Goal: Task Accomplishment & Management: Manage account settings

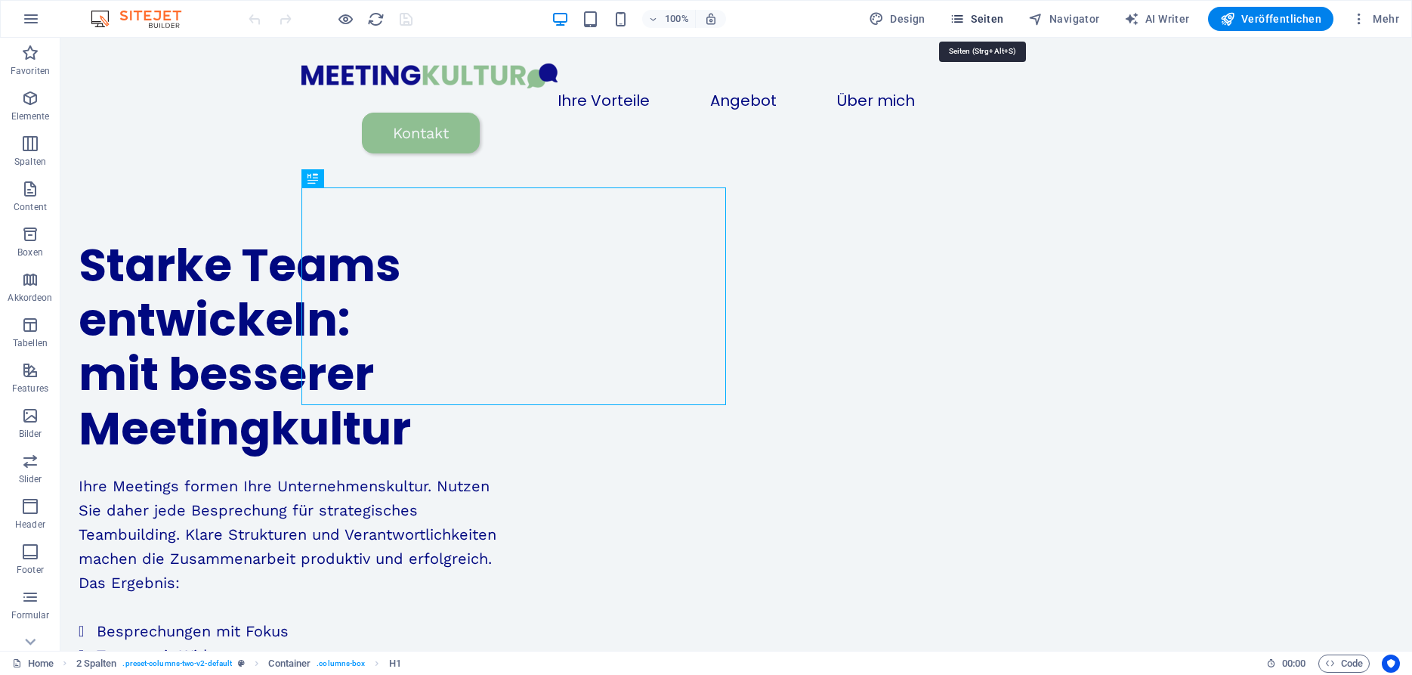
click at [996, 26] on span "Seiten" at bounding box center [976, 18] width 54 height 15
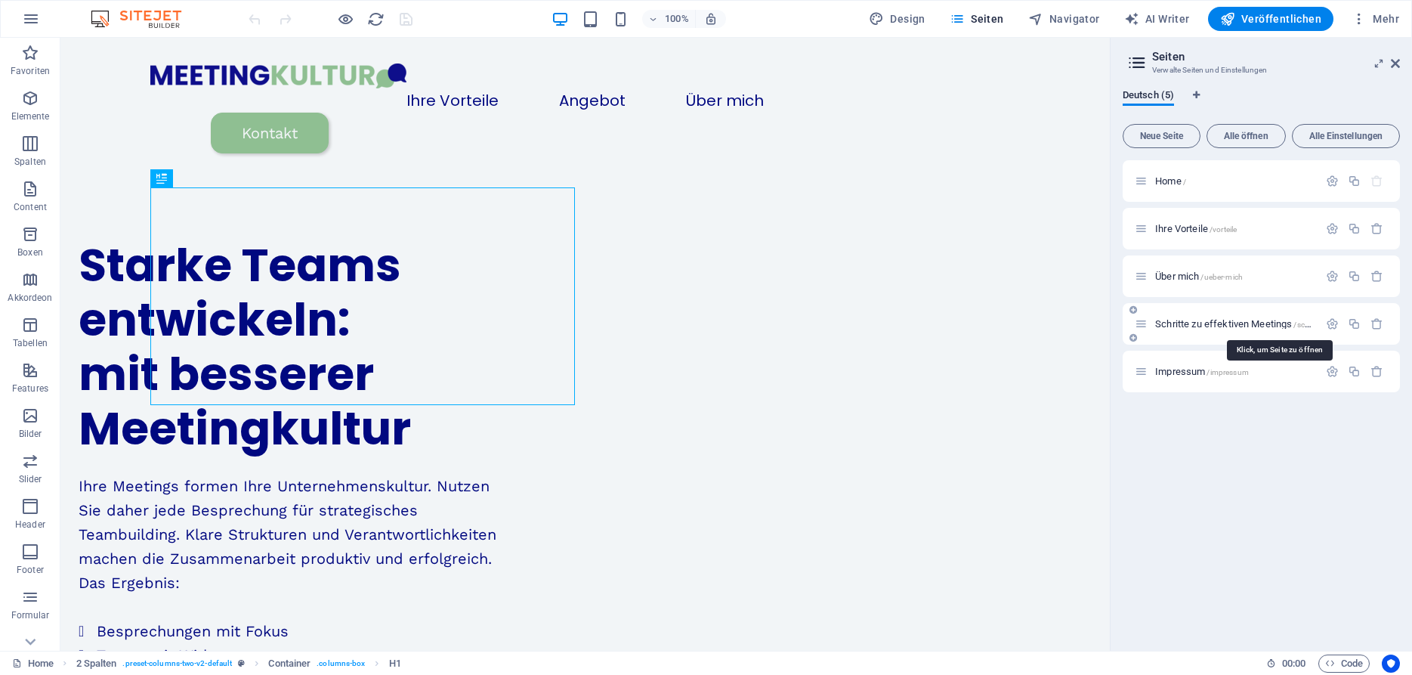
click at [1186, 325] on span "Schritte zu effektiven Meetings /schritte-zu-effektiven-meetings" at bounding box center [1278, 323] width 247 height 11
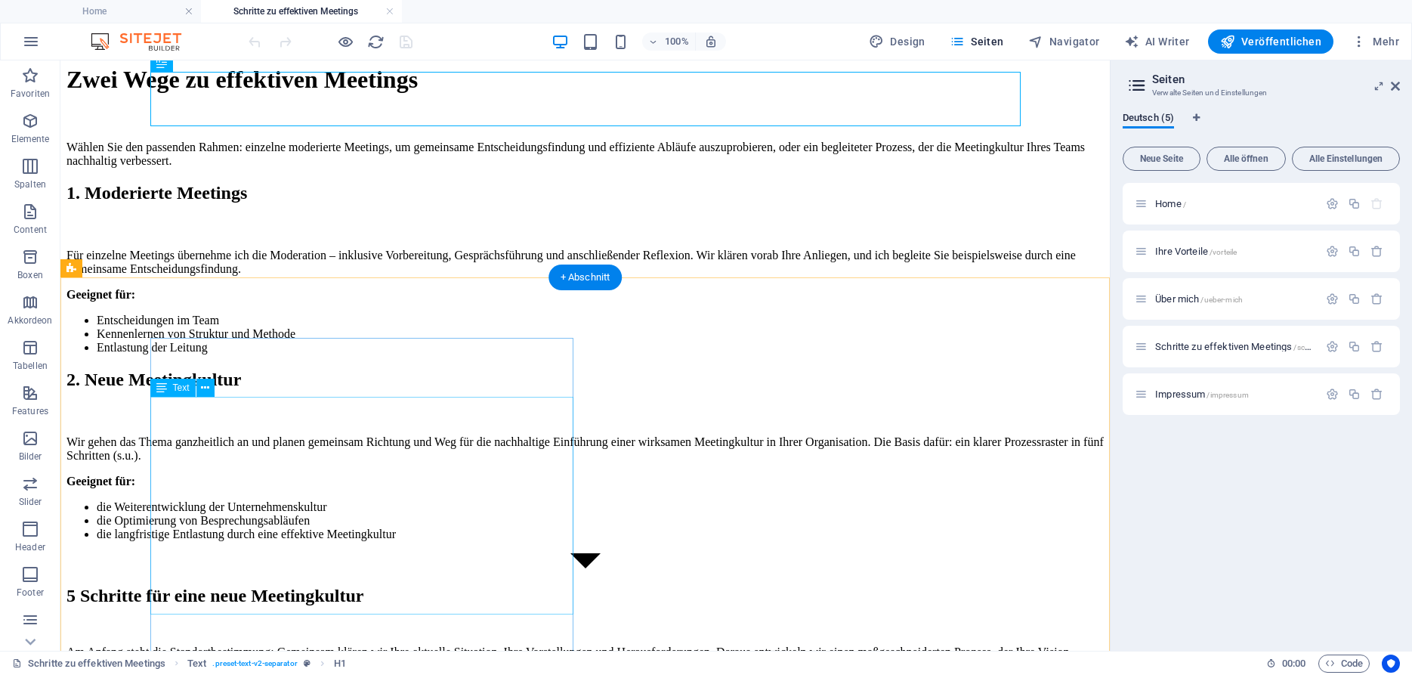
scroll to position [170, 0]
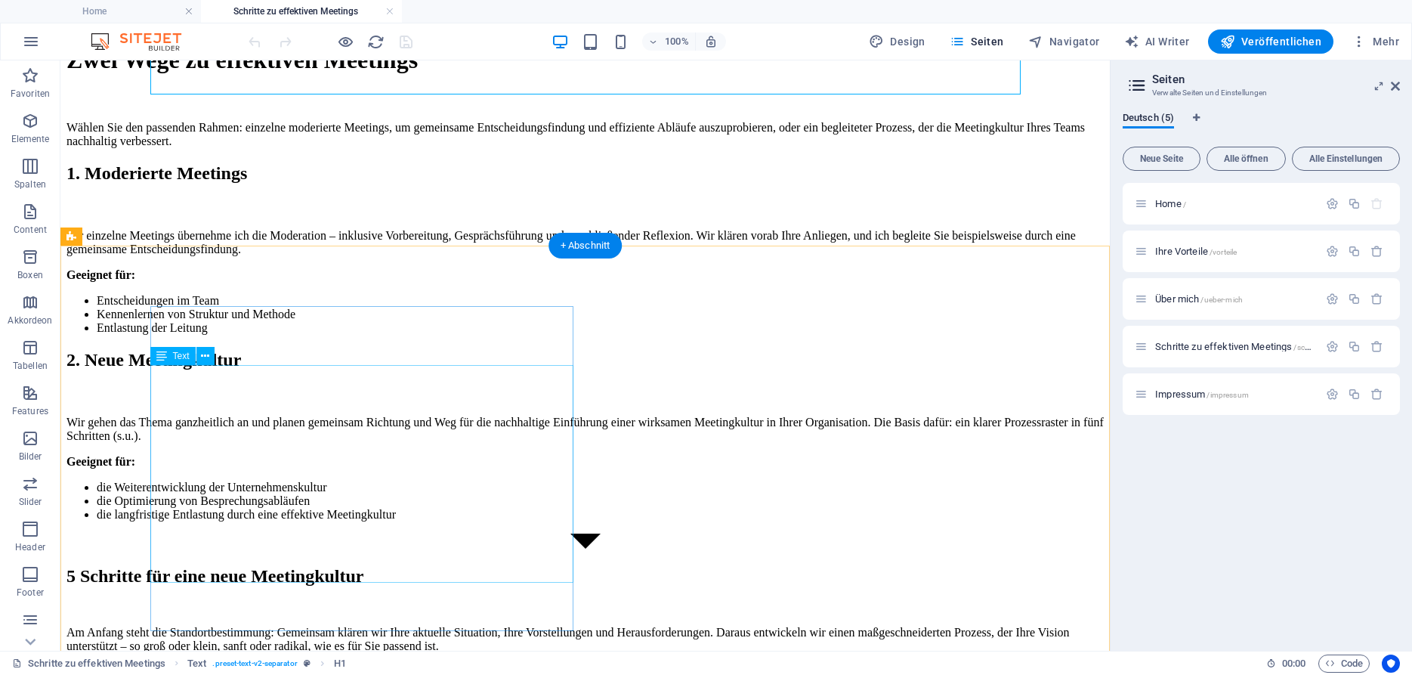
click at [321, 335] on div "Für einzelne Meetings übernehme ich die Moderation – inklusive Vorbereitung, Ge…" at bounding box center [584, 282] width 1037 height 106
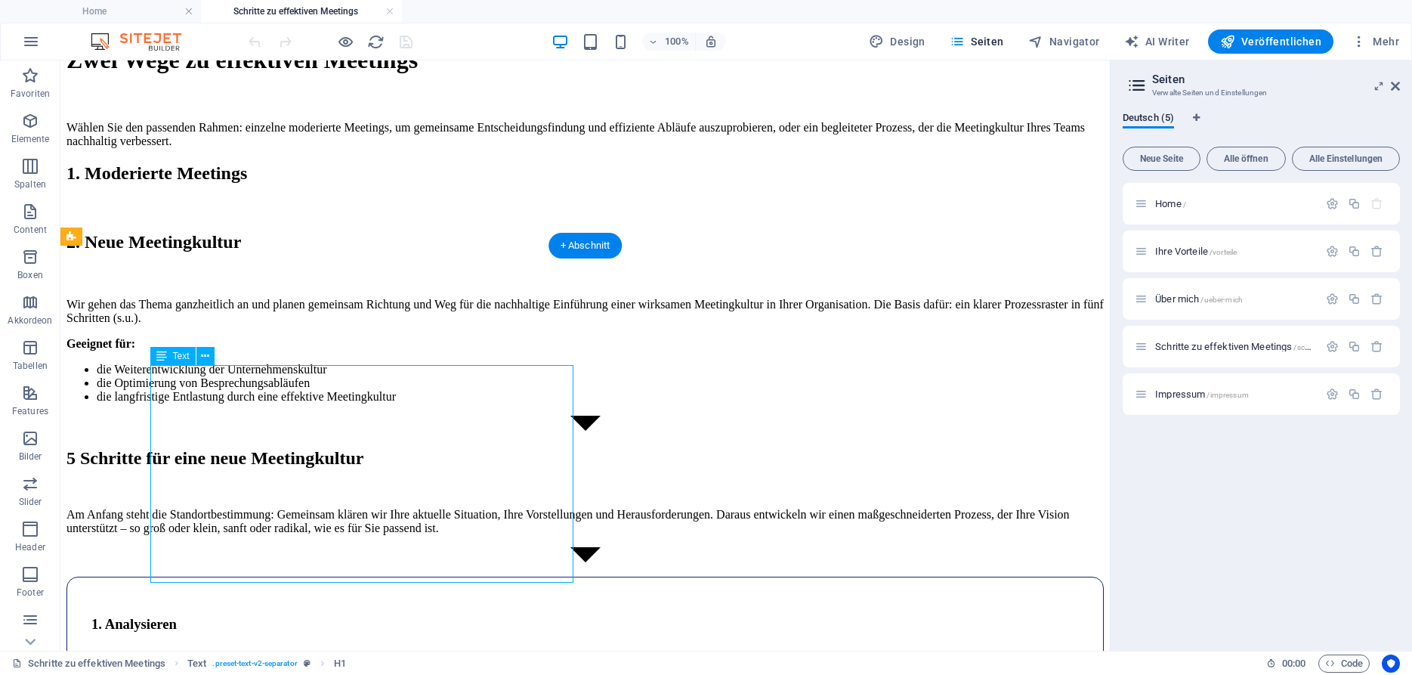
scroll to position [196, 0]
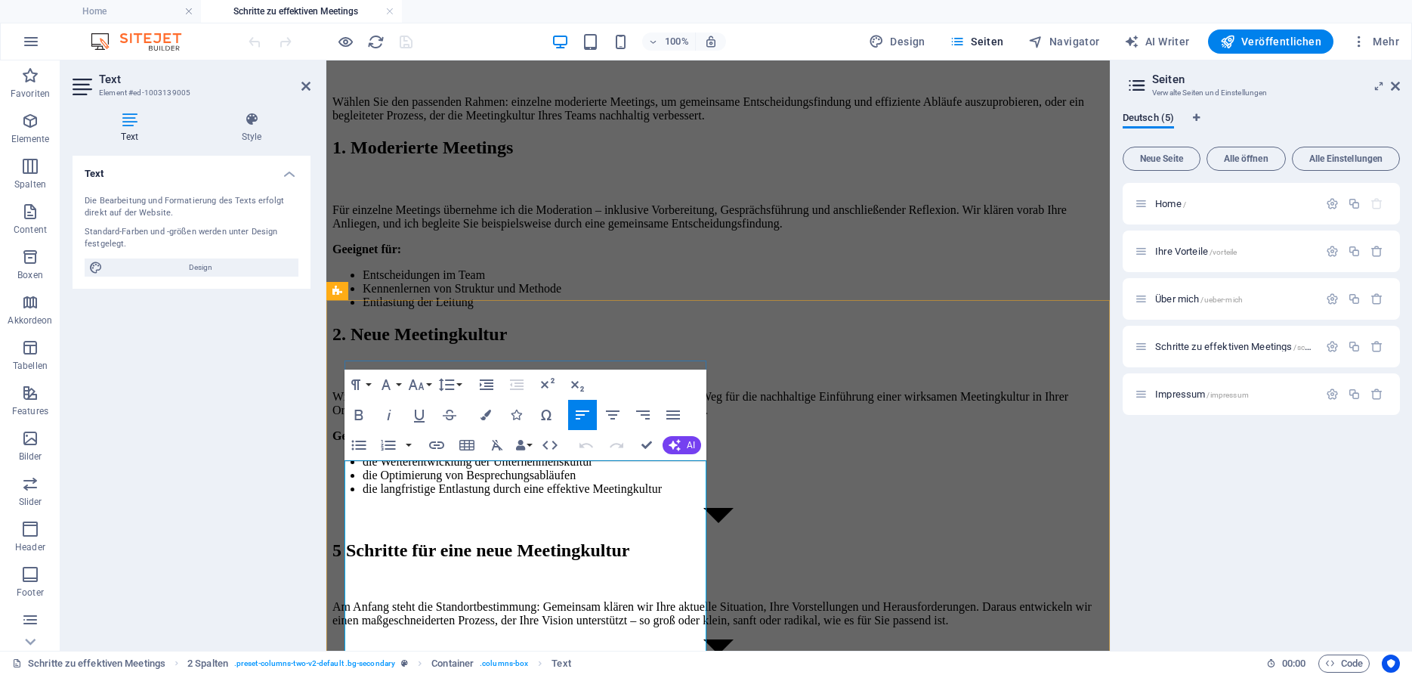
click at [506, 230] on p "Für einzelne Meetings übernehme ich die Moderation – inklusive Vorbereitung, Ge…" at bounding box center [717, 216] width 771 height 27
click at [572, 230] on p "Für einzelne Meetings übernehme ich die Moderation – inklusive Vorbereitung, Ge…" at bounding box center [717, 216] width 771 height 27
click at [841, 495] on div "Wir gehen das Thema ganzheitlich an und planen gemeinsam Richtung und Weg für d…" at bounding box center [717, 443] width 771 height 106
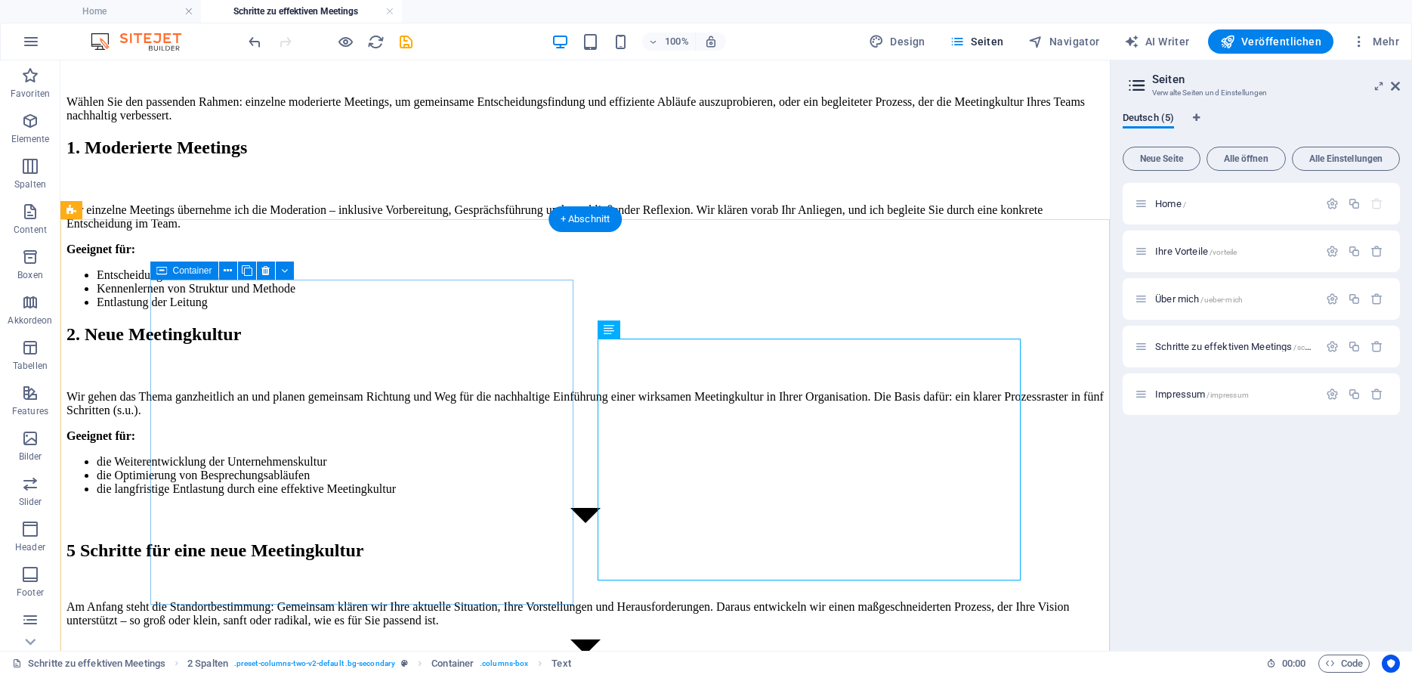
scroll to position [196, 0]
click at [585, 525] on div "1. Moderierte Meetings Für einzelne Meetings übernehme ich die Moderation – ink…" at bounding box center [584, 331] width 1037 height 388
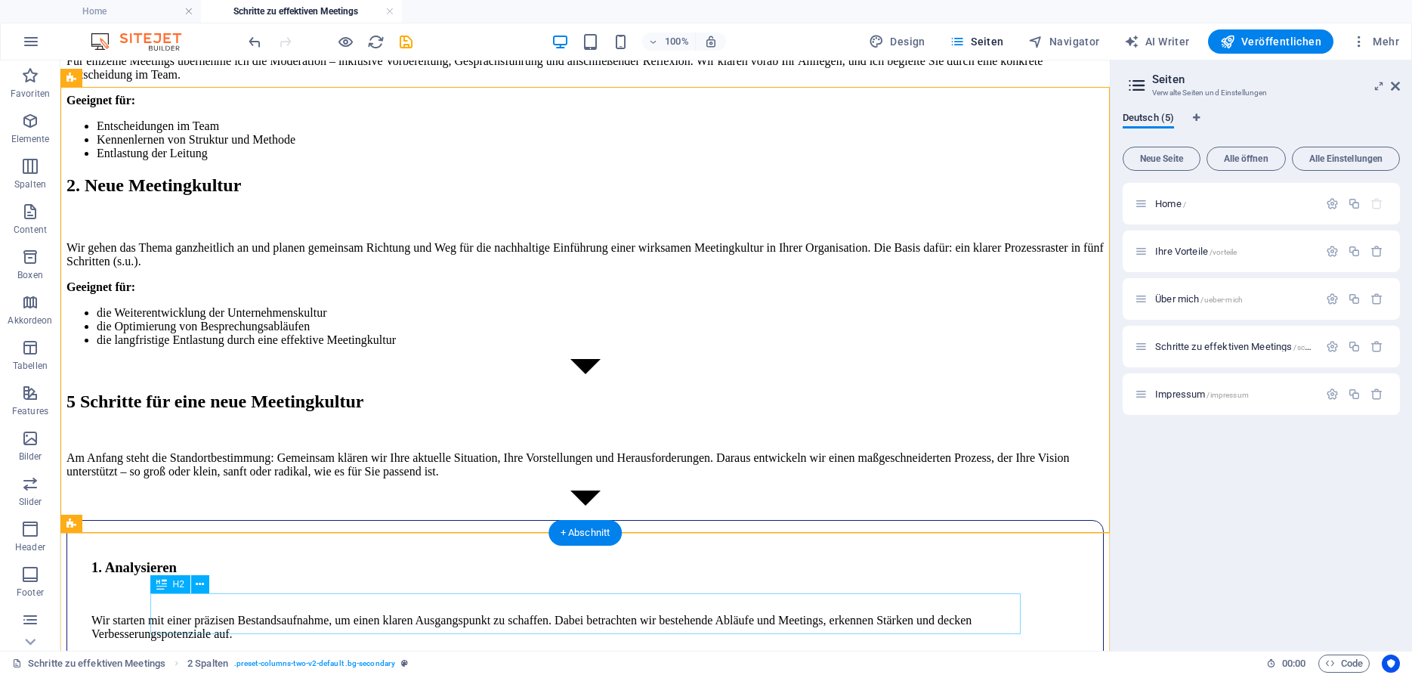
scroll to position [347, 0]
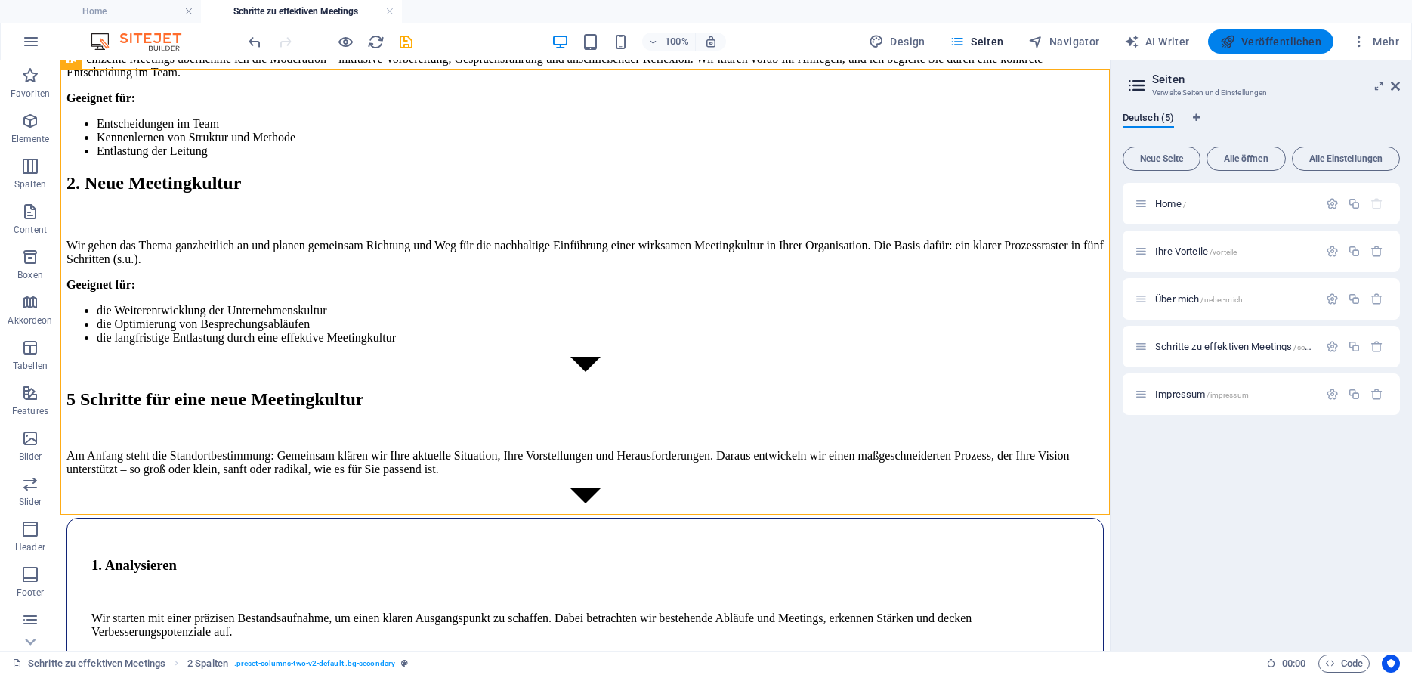
click at [1286, 39] on span "Veröffentlichen" at bounding box center [1270, 41] width 101 height 15
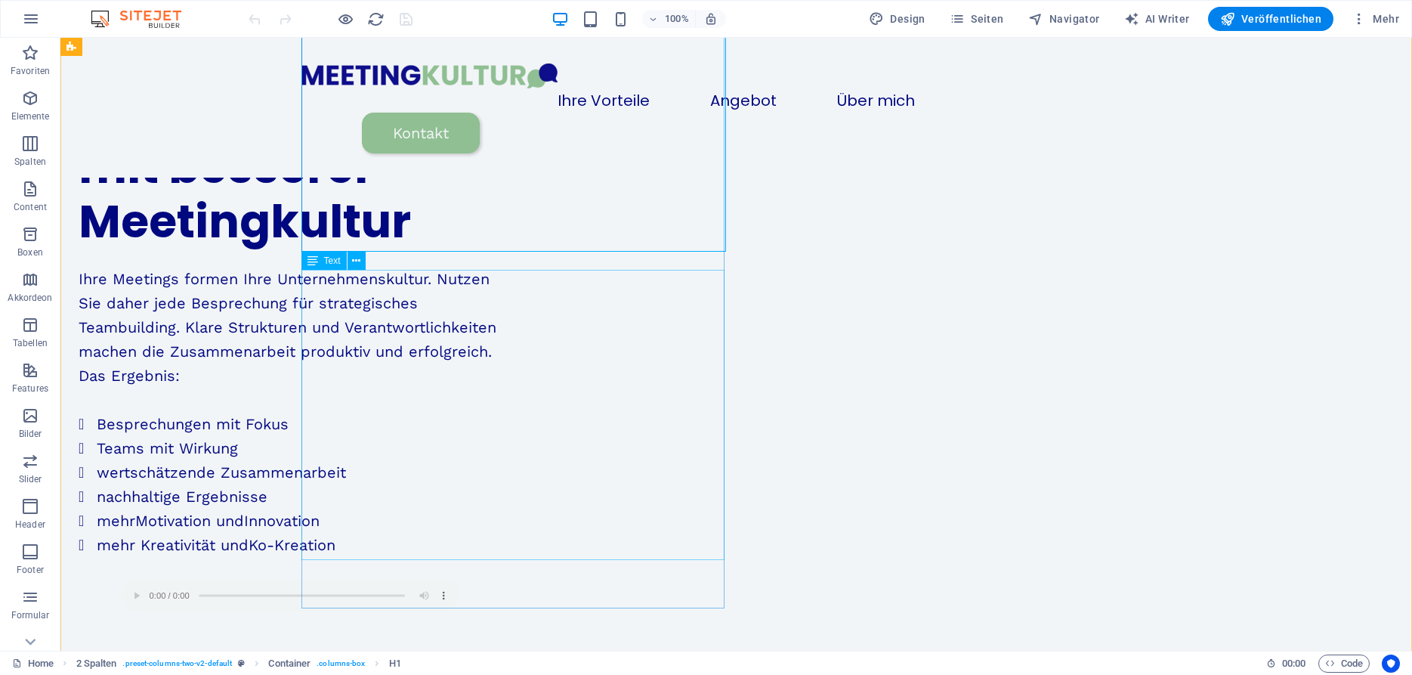
scroll to position [160, 0]
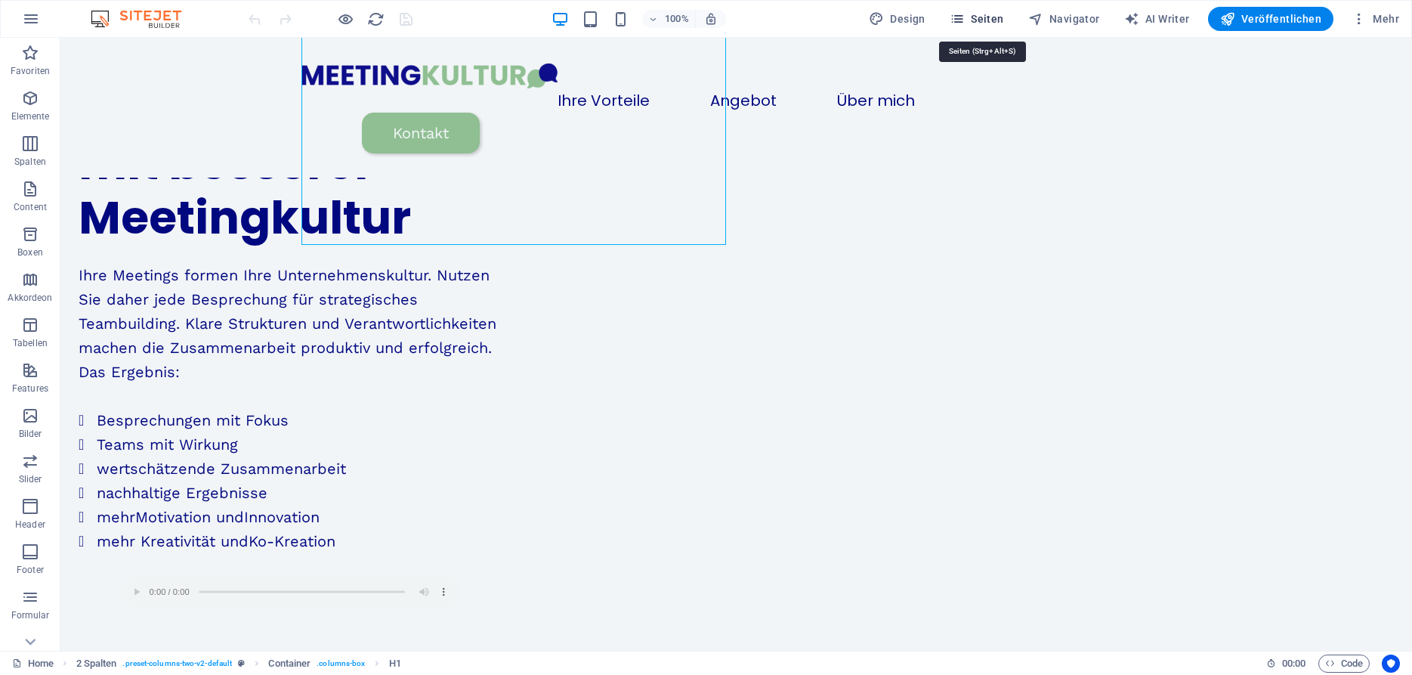
click at [991, 22] on span "Seiten" at bounding box center [976, 18] width 54 height 15
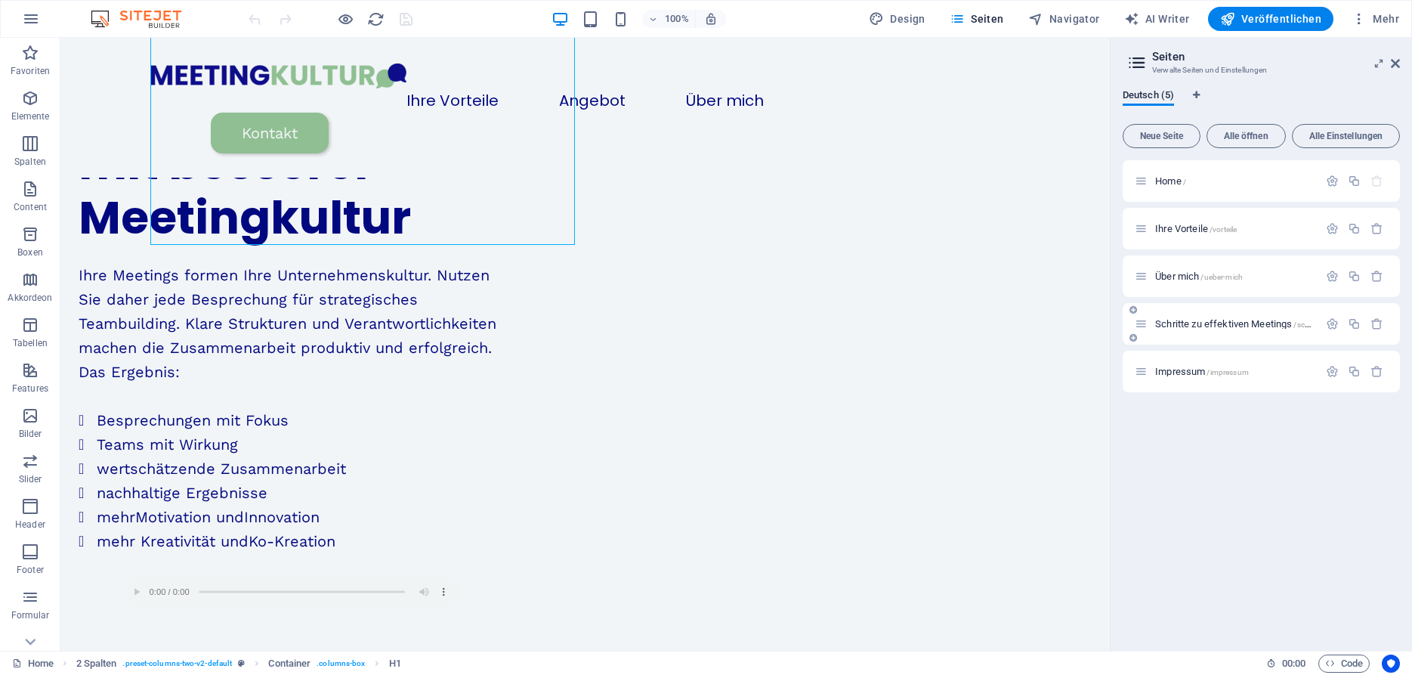
click at [1192, 319] on span "Schritte zu effektiven Meetings /schritte-zu-effektiven-meetings" at bounding box center [1278, 323] width 247 height 11
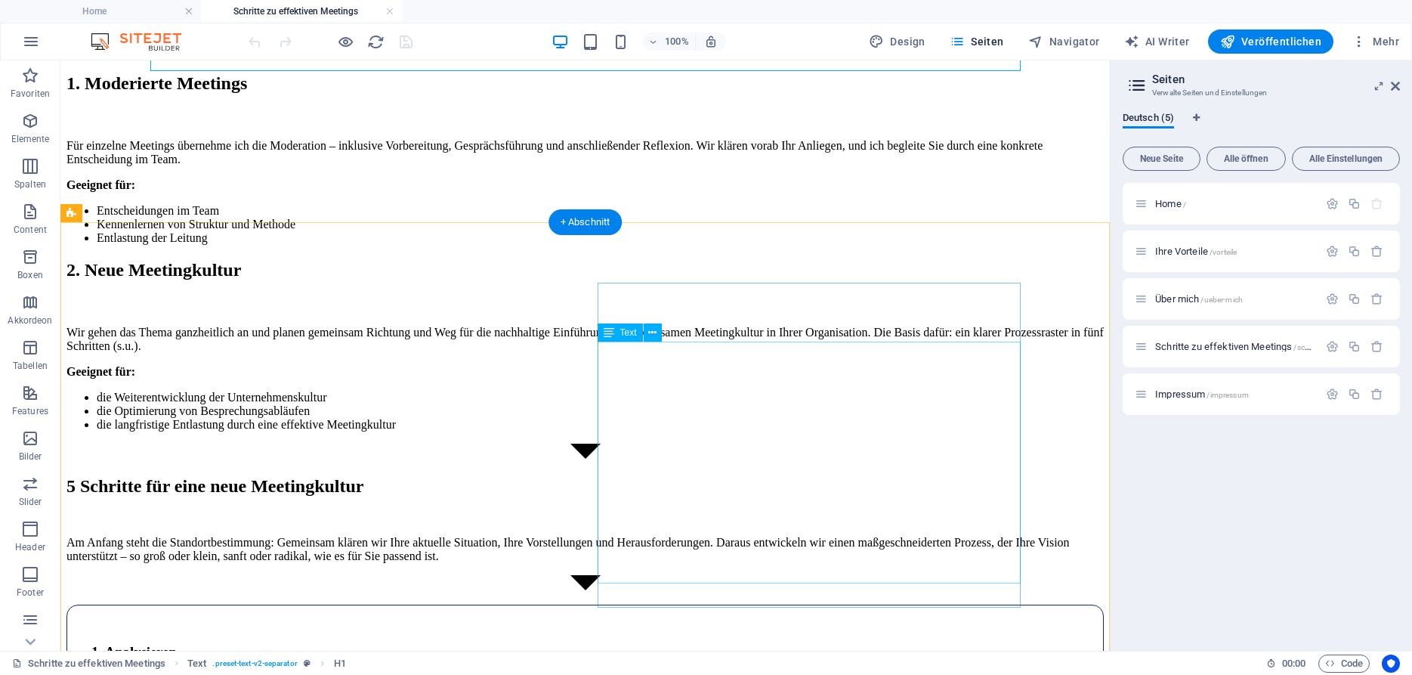
scroll to position [267, 0]
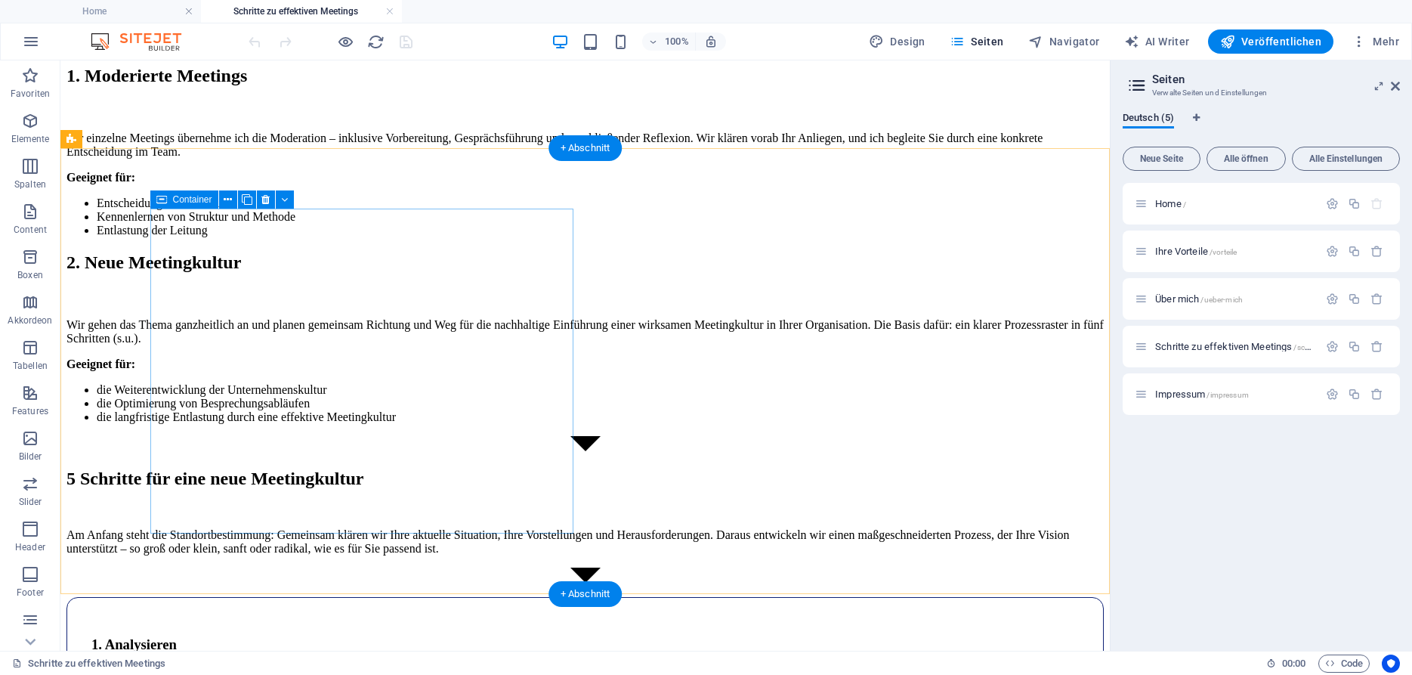
click at [375, 237] on div "1. Moderierte Meetings Für einzelne Meetings übernehme ich die Moderation – ink…" at bounding box center [584, 151] width 1037 height 171
click at [342, 237] on div "1. Moderierte Meetings Für einzelne Meetings übernehme ich die Moderation – ink…" at bounding box center [584, 151] width 1037 height 171
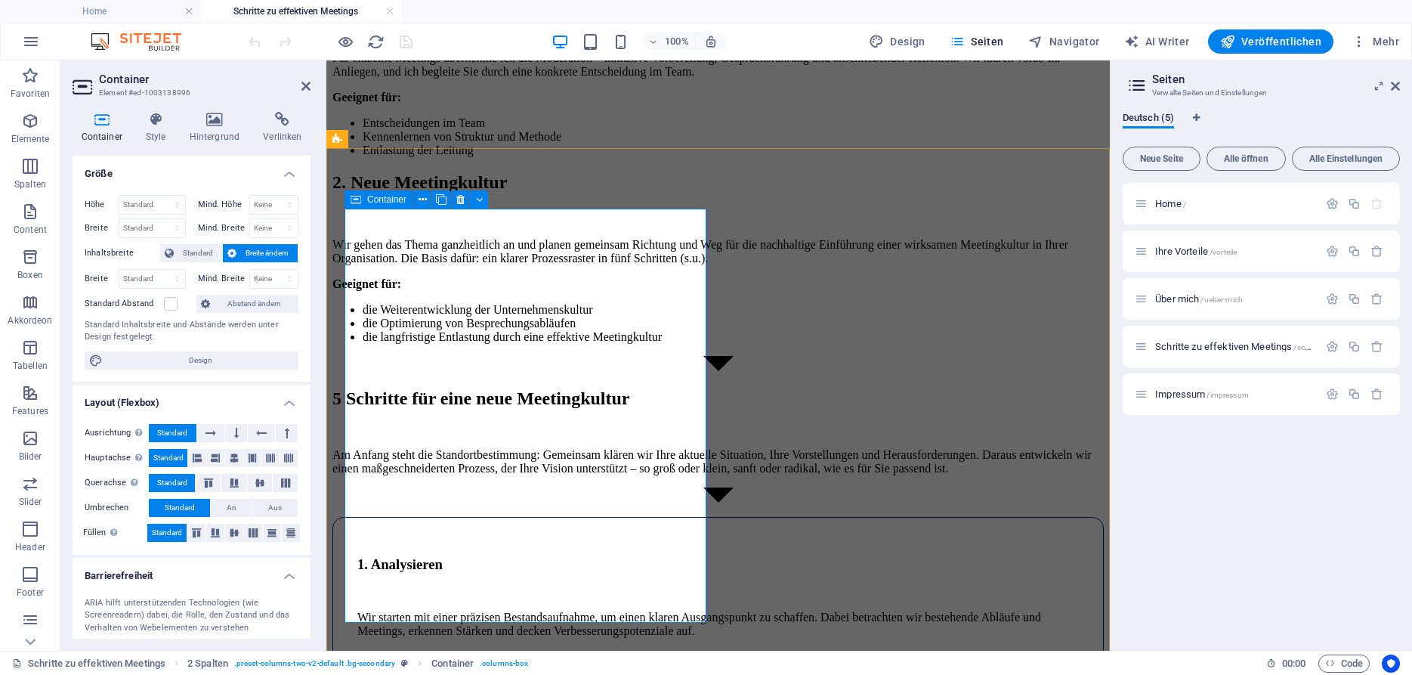
click at [449, 157] on div "1. Moderierte Meetings Für einzelne Meetings übernehme ich die Moderation – ink…" at bounding box center [717, 71] width 771 height 171
click at [1172, 208] on div "Home /" at bounding box center [1227, 203] width 184 height 17
click at [1165, 199] on span "Home /" at bounding box center [1170, 203] width 31 height 11
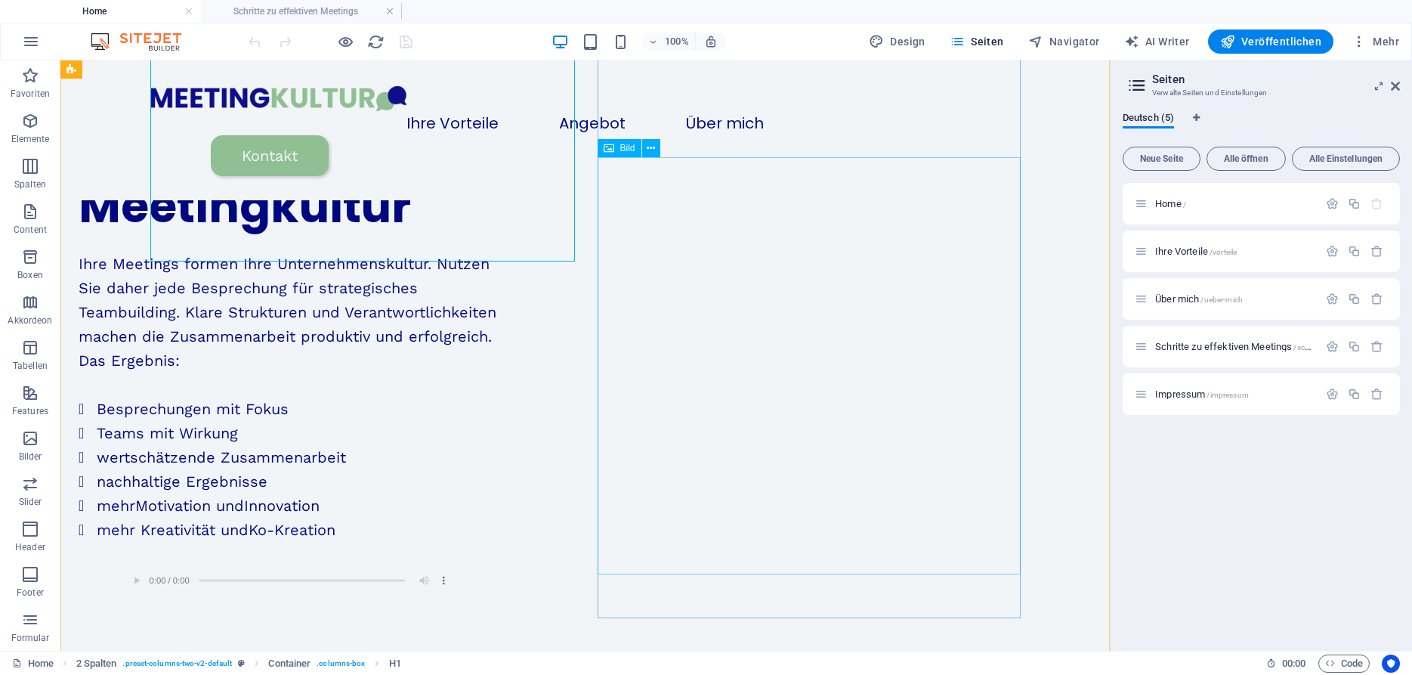
scroll to position [196, 0]
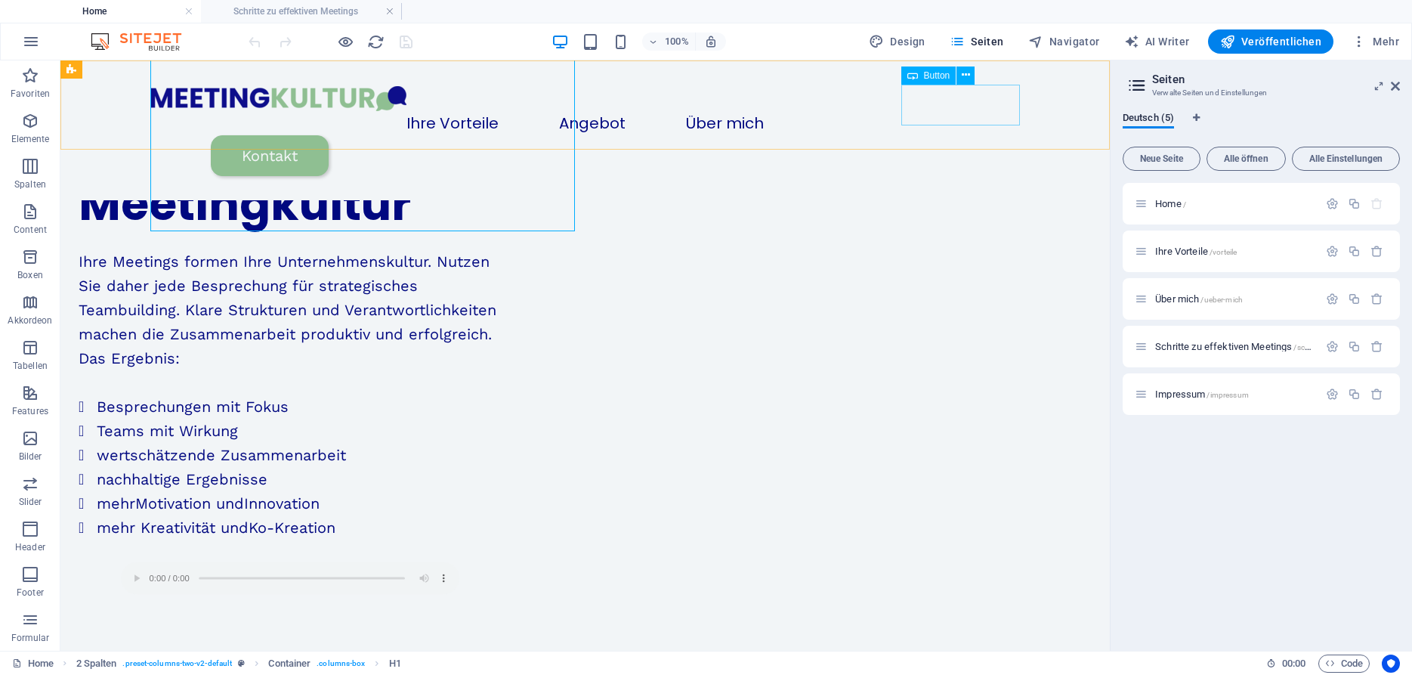
click at [996, 135] on div "Kontakt" at bounding box center [616, 155] width 810 height 41
click at [968, 73] on icon at bounding box center [966, 75] width 8 height 16
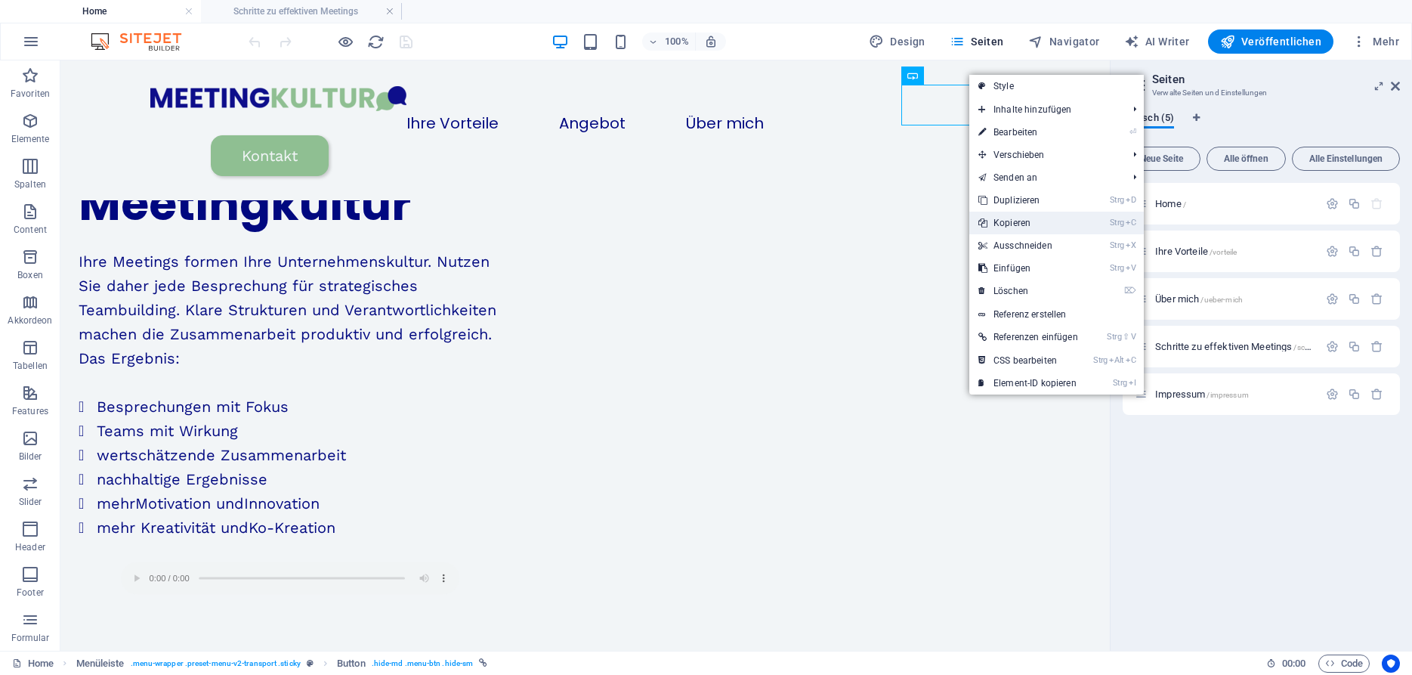
click at [1011, 221] on link "Strg C Kopieren" at bounding box center [1028, 222] width 118 height 23
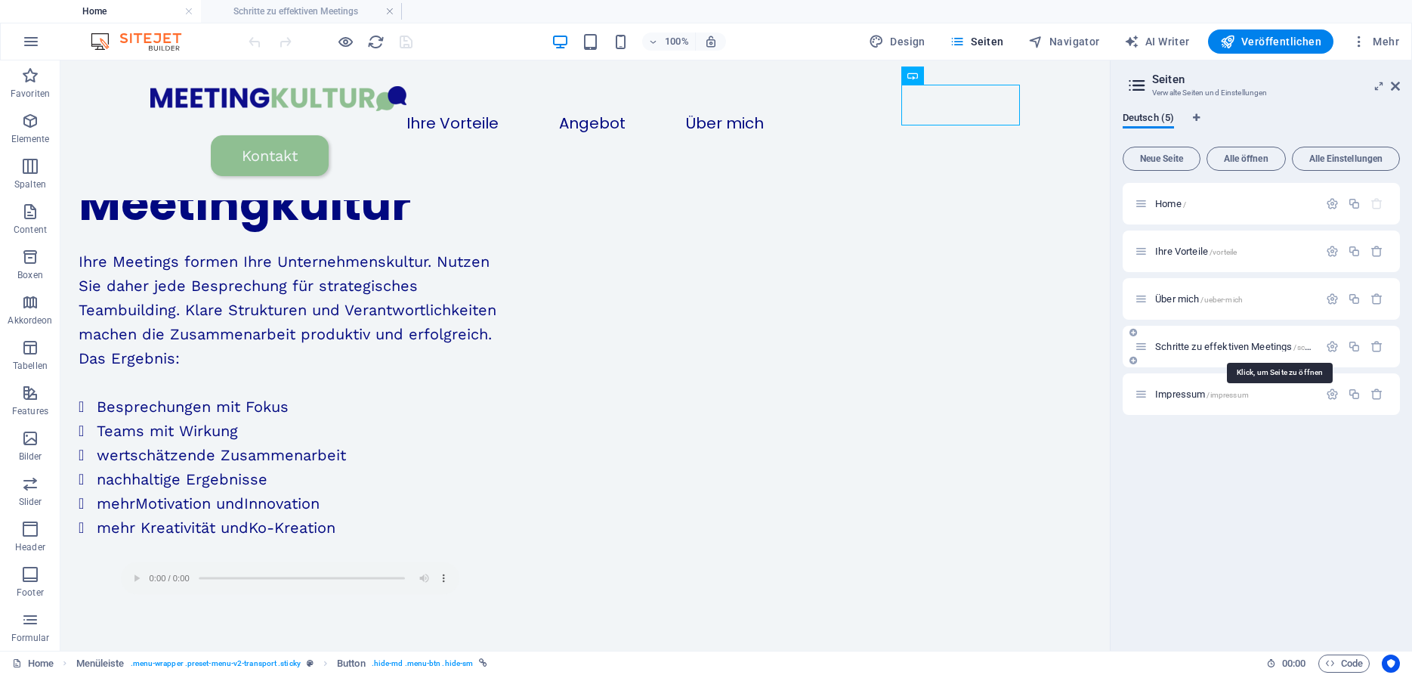
click at [1184, 346] on span "Schritte zu effektiven Meetings /schritte-zu-effektiven-meetings" at bounding box center [1278, 346] width 247 height 11
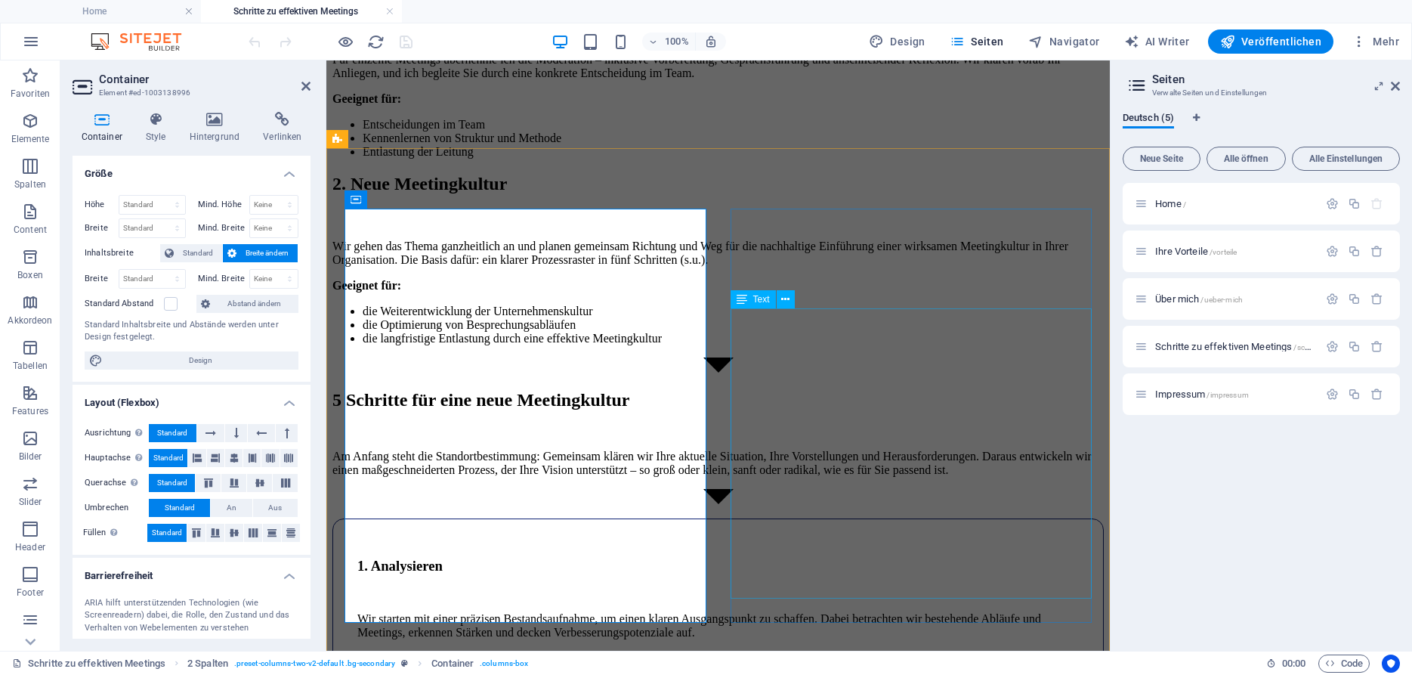
scroll to position [347, 0]
click at [478, 157] on div "1. Moderierte Meetings Für einzelne Meetings übernehme ich die Moderation – ink…" at bounding box center [717, 71] width 771 height 171
click at [438, 157] on div "1. Moderierte Meetings Für einzelne Meetings übernehme ich die Moderation – ink…" at bounding box center [717, 71] width 771 height 171
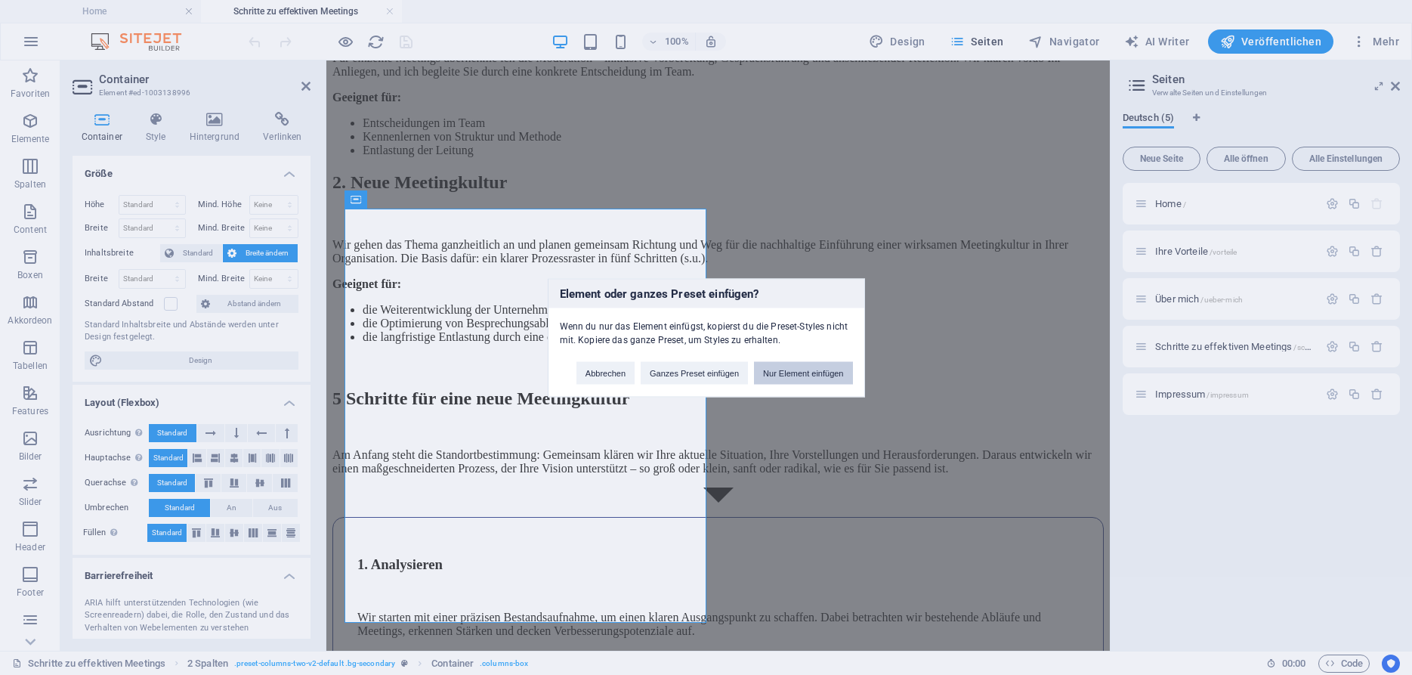
click at [794, 373] on button "Nur Element einfügen" at bounding box center [803, 372] width 98 height 23
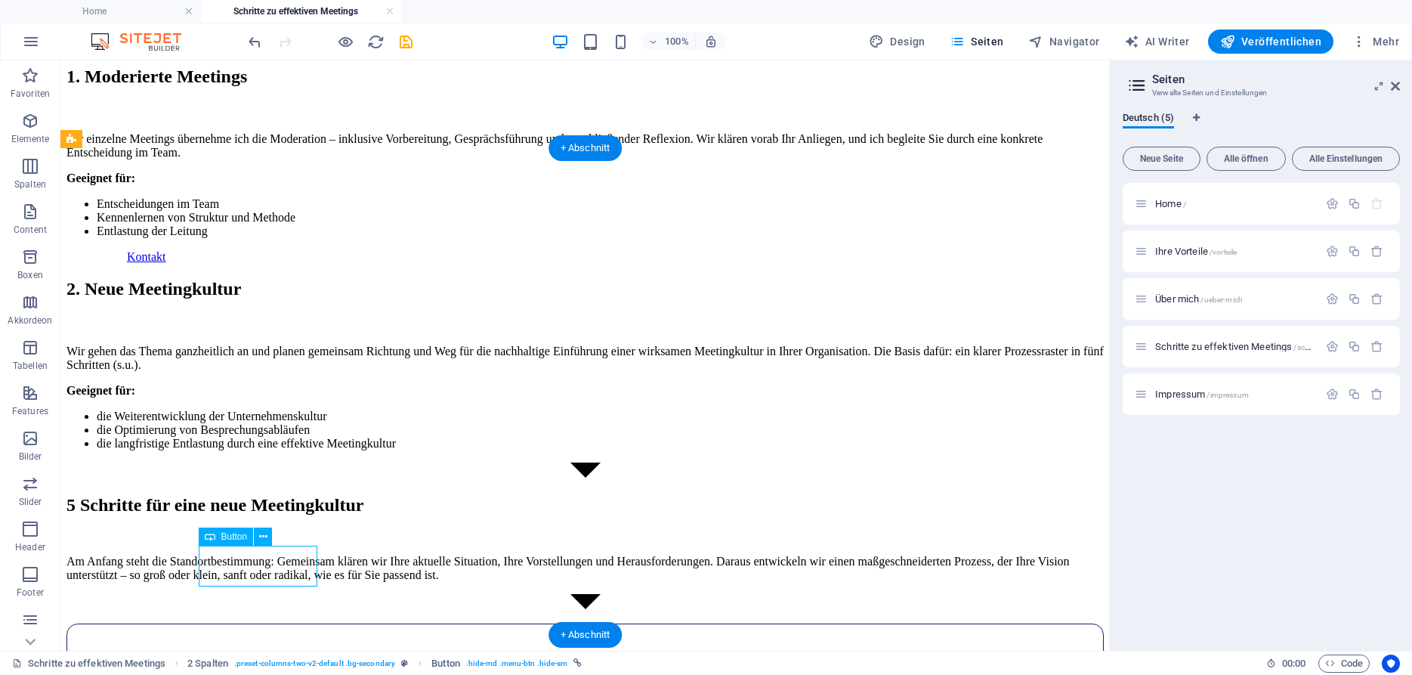
scroll to position [268, 0]
drag, startPoint x: 279, startPoint y: 572, endPoint x: 279, endPoint y: 551, distance: 21.1
click at [279, 262] on div "Kontakt" at bounding box center [615, 256] width 977 height 14
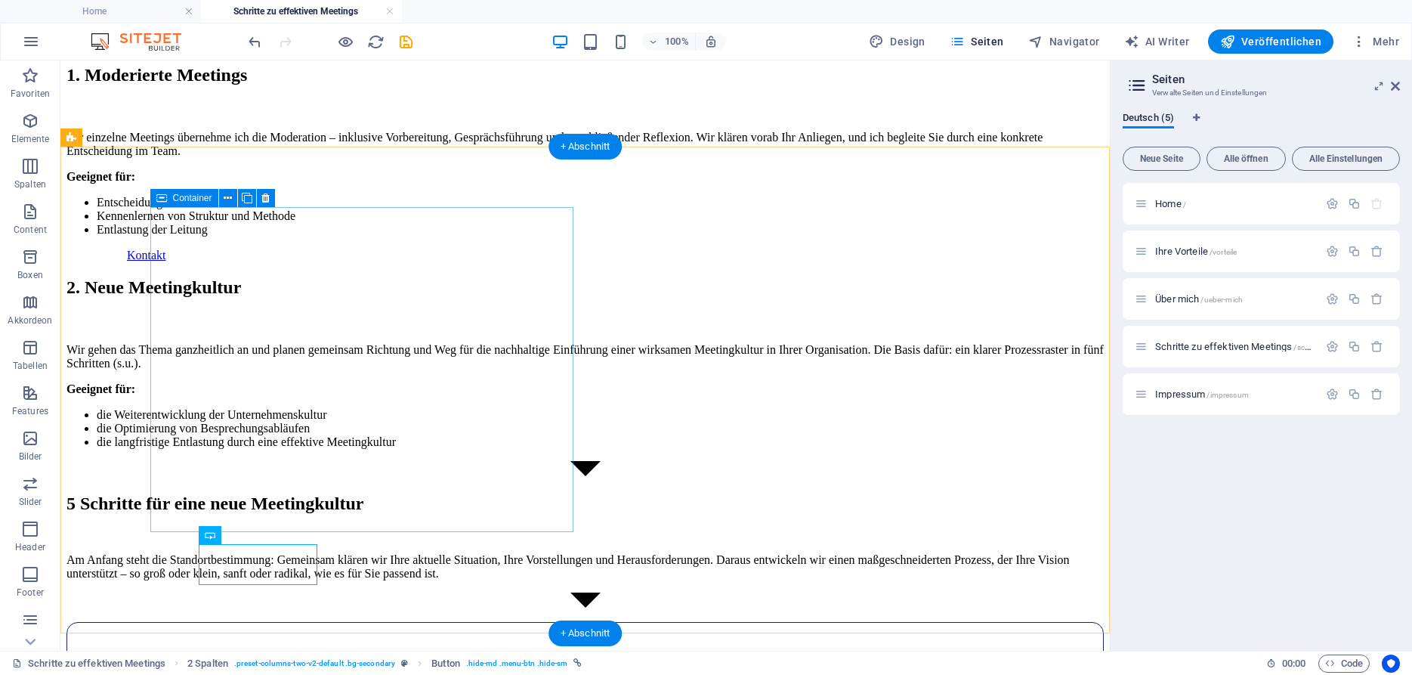
click at [329, 236] on div "1. Moderierte Meetings Für einzelne Meetings übernehme ich die Moderation – ink…" at bounding box center [584, 150] width 1037 height 171
click at [396, 236] on div "1. Moderierte Meetings Für einzelne Meetings übernehme ich die Moderation – ink…" at bounding box center [584, 150] width 1037 height 171
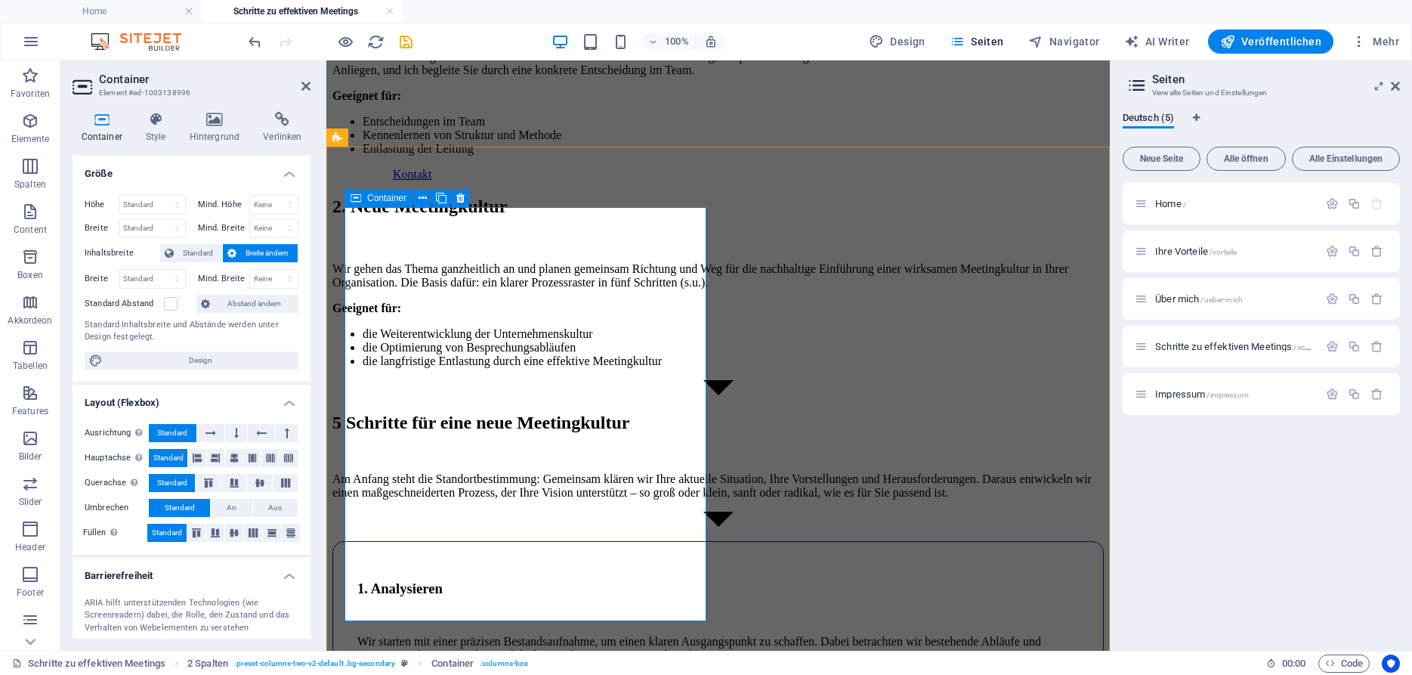
click at [585, 156] on div "1. Moderierte Meetings Für einzelne Meetings übernehme ich die Moderation – ink…" at bounding box center [717, 69] width 771 height 171
click at [569, 156] on div "Für einzelne Meetings übernehme ich die Moderation – inklusive Vorbereitung, Ge…" at bounding box center [717, 103] width 771 height 106
click at [555, 156] on div "Für einzelne Meetings übernehme ich die Moderation – inklusive Vorbereitung, Ge…" at bounding box center [717, 103] width 771 height 106
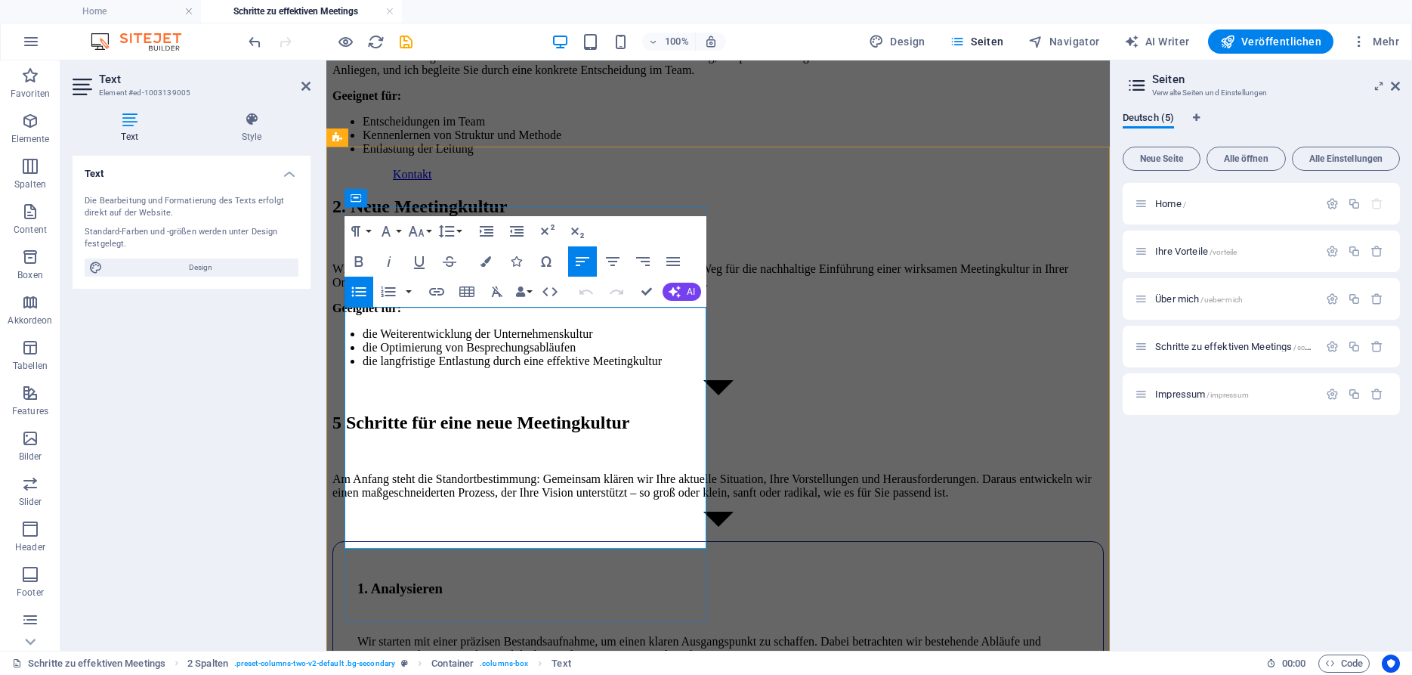
click at [555, 156] on li "Entlastung der Leitung" at bounding box center [733, 149] width 741 height 14
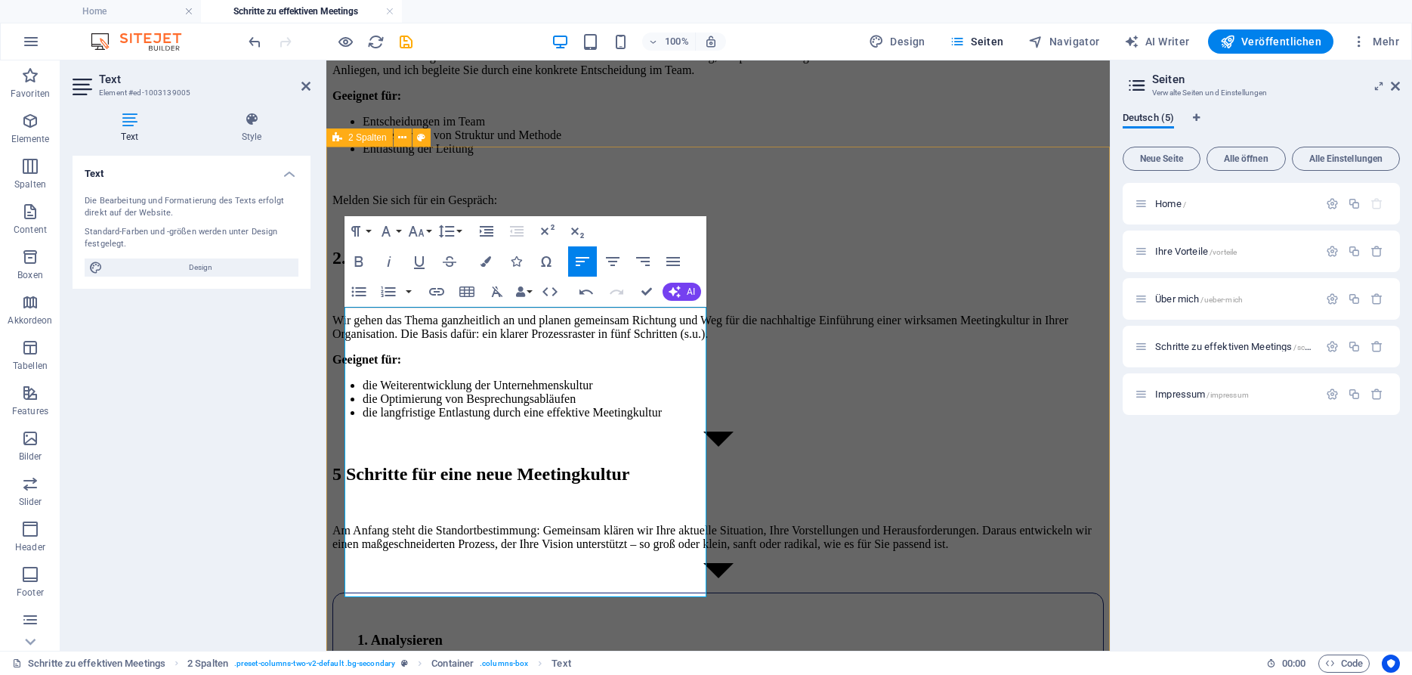
click at [808, 449] on div "1. Moderierte Meetings Für einzelne Meetings übernehme ich die Moderation – ink…" at bounding box center [717, 216] width 771 height 465
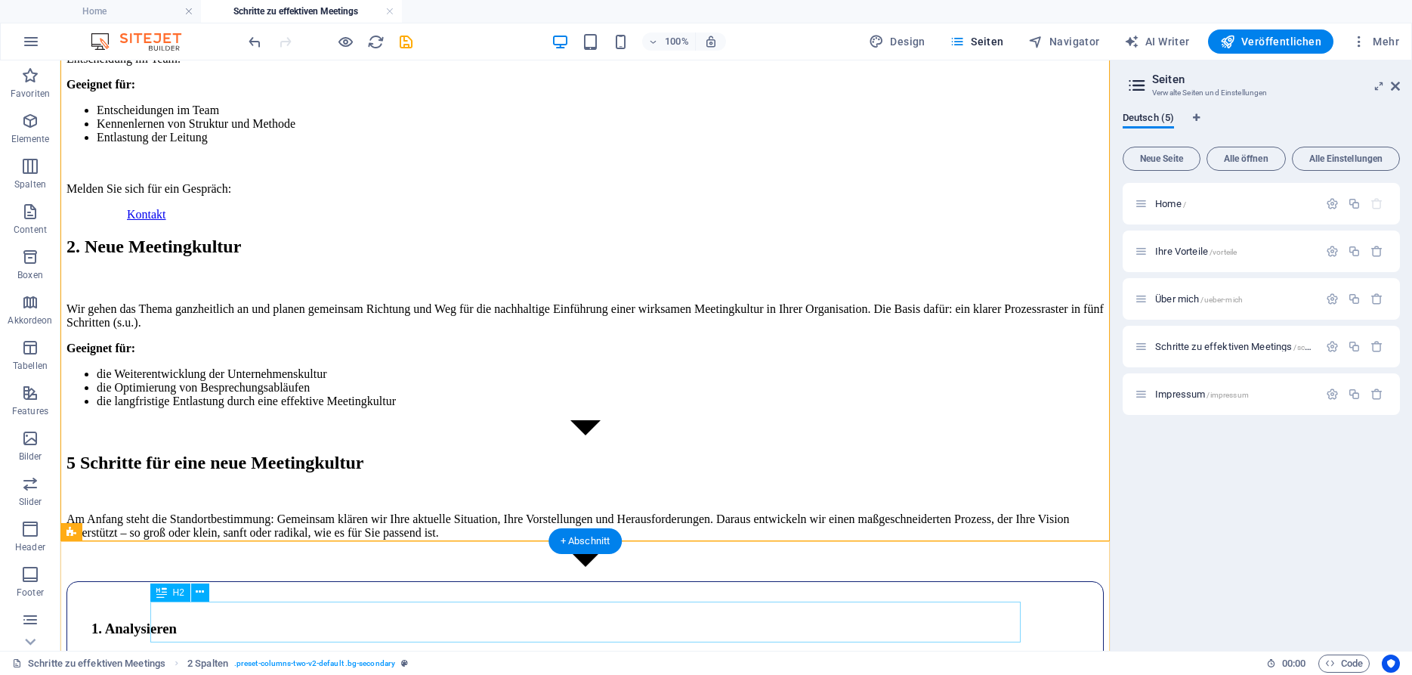
scroll to position [362, 0]
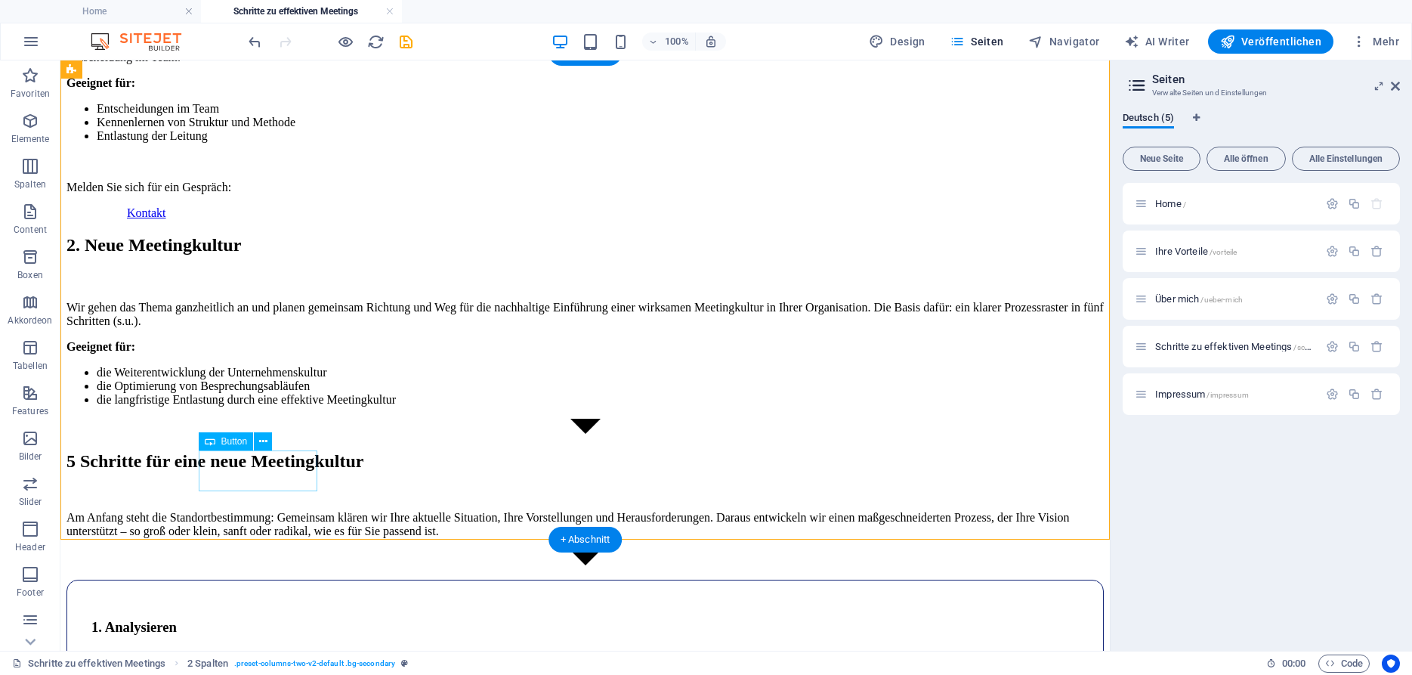
click at [307, 220] on div "Kontakt" at bounding box center [615, 213] width 977 height 14
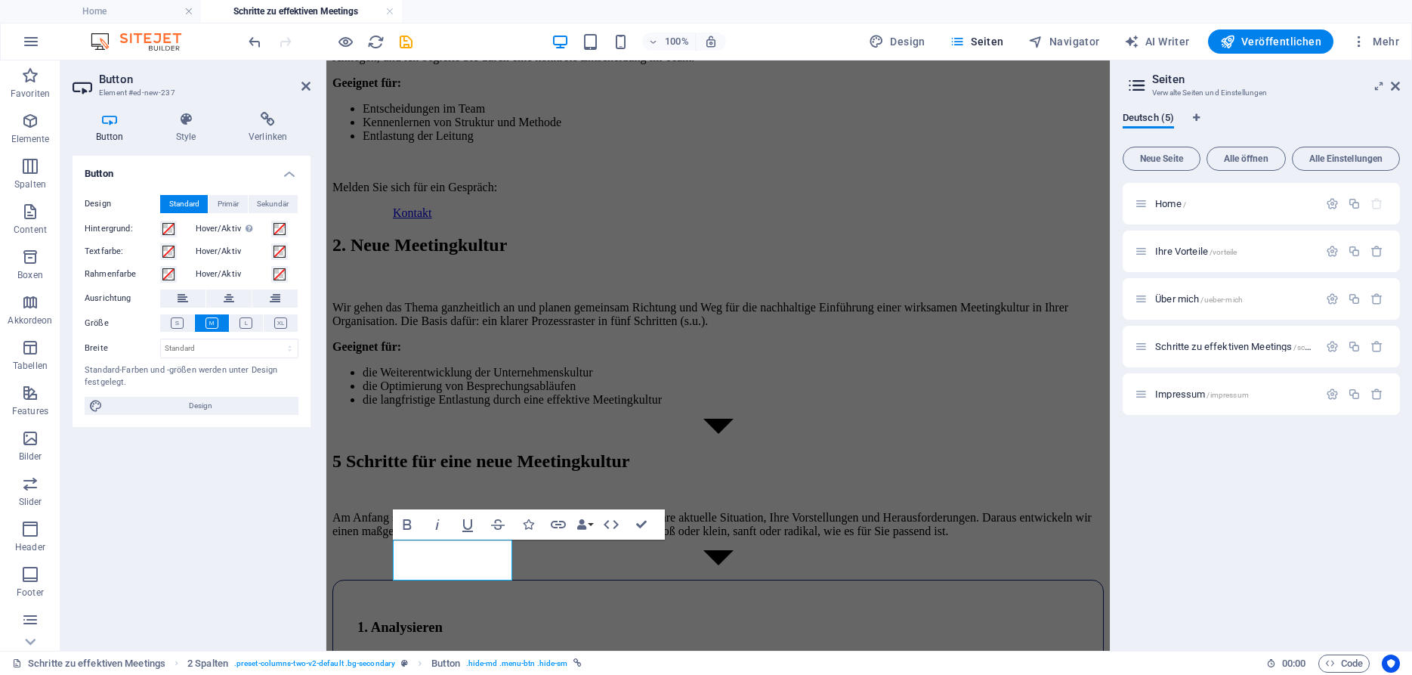
scroll to position [443, 0]
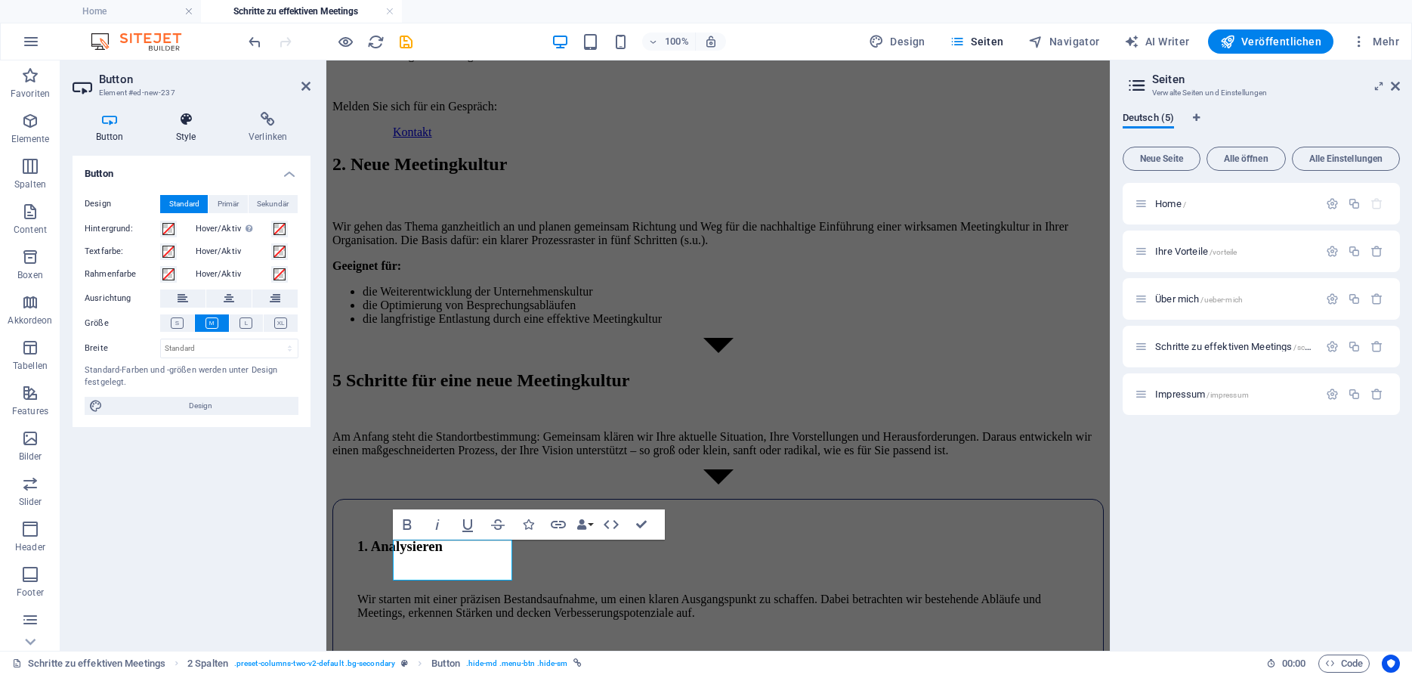
click at [181, 125] on icon at bounding box center [186, 119] width 66 height 15
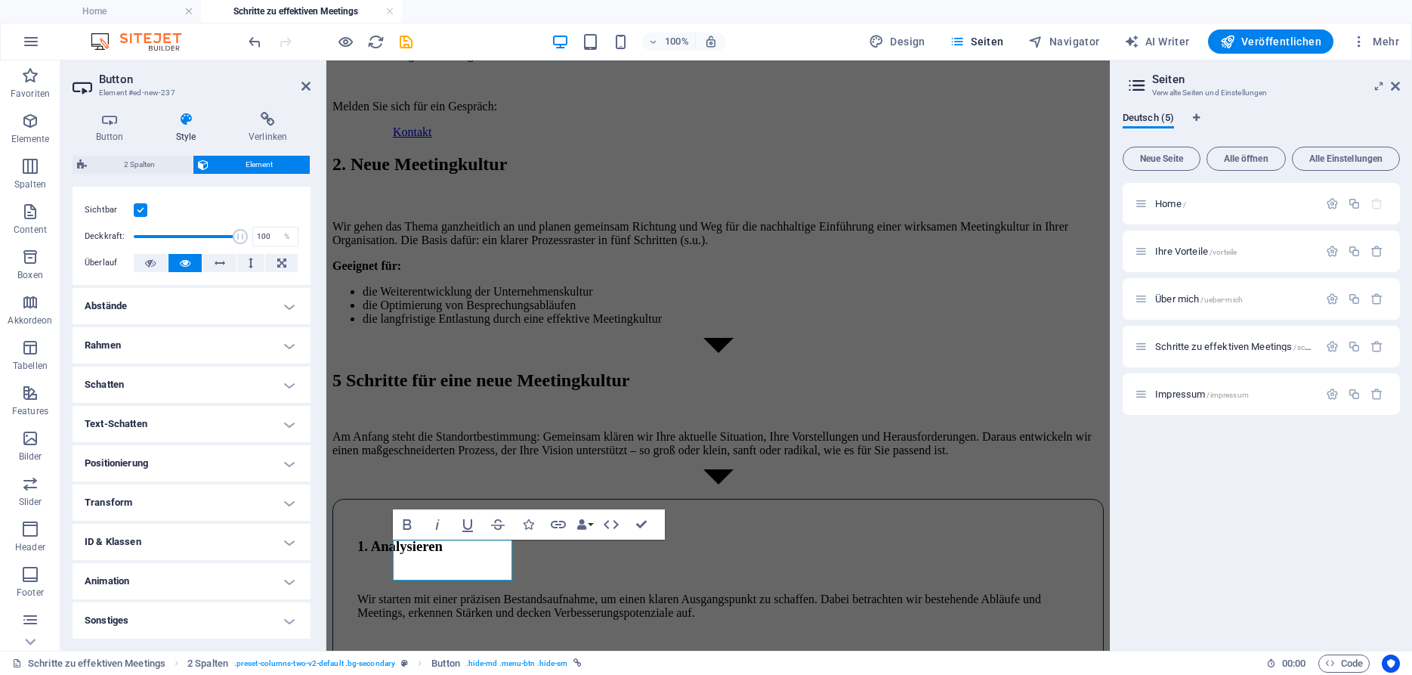
scroll to position [0, 0]
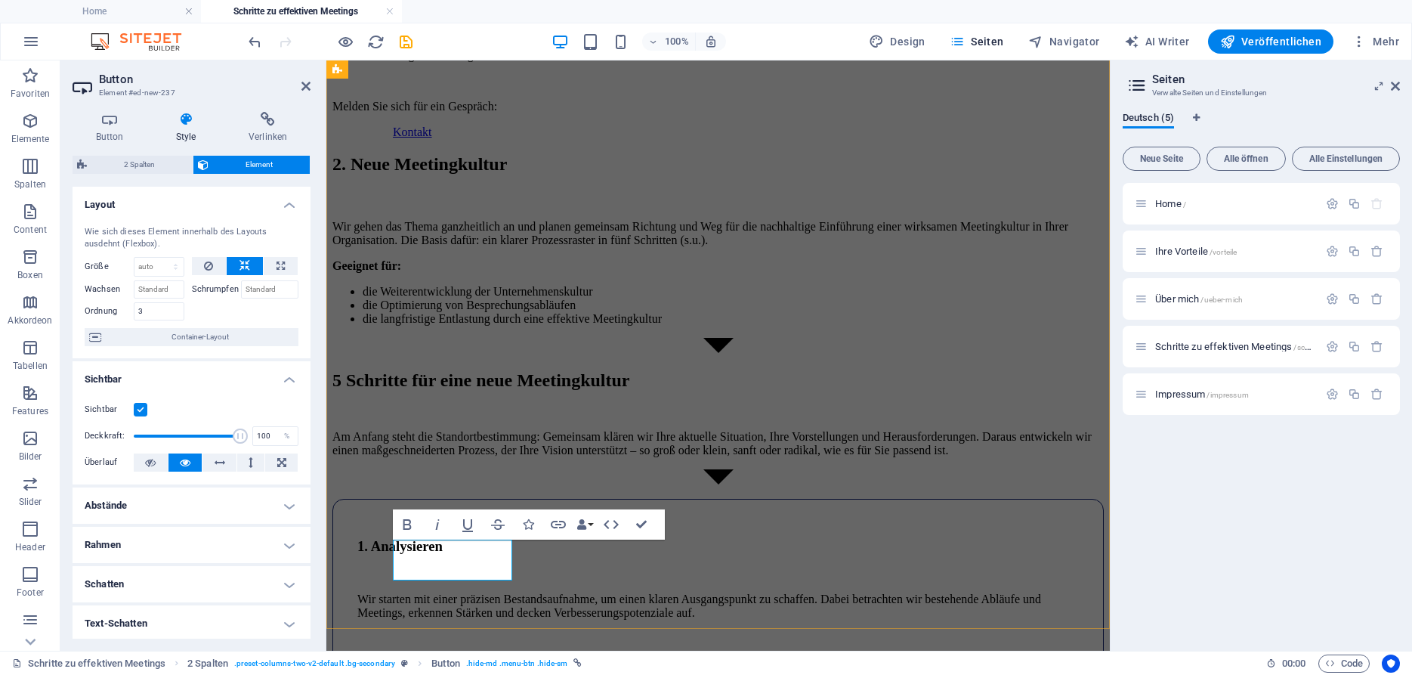
click at [432, 138] on link "Kontakt" at bounding box center [412, 131] width 39 height 13
click at [709, 356] on div "1. Moderierte Meetings Für einzelne Meetings übernehme ich die Moderation – ink…" at bounding box center [717, 122] width 771 height 465
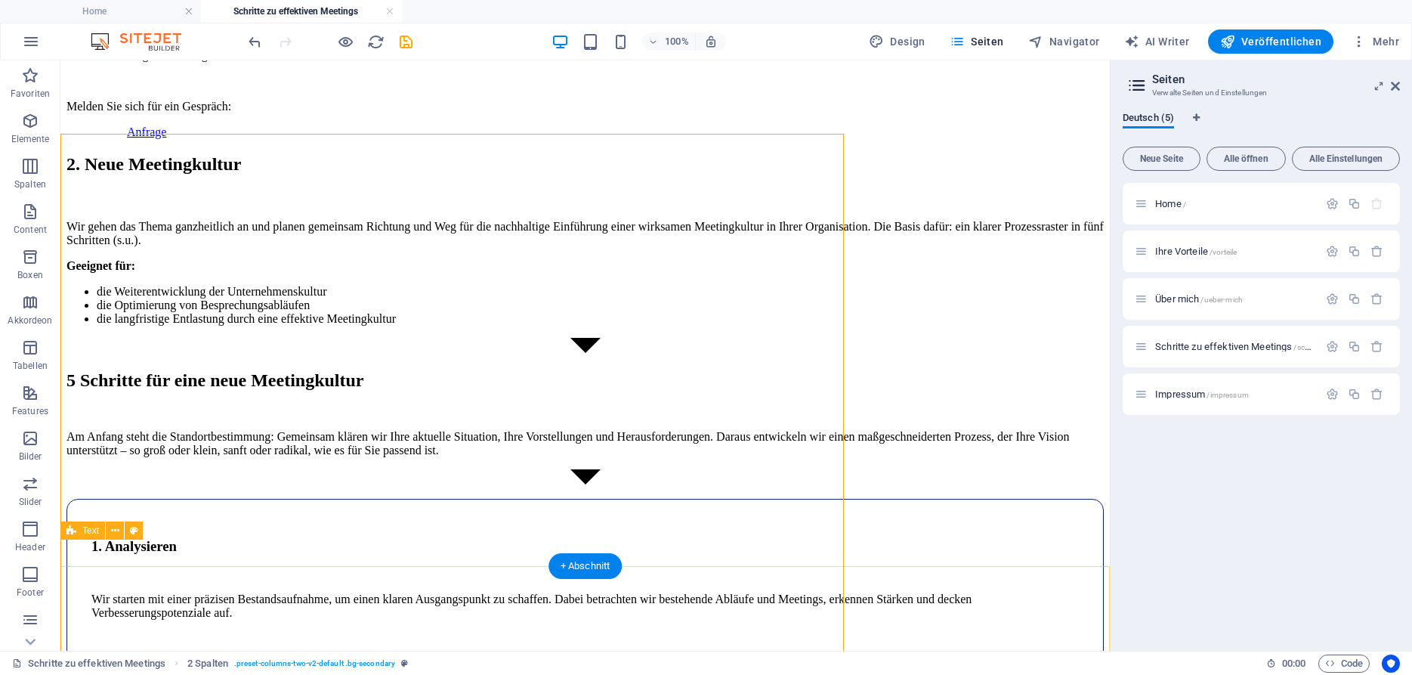
scroll to position [362, 0]
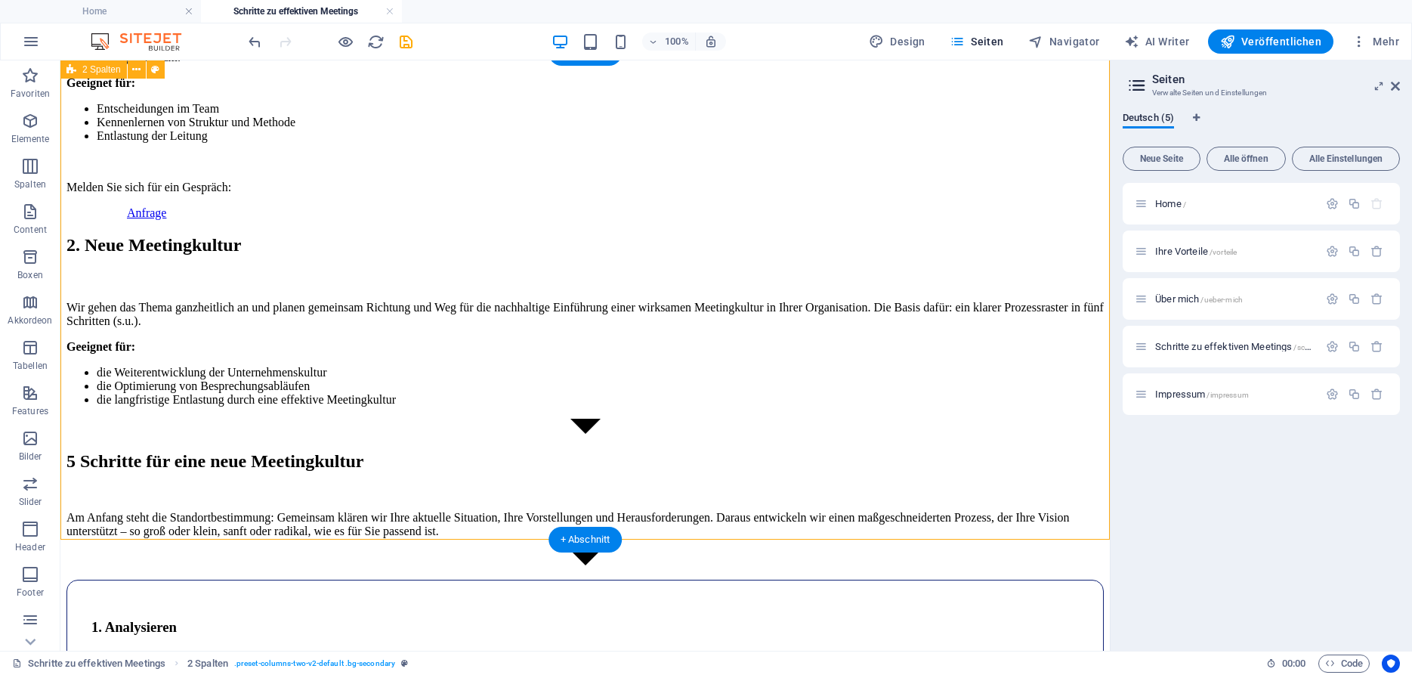
click at [367, 437] on div "1. Moderierte Meetings Für einzelne Meetings übernehme ich die Moderation – ink…" at bounding box center [584, 203] width 1037 height 465
click at [508, 437] on div "1. Moderierte Meetings Für einzelne Meetings übernehme ich die Moderation – ink…" at bounding box center [584, 203] width 1037 height 465
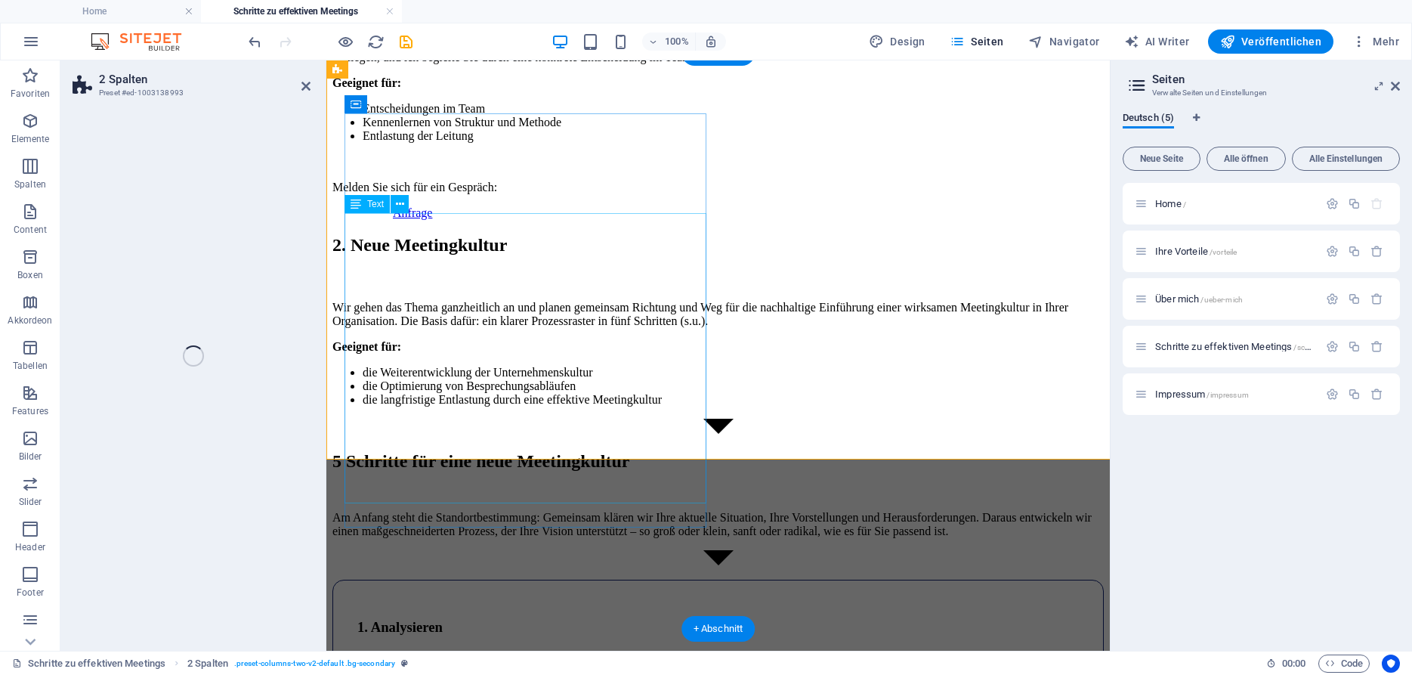
scroll to position [443, 0]
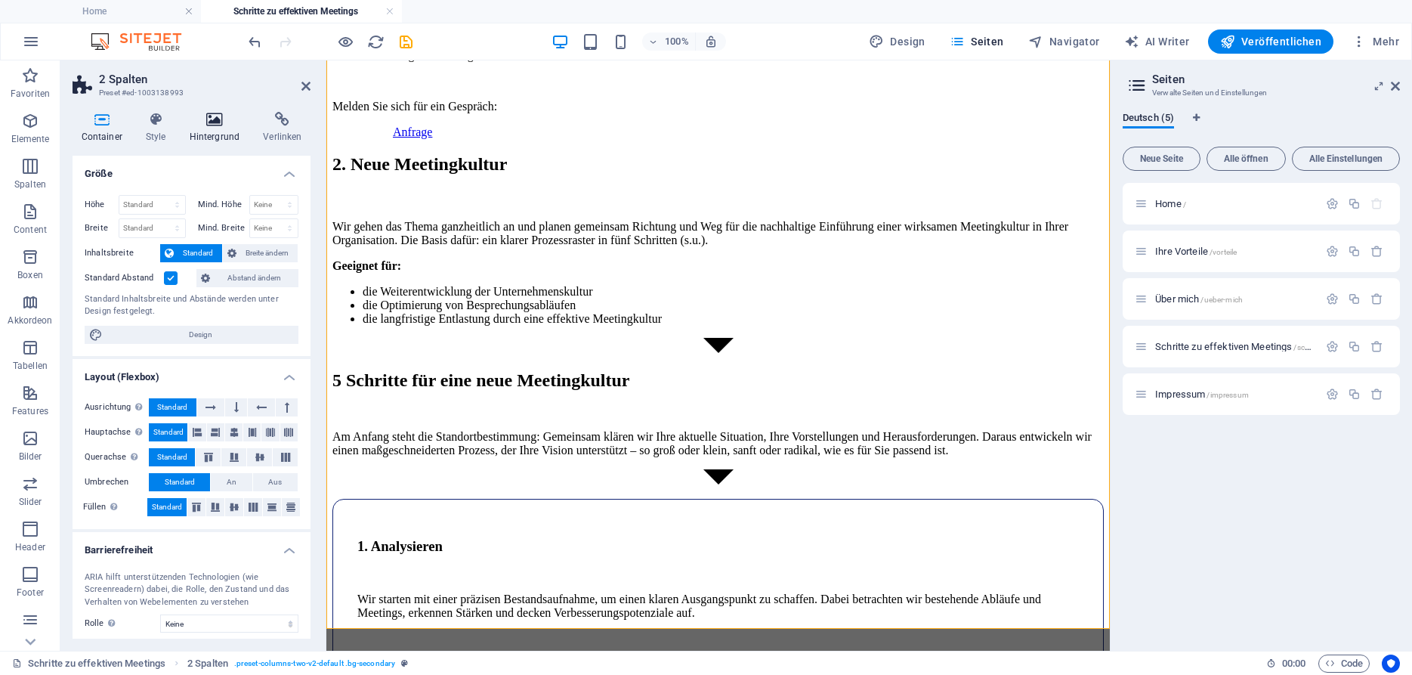
click at [208, 120] on icon at bounding box center [215, 119] width 68 height 15
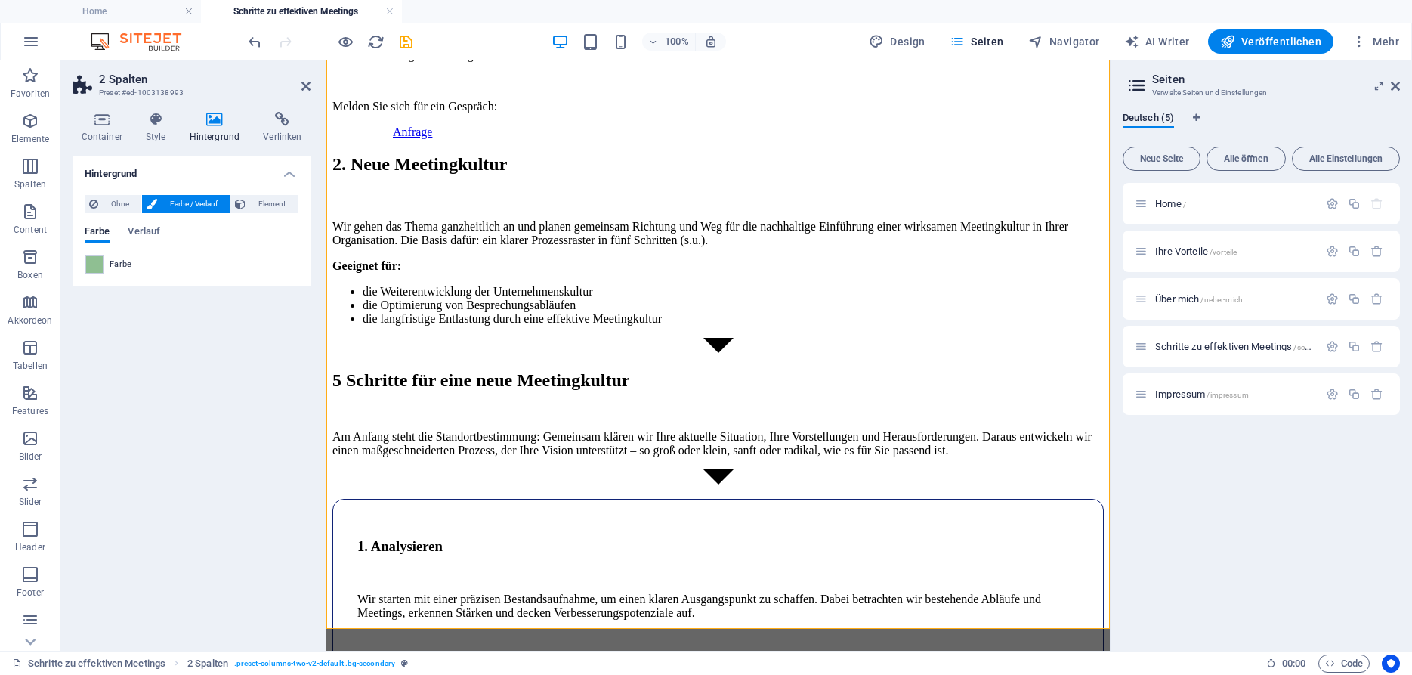
click at [118, 264] on span "Farbe" at bounding box center [121, 264] width 23 height 12
click at [99, 264] on span at bounding box center [94, 264] width 17 height 17
type input "#8fbf92"
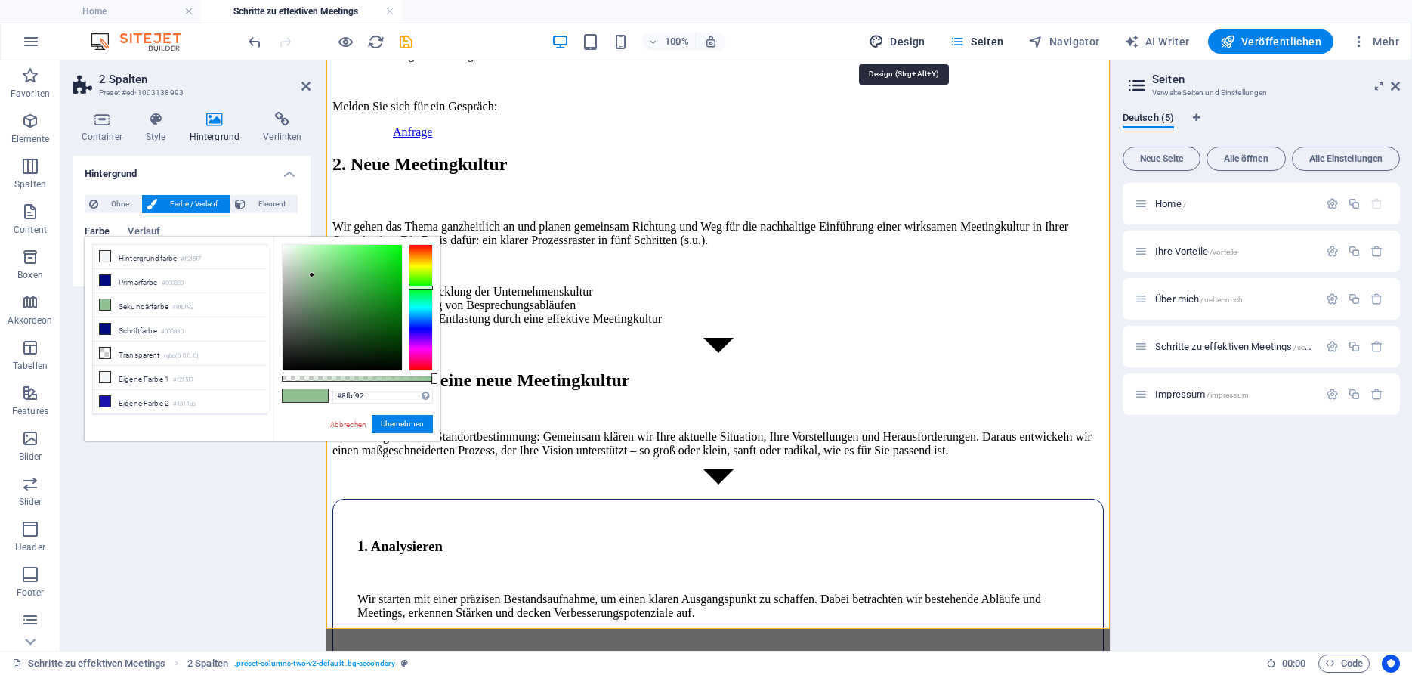
click at [923, 42] on span "Design" at bounding box center [897, 41] width 57 height 15
select select "ease-in-out"
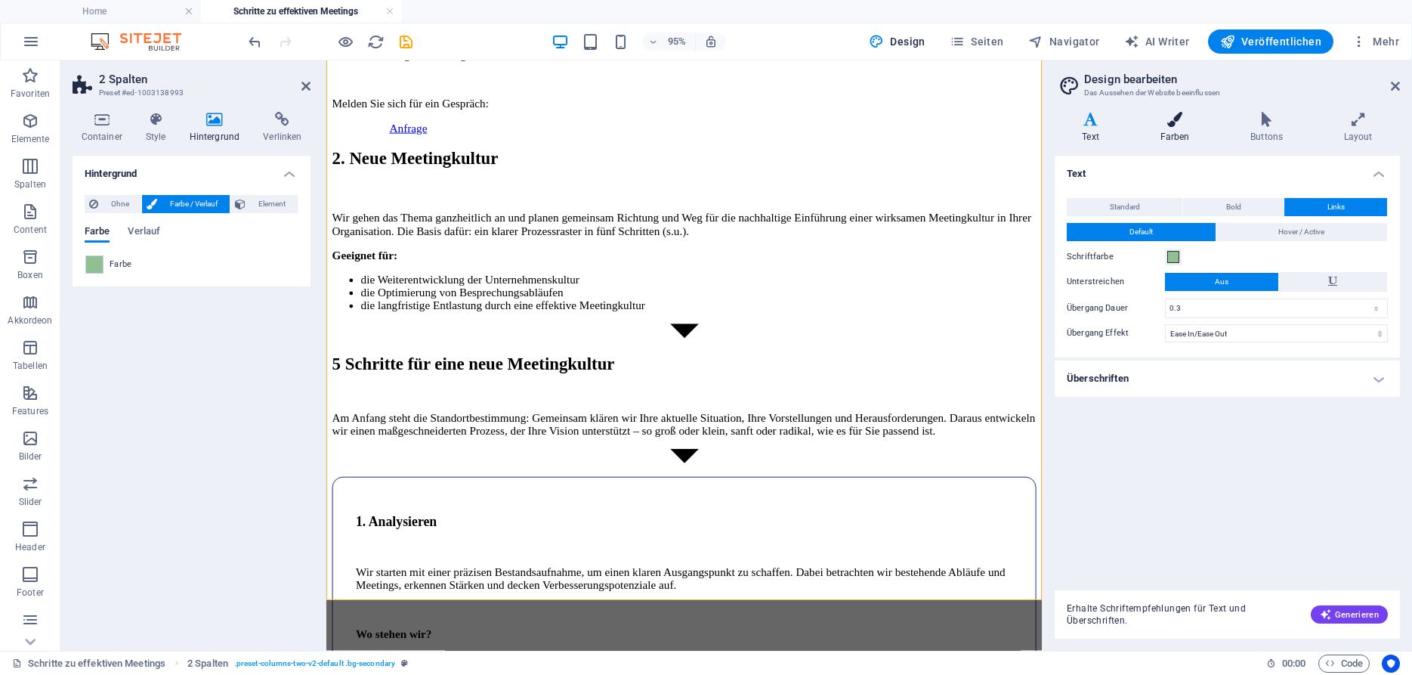
click at [1182, 125] on icon at bounding box center [1174, 119] width 85 height 15
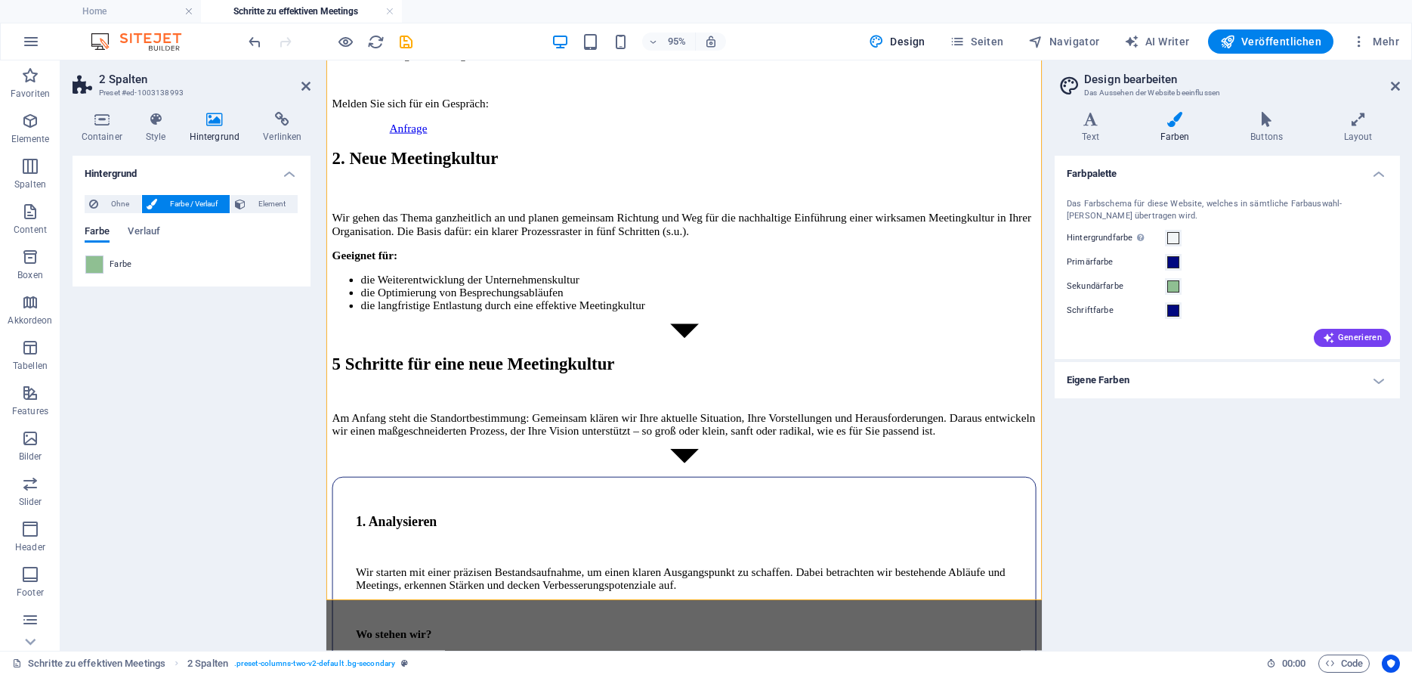
click at [1181, 381] on h4 "Eigene Farben" at bounding box center [1226, 380] width 345 height 36
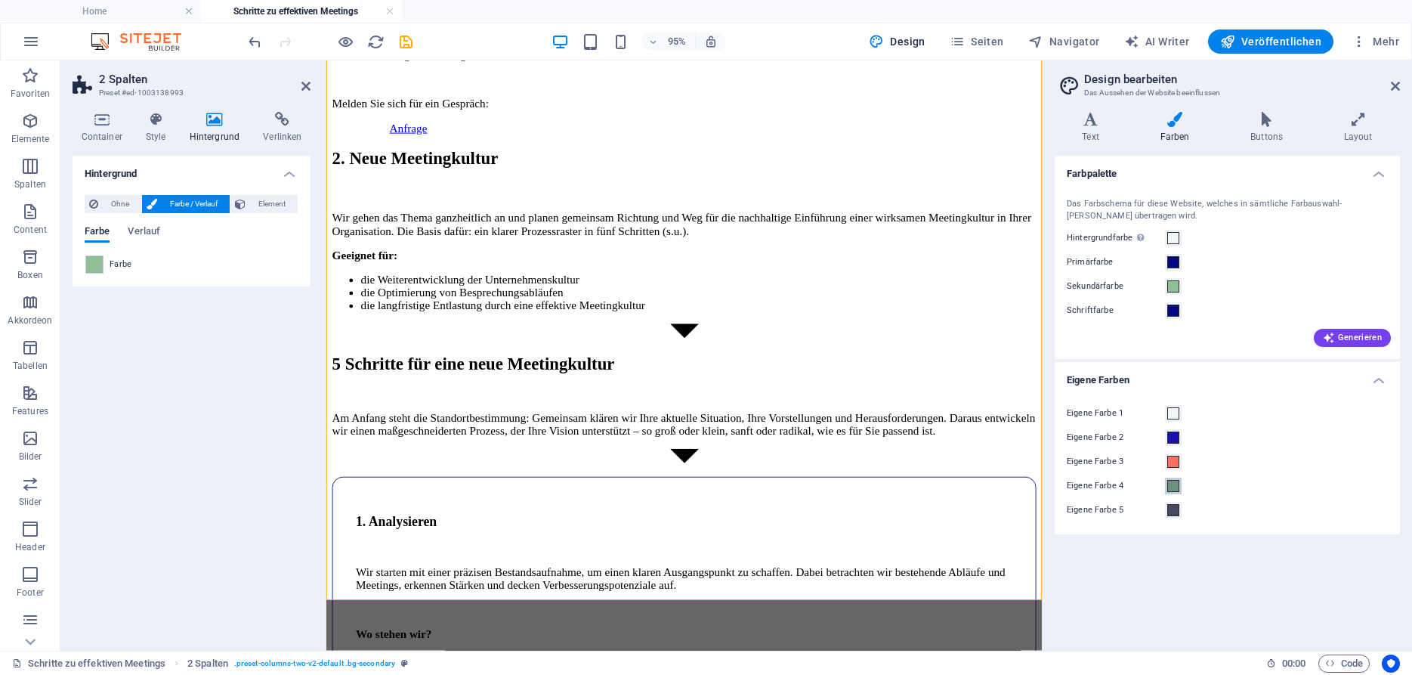
click at [1171, 485] on span at bounding box center [1173, 486] width 12 height 12
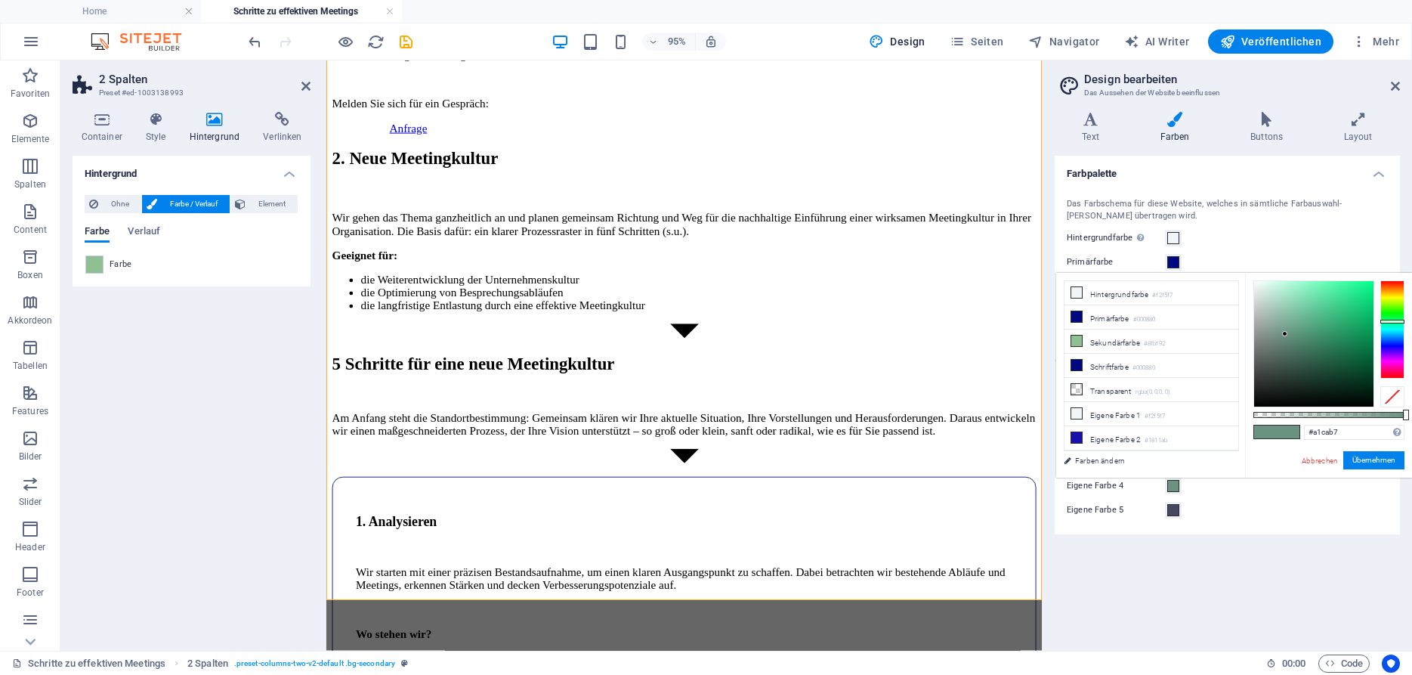
click at [1277, 306] on div at bounding box center [1313, 343] width 119 height 125
click at [1277, 304] on div at bounding box center [1276, 303] width 5 height 5
click at [1172, 338] on li "Sekundärfarbe #8fbf92" at bounding box center [1151, 341] width 174 height 24
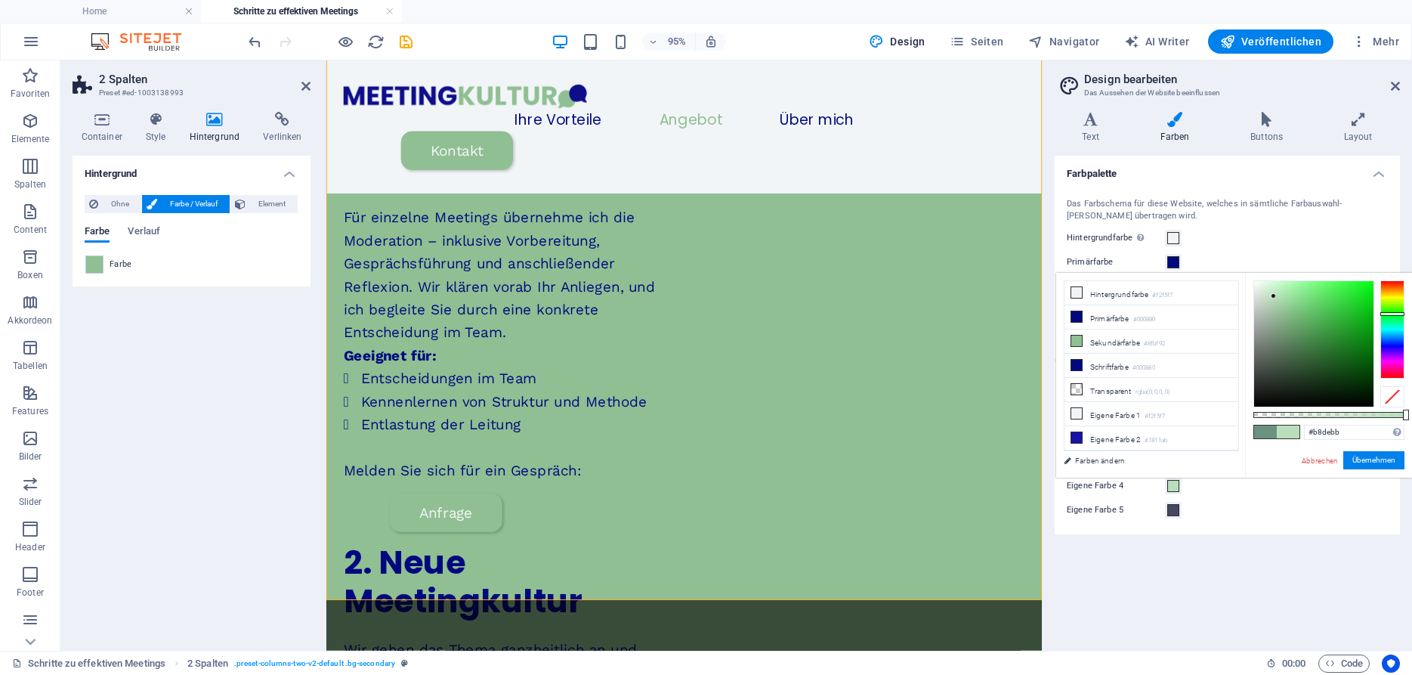
type input "#b9e0bc"
drag, startPoint x: 1282, startPoint y: 310, endPoint x: 1273, endPoint y: 295, distance: 17.2
click at [1273, 295] on div at bounding box center [1272, 294] width 5 height 5
click at [1378, 457] on button "Übernehmen" at bounding box center [1373, 460] width 61 height 18
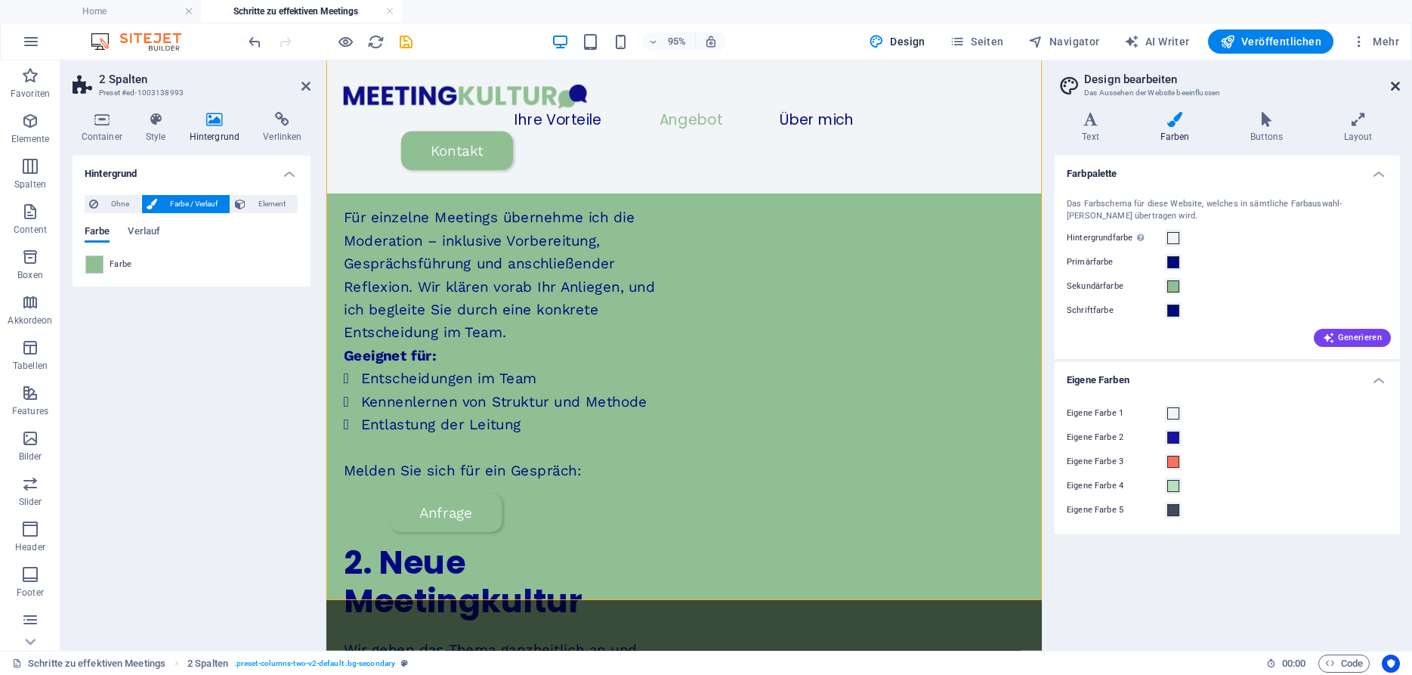
click at [1399, 82] on icon at bounding box center [1395, 86] width 9 height 12
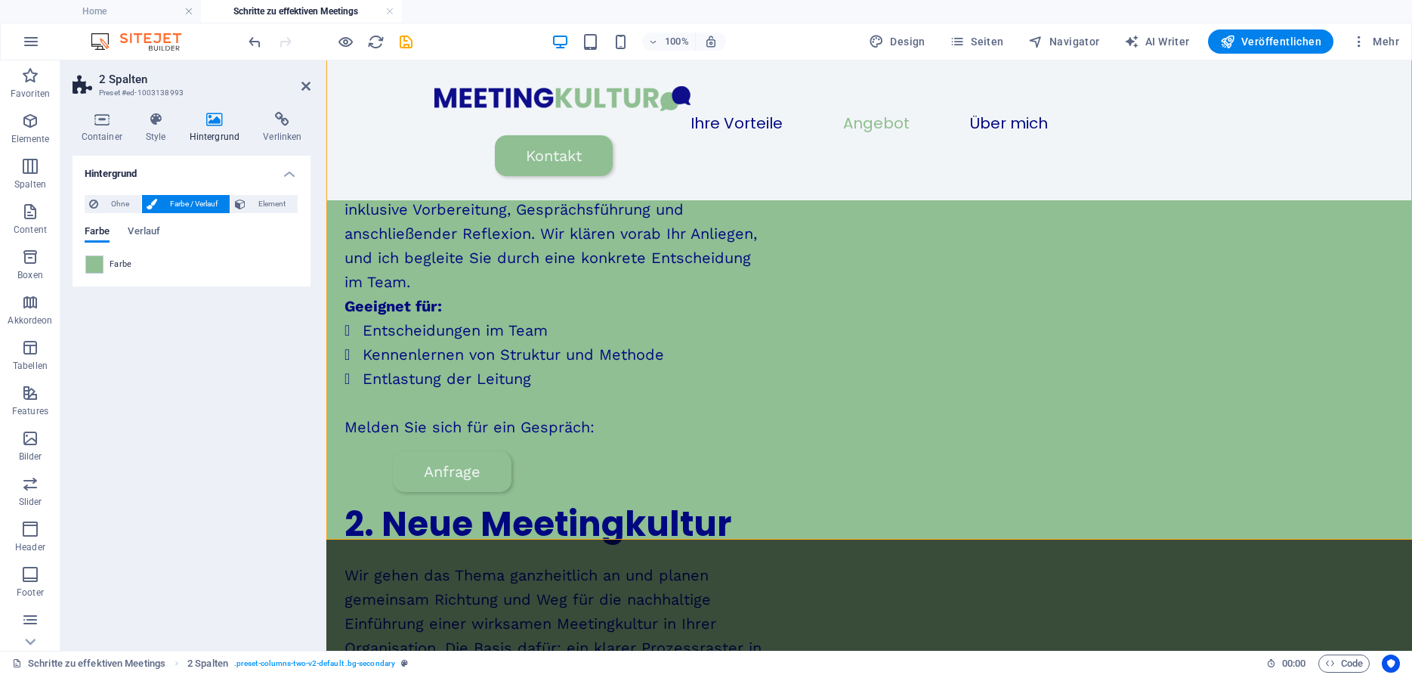
click at [107, 262] on div "Farbe" at bounding box center [191, 264] width 212 height 18
click at [100, 262] on span at bounding box center [94, 264] width 17 height 17
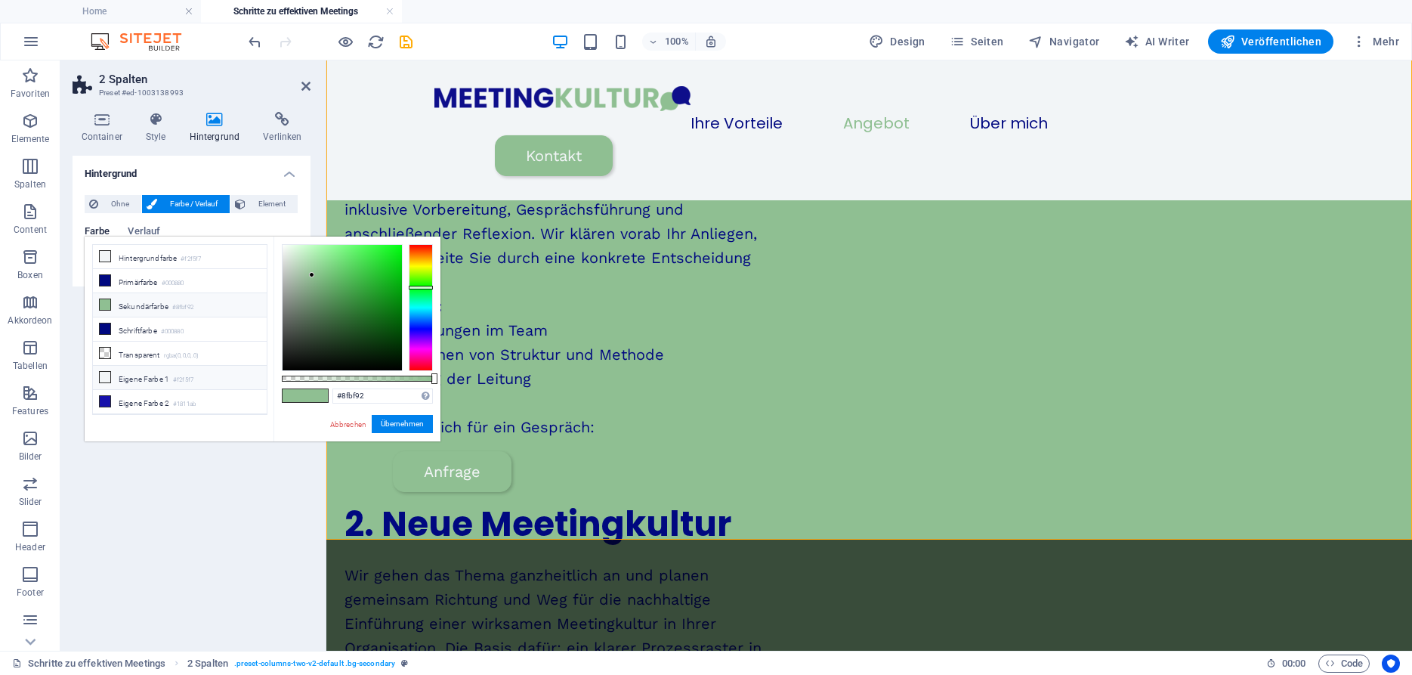
scroll to position [65, 0]
click at [190, 382] on small "#6b9280" at bounding box center [184, 387] width 23 height 11
type input "#6b9280"
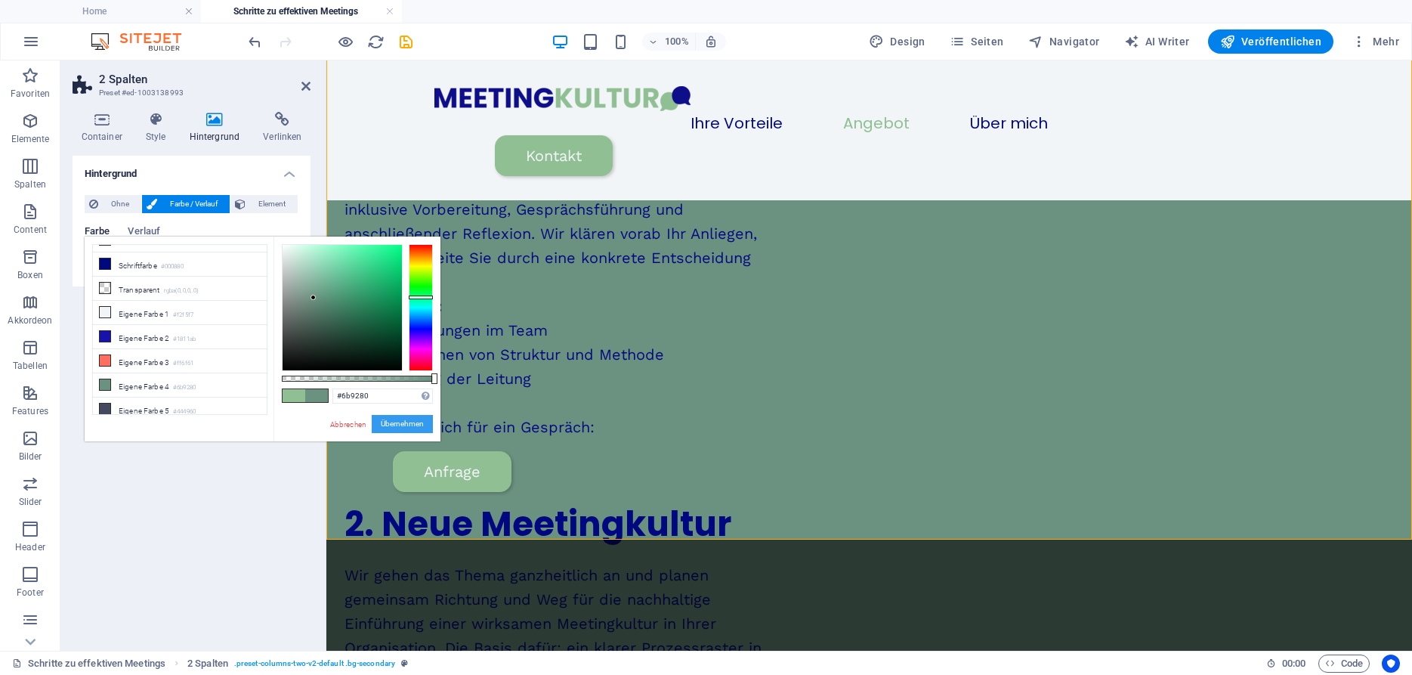
click at [394, 424] on button "Übernehmen" at bounding box center [402, 424] width 61 height 18
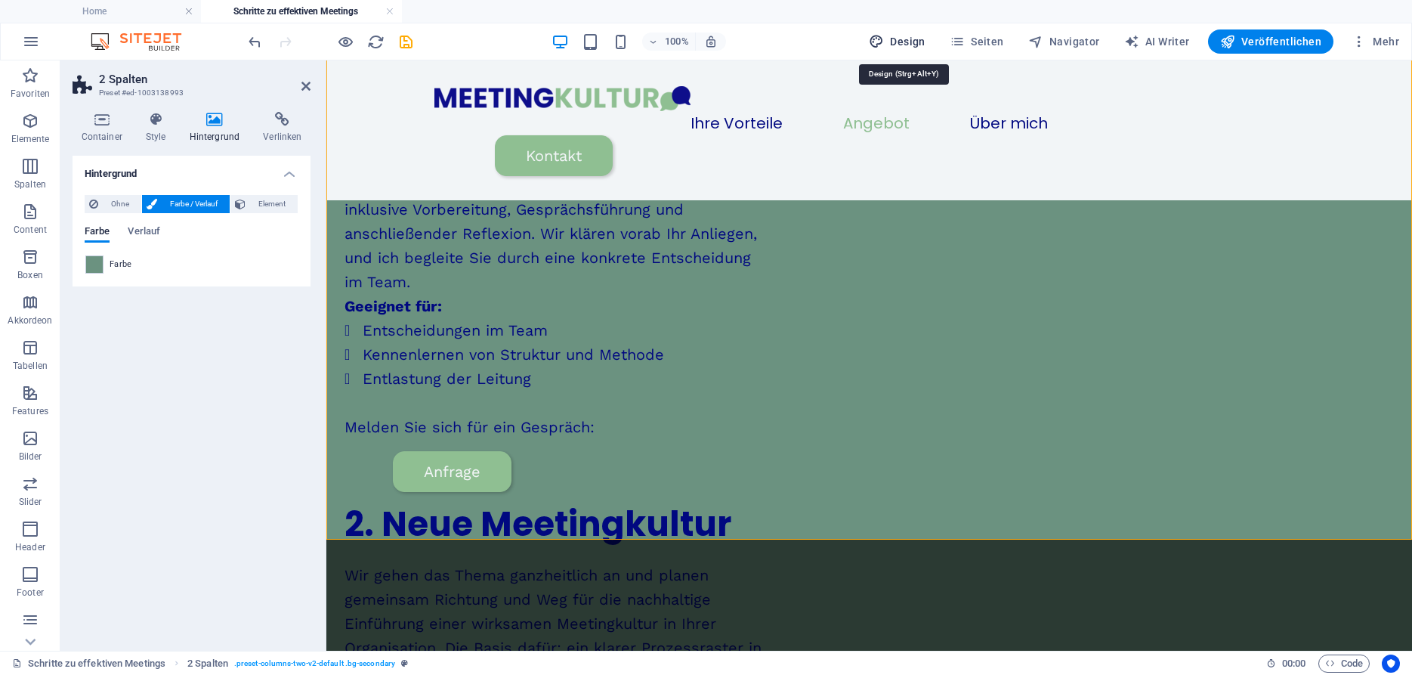
click at [908, 36] on span "Design" at bounding box center [897, 41] width 57 height 15
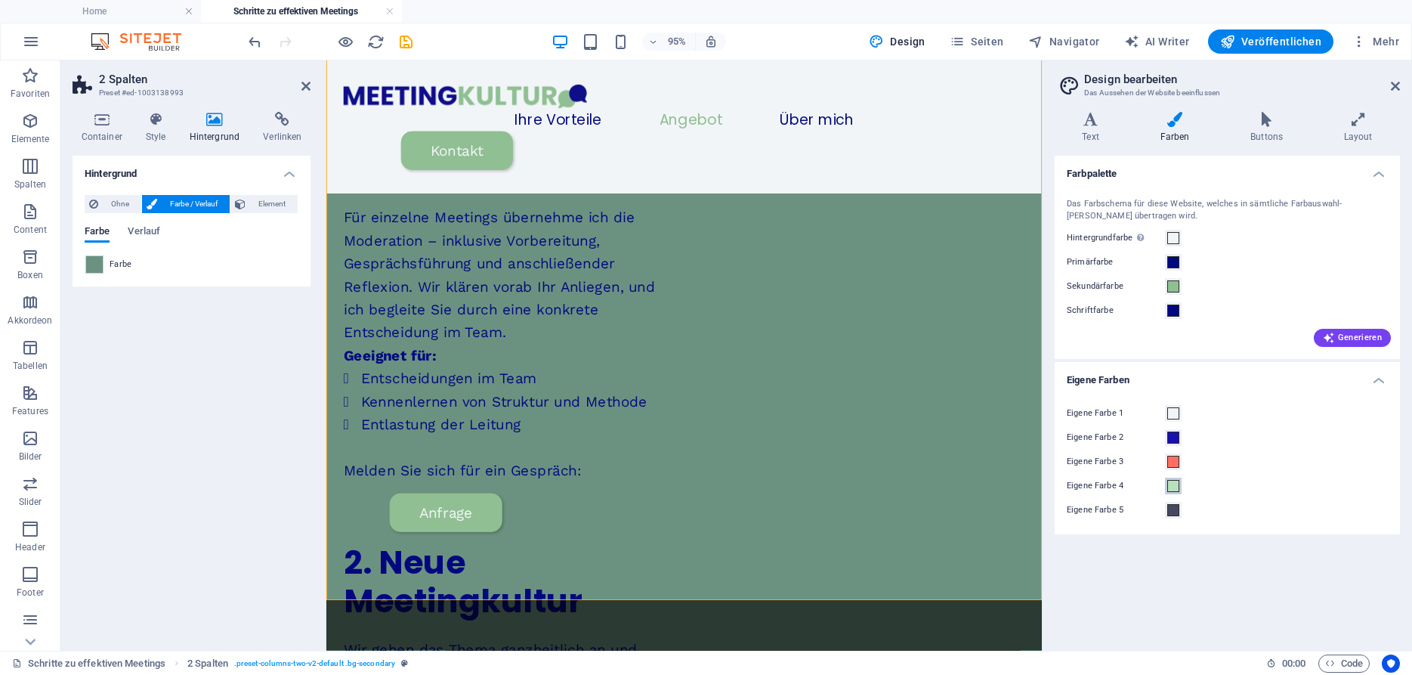
click at [1174, 484] on span at bounding box center [1173, 486] width 12 height 12
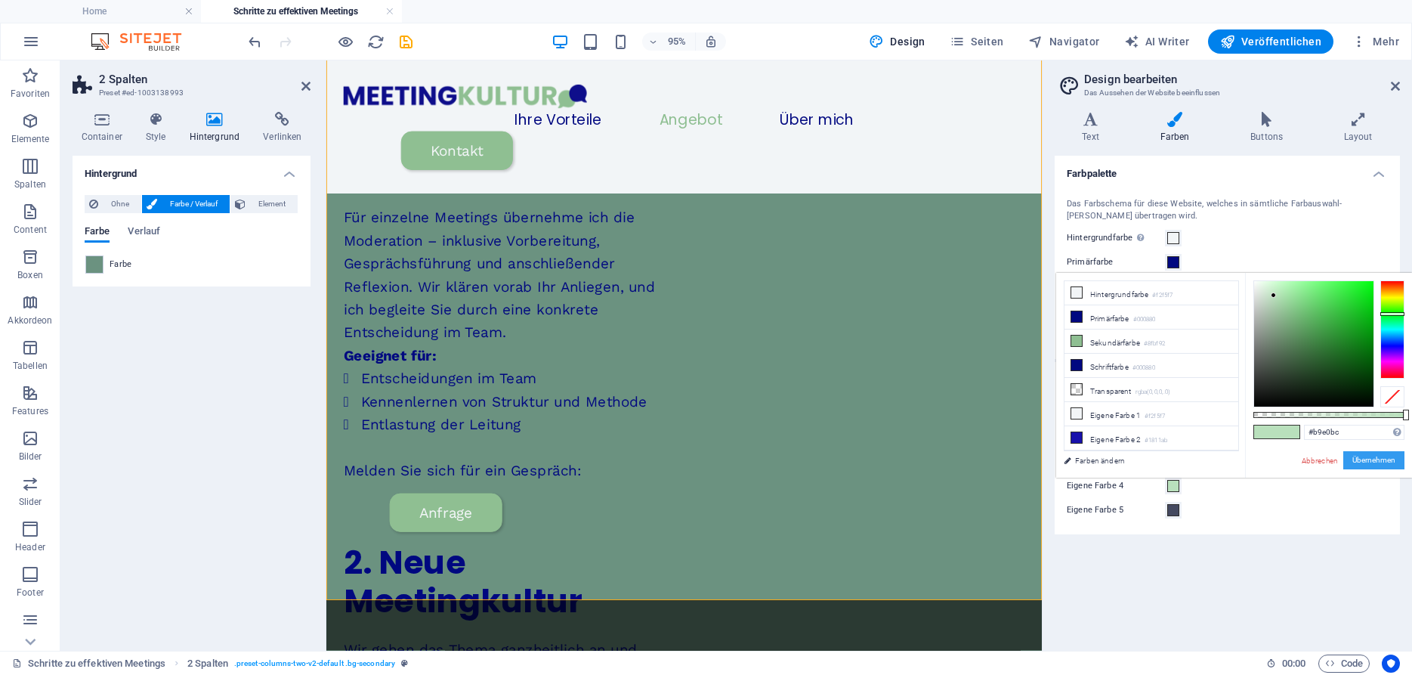
click at [1381, 461] on button "Übernehmen" at bounding box center [1373, 460] width 61 height 18
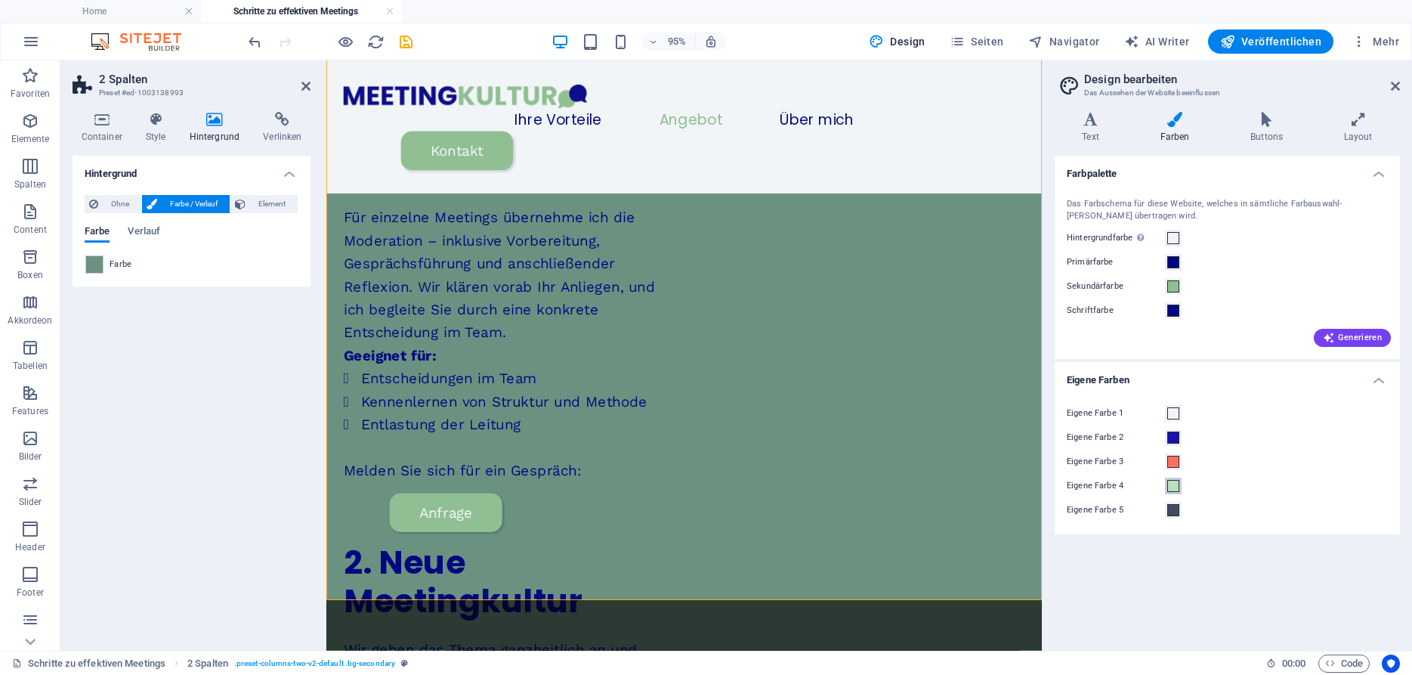
click at [1173, 485] on span at bounding box center [1173, 486] width 12 height 12
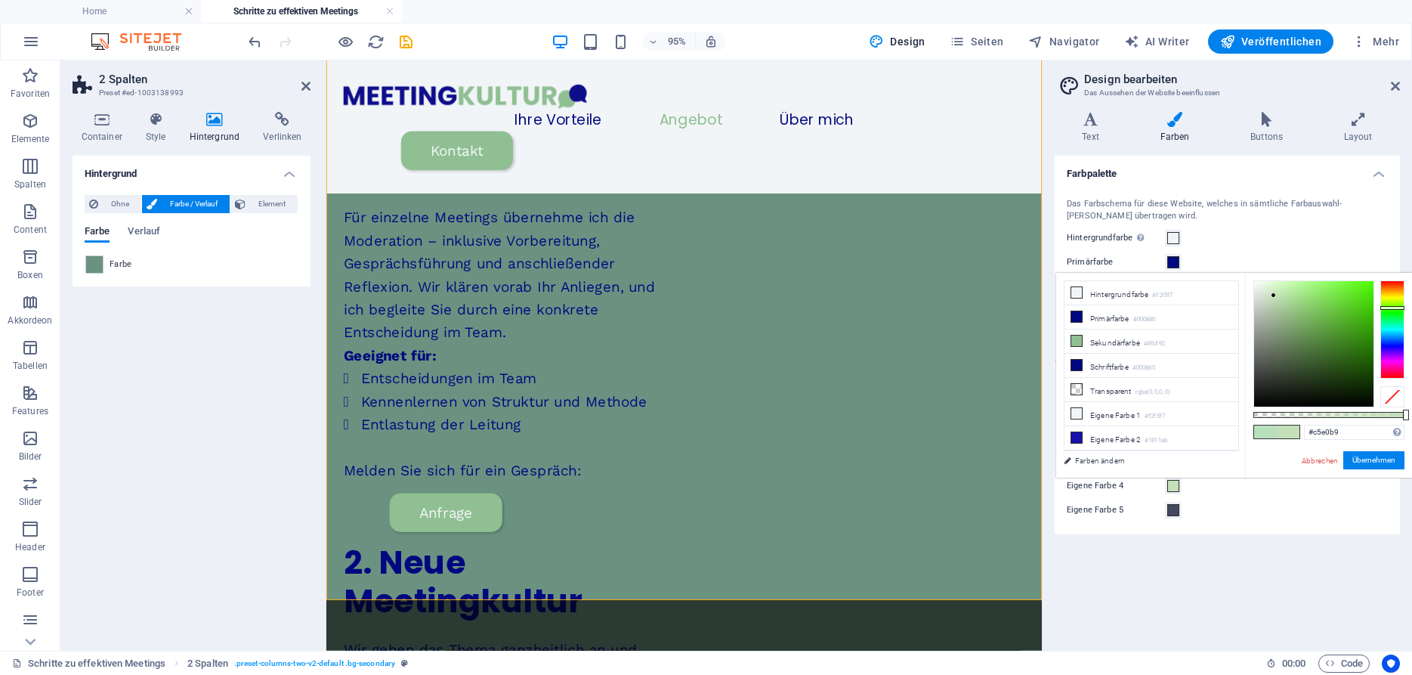
click at [1403, 307] on div at bounding box center [1392, 308] width 24 height 4
type input "#cce7c0"
click at [1273, 292] on div at bounding box center [1272, 291] width 5 height 5
click at [1371, 462] on button "Übernehmen" at bounding box center [1373, 460] width 61 height 18
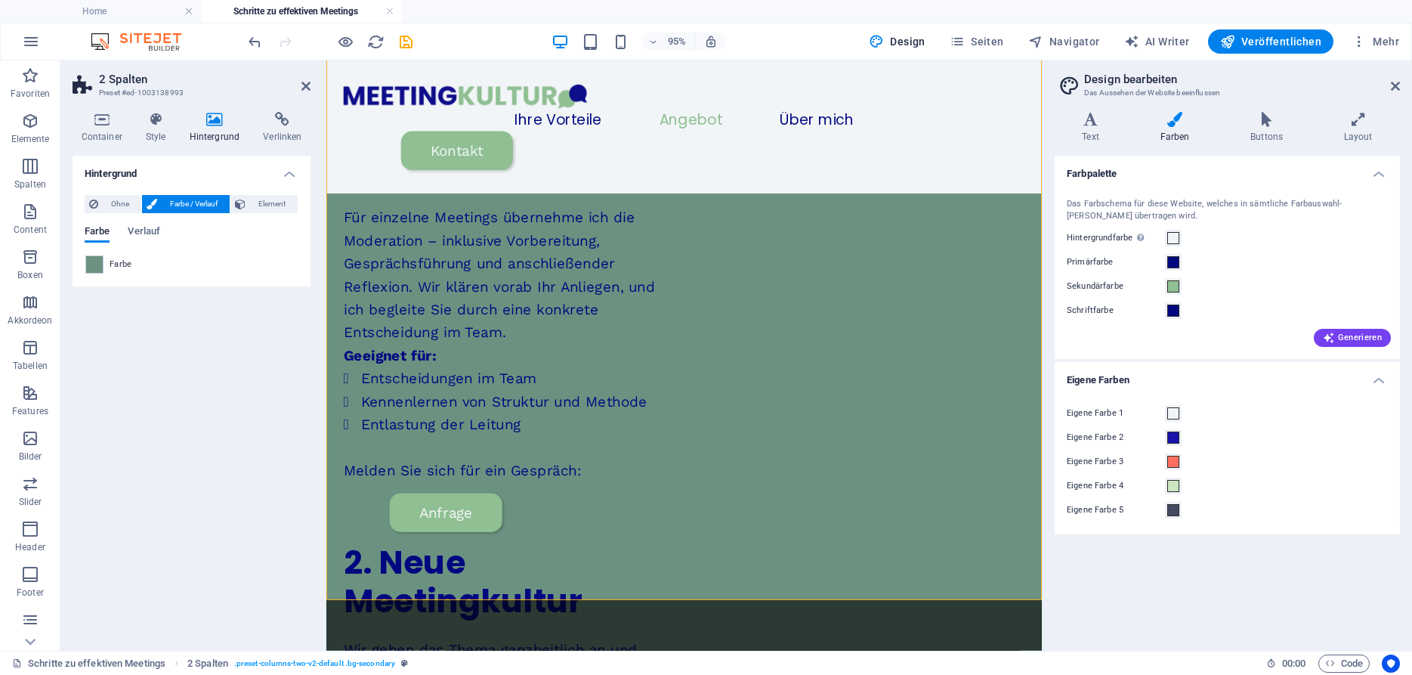
click at [1391, 94] on header "Design bearbeiten Das Aussehen der Website beeinflussen" at bounding box center [1228, 79] width 342 height 39
click at [1400, 85] on aside "Design bearbeiten Das Aussehen der Website beeinflussen Varianten Text Farben B…" at bounding box center [1227, 355] width 370 height 590
click at [1390, 89] on header "Design bearbeiten Das Aussehen der Website beeinflussen" at bounding box center [1228, 79] width 342 height 39
click at [406, 41] on icon "save" at bounding box center [405, 41] width 17 height 17
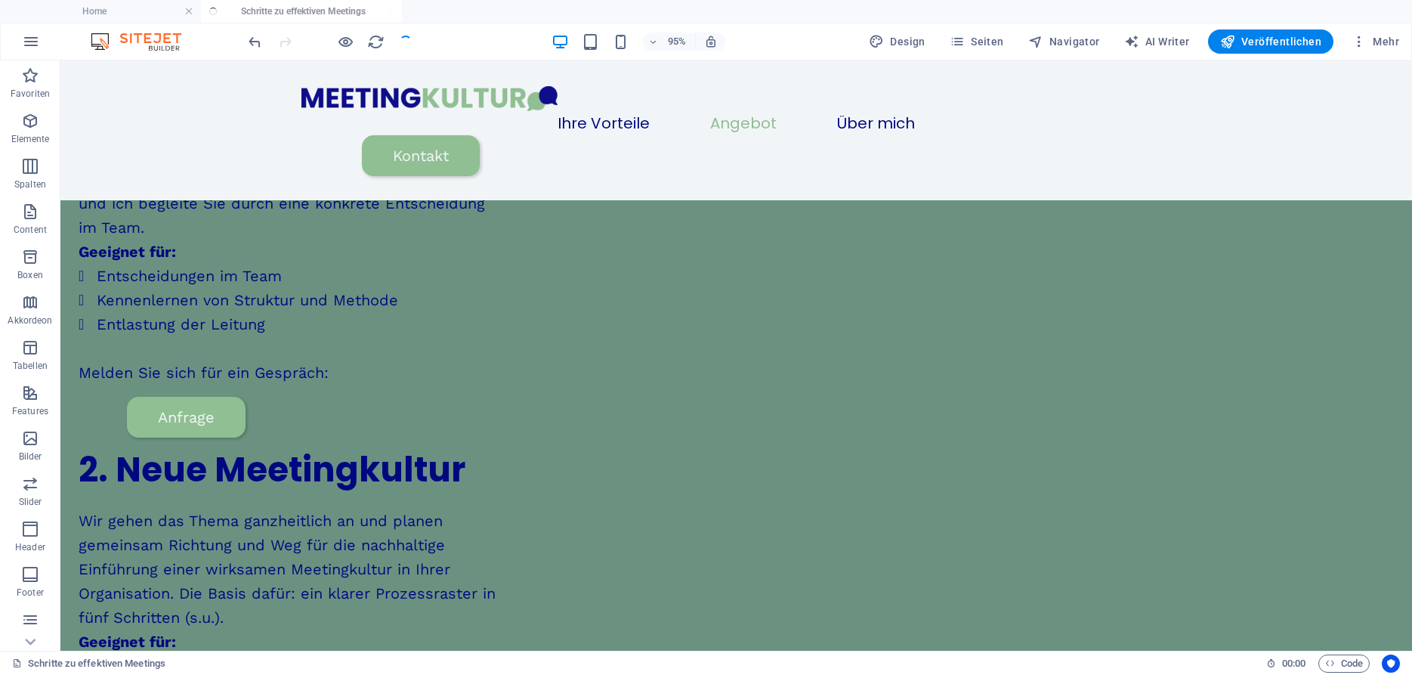
scroll to position [362, 0]
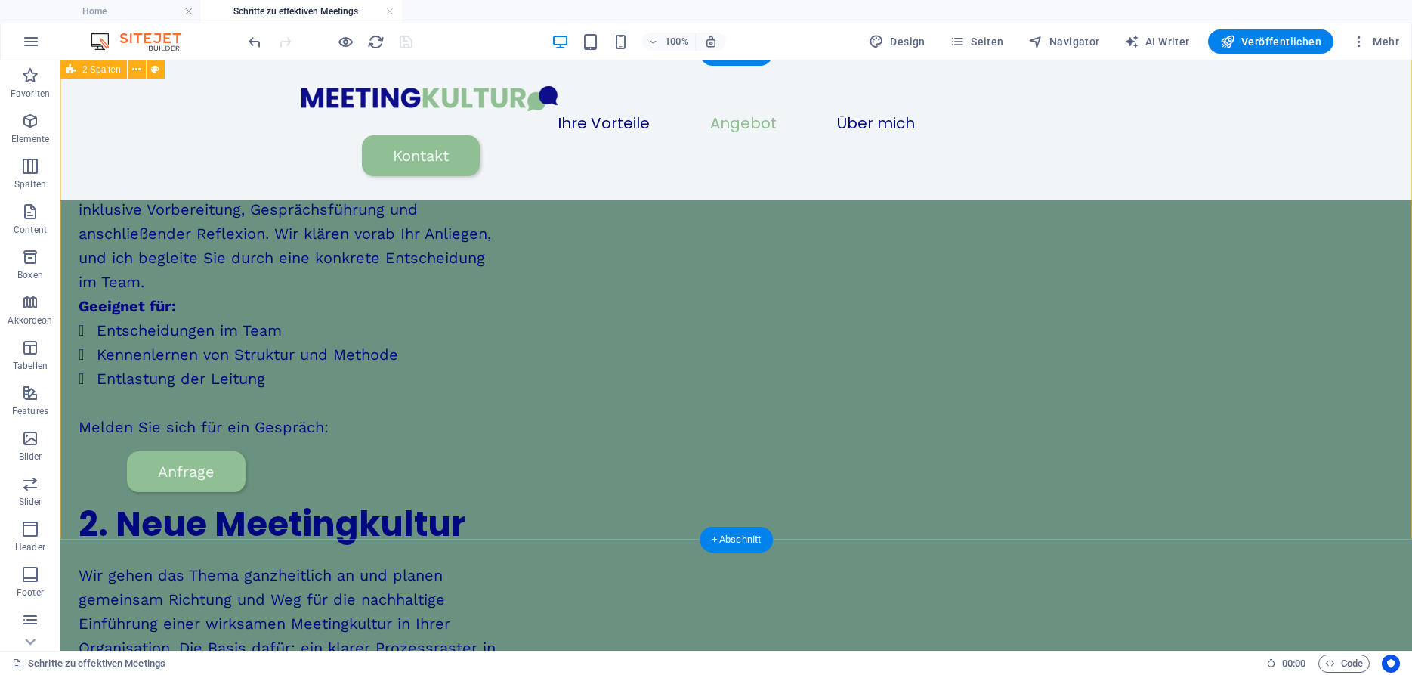
click at [162, 300] on div "1. Moderierte Meetings Für einzelne Meetings übernehme ich die Moderation – ink…" at bounding box center [735, 471] width 1351 height 835
click at [178, 341] on div "1. Moderierte Meetings Für einzelne Meetings übernehme ich die Moderation – ink…" at bounding box center [735, 471] width 1351 height 835
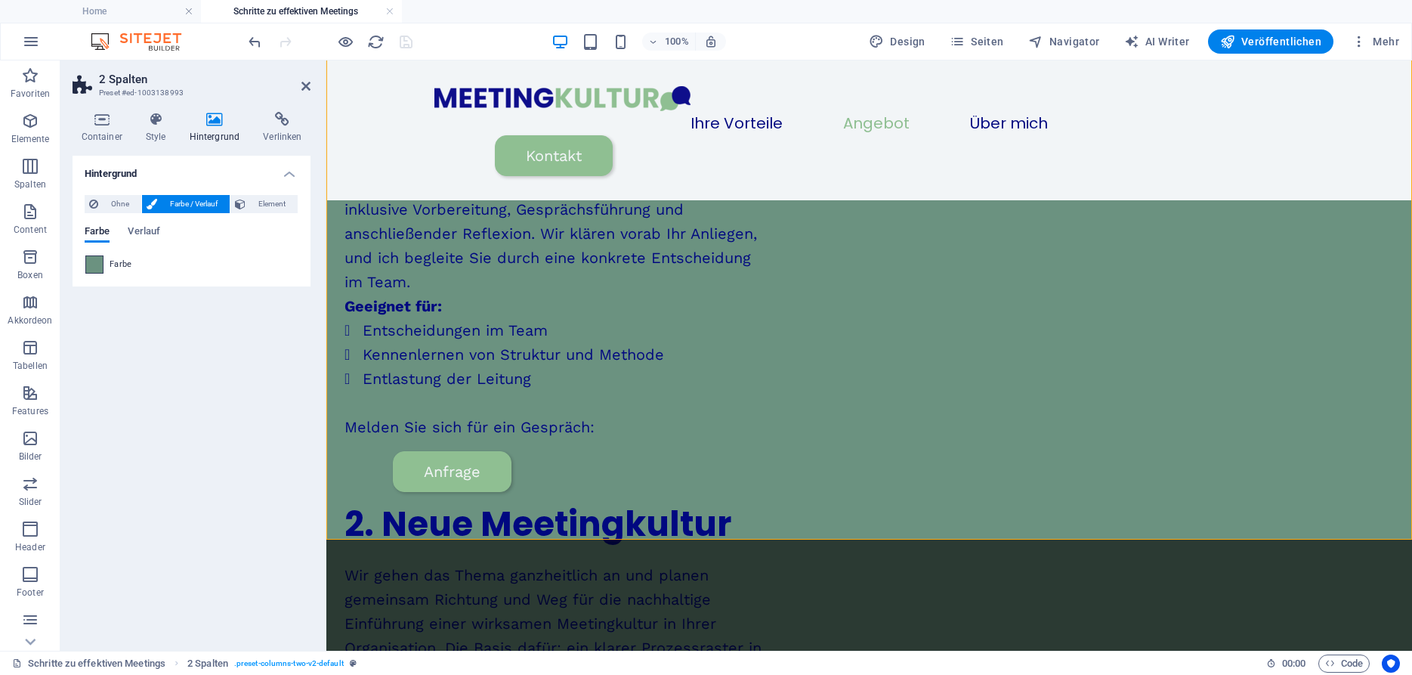
click at [97, 262] on span at bounding box center [94, 264] width 17 height 17
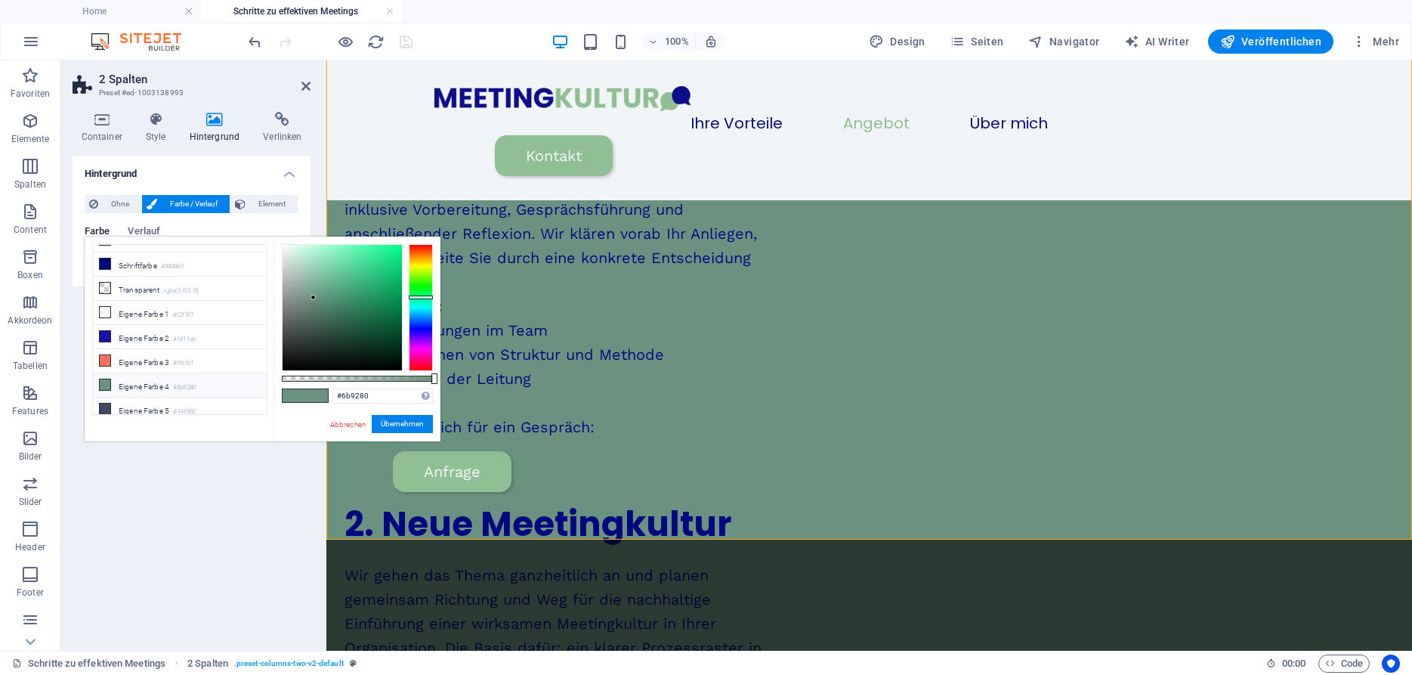
click at [190, 384] on small "#6b9280" at bounding box center [184, 387] width 23 height 11
click at [402, 422] on button "Übernehmen" at bounding box center [402, 424] width 61 height 18
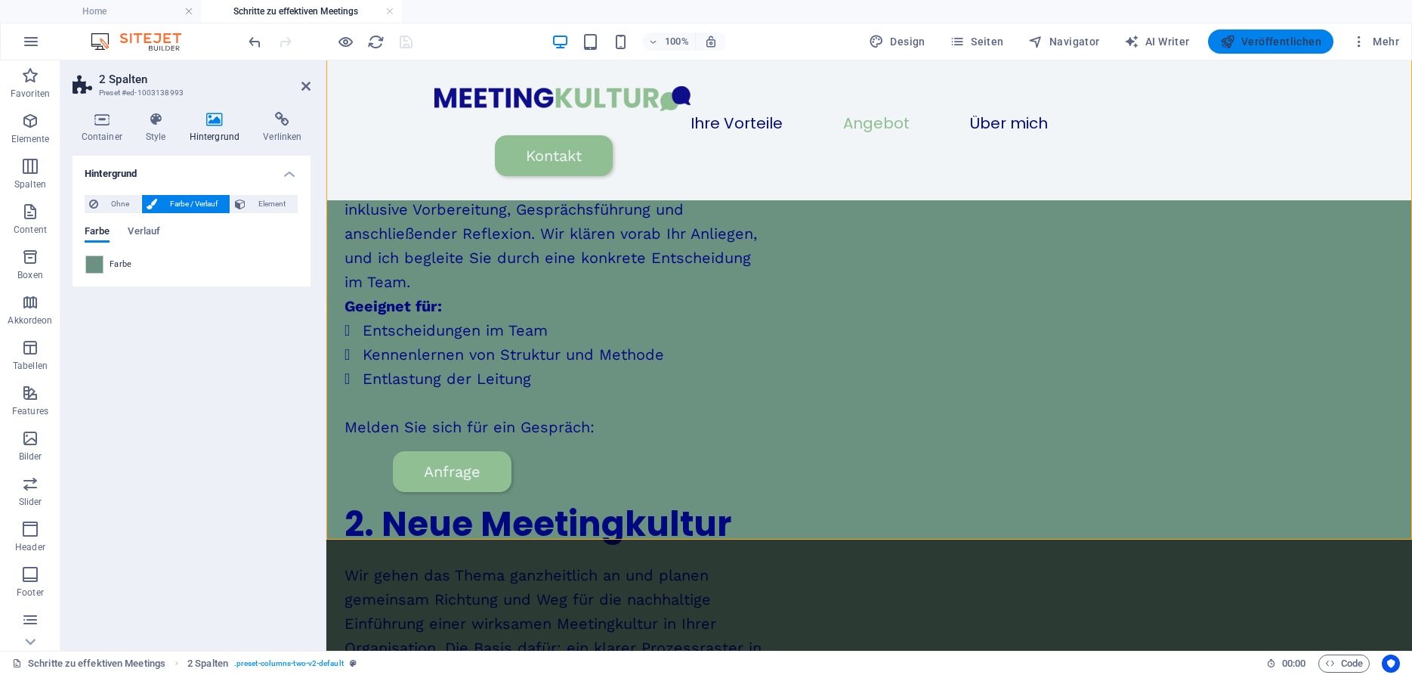
click at [1282, 39] on span "Veröffentlichen" at bounding box center [1270, 41] width 101 height 15
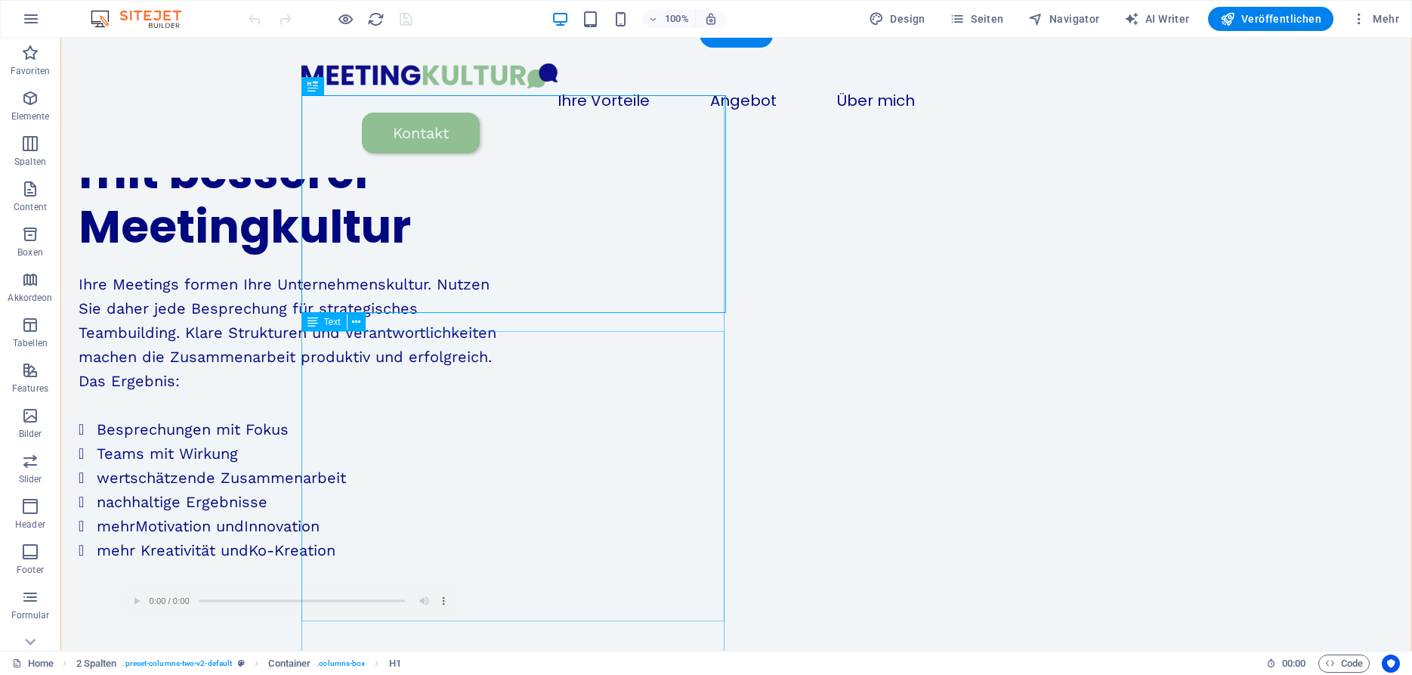
scroll to position [152, 0]
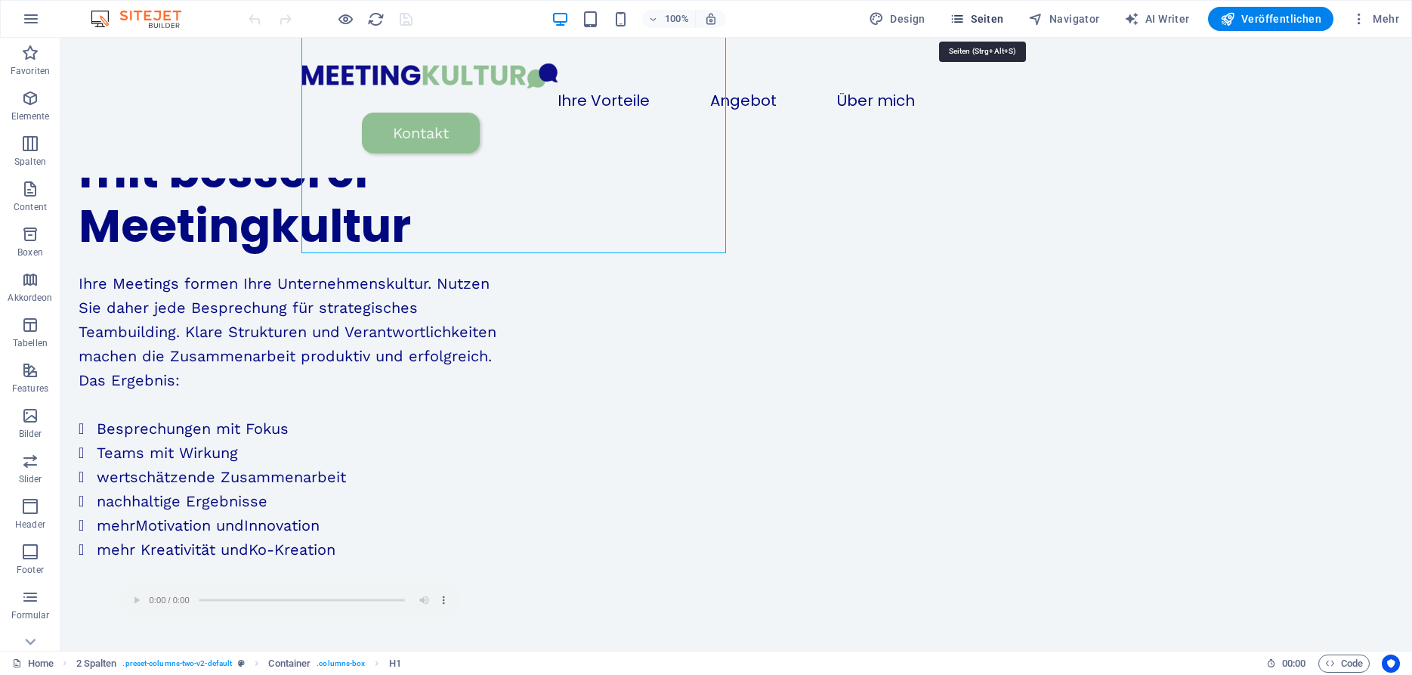
click at [992, 19] on span "Seiten" at bounding box center [976, 18] width 54 height 15
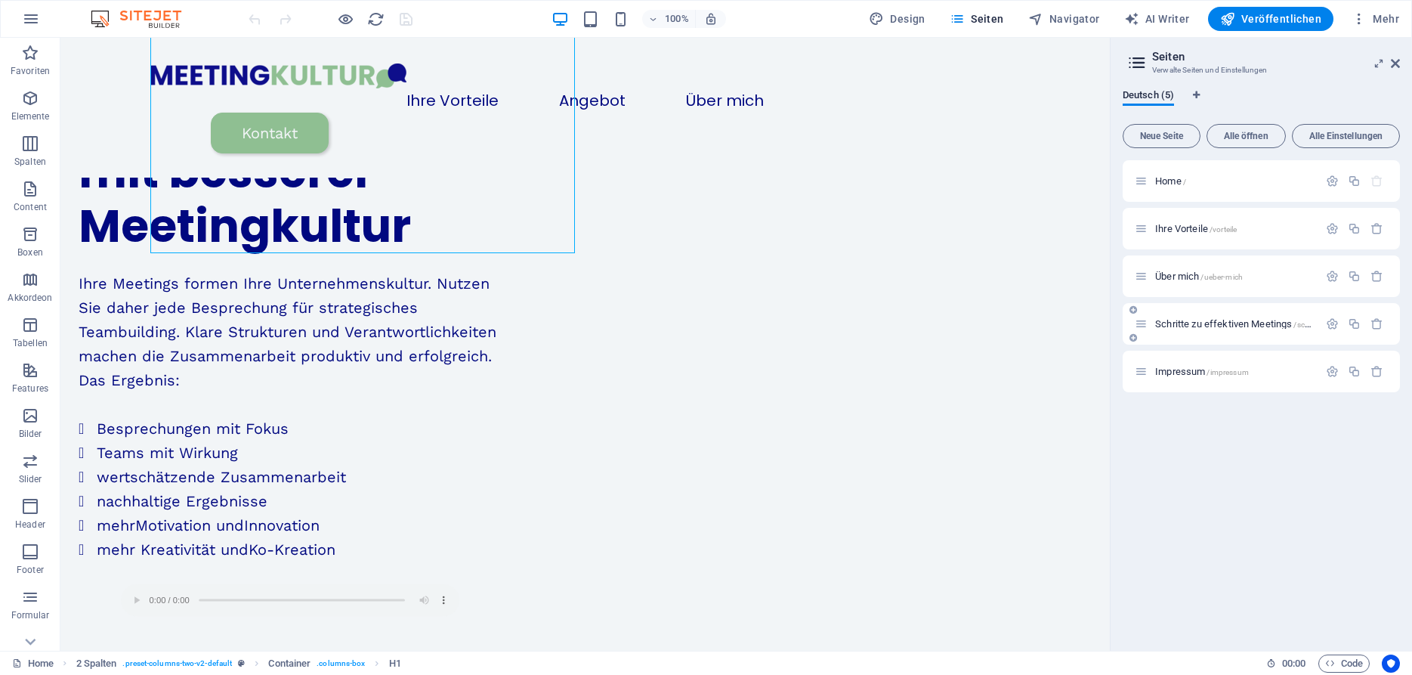
click at [1208, 323] on span "Schritte zu effektiven Meetings /schritte-zu-effektiven-meetings" at bounding box center [1278, 323] width 247 height 11
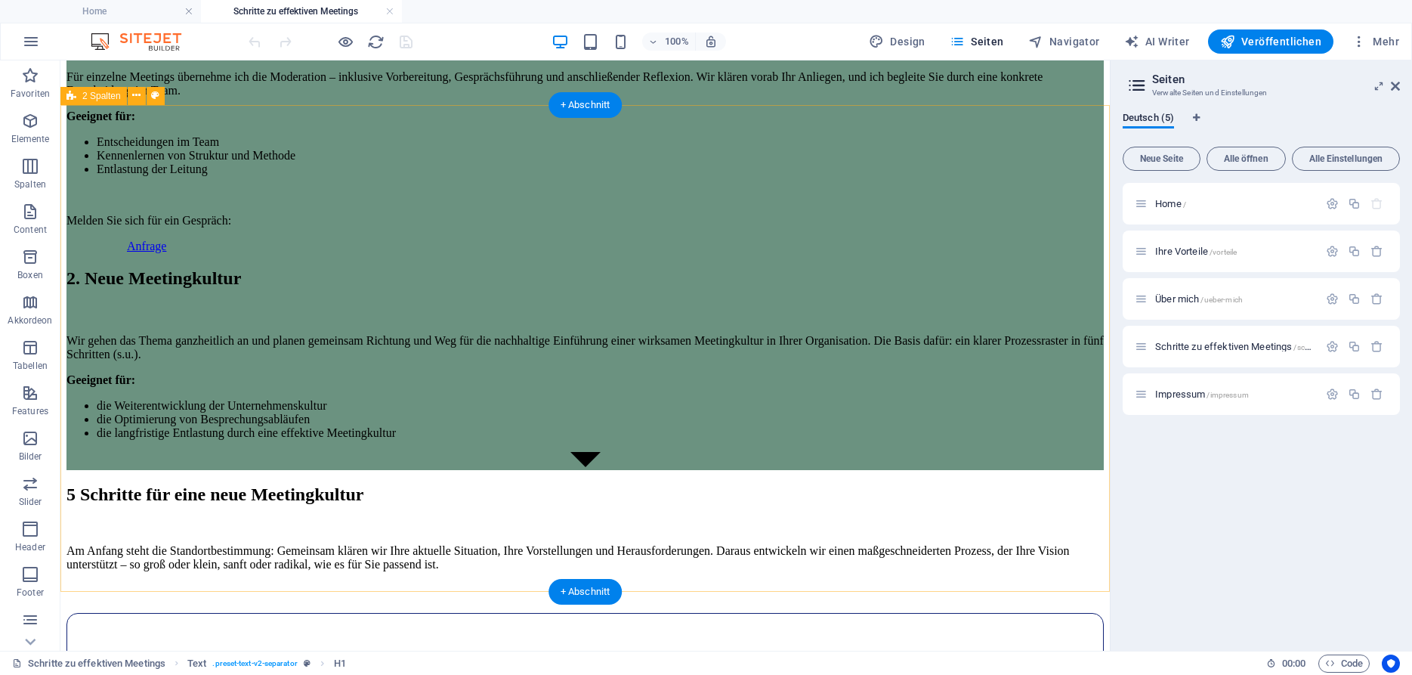
scroll to position [335, 0]
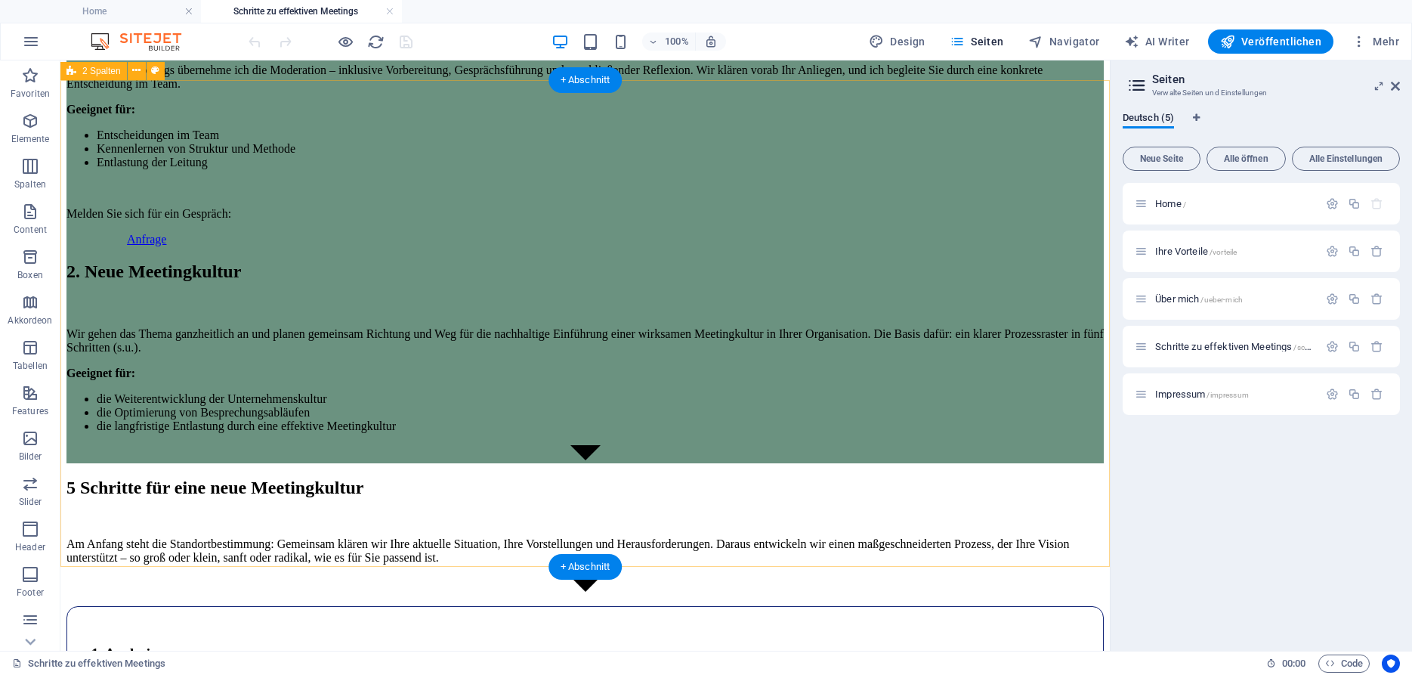
click at [493, 463] on div "1. Moderierte Meetings Für einzelne Meetings übernehme ich die Moderation – ink…" at bounding box center [584, 230] width 1037 height 465
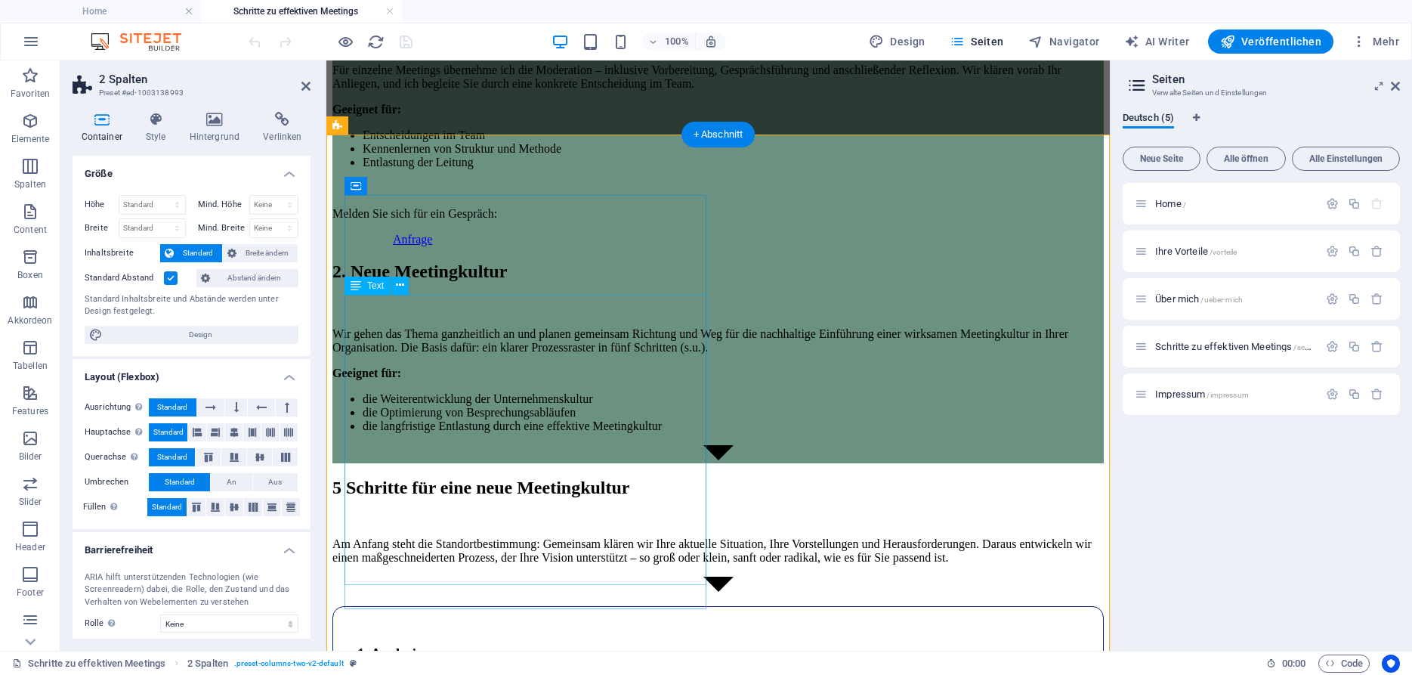
scroll to position [361, 0]
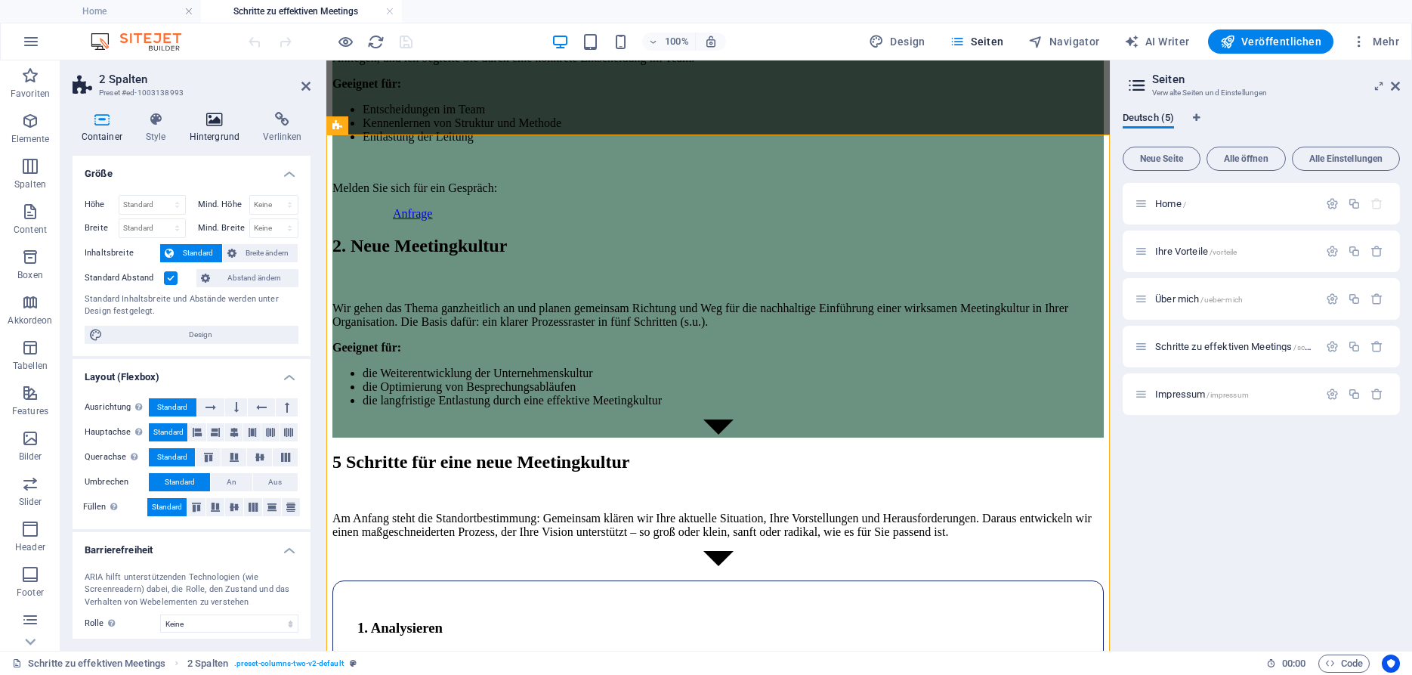
click at [217, 122] on icon at bounding box center [215, 119] width 68 height 15
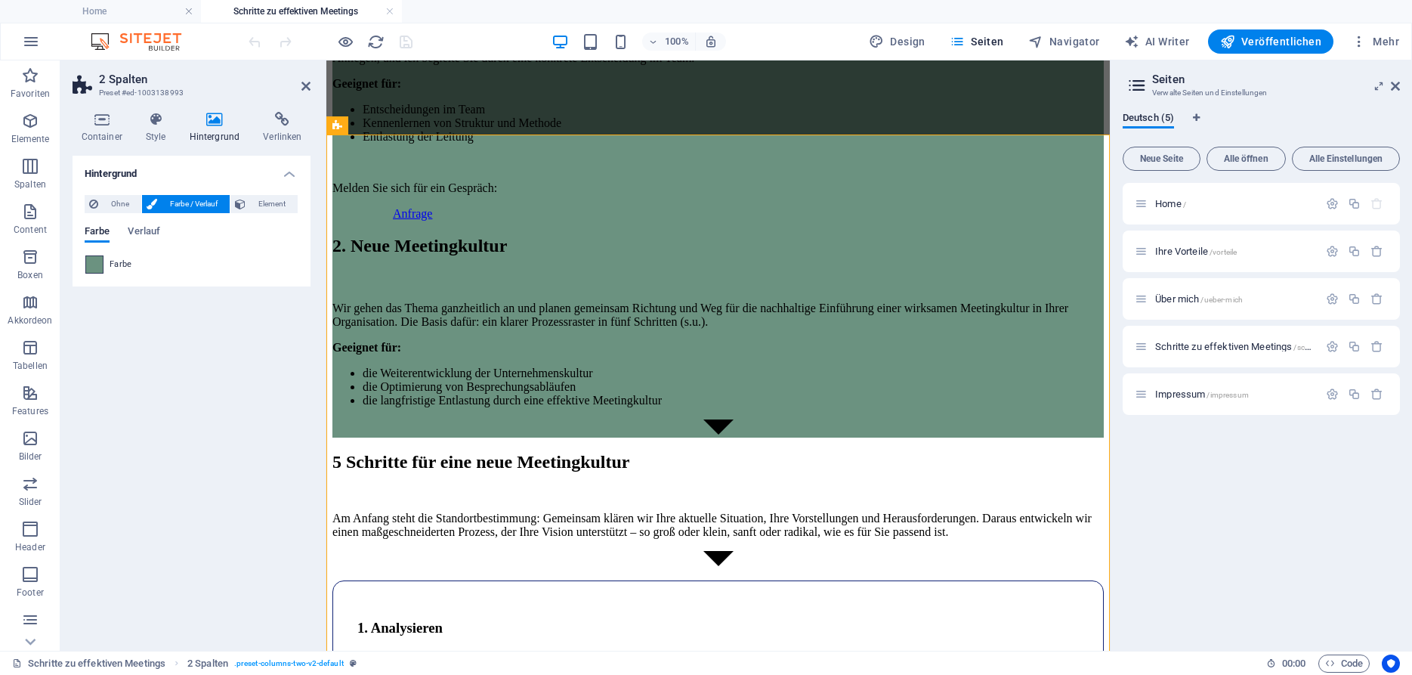
click at [93, 270] on span at bounding box center [94, 264] width 17 height 17
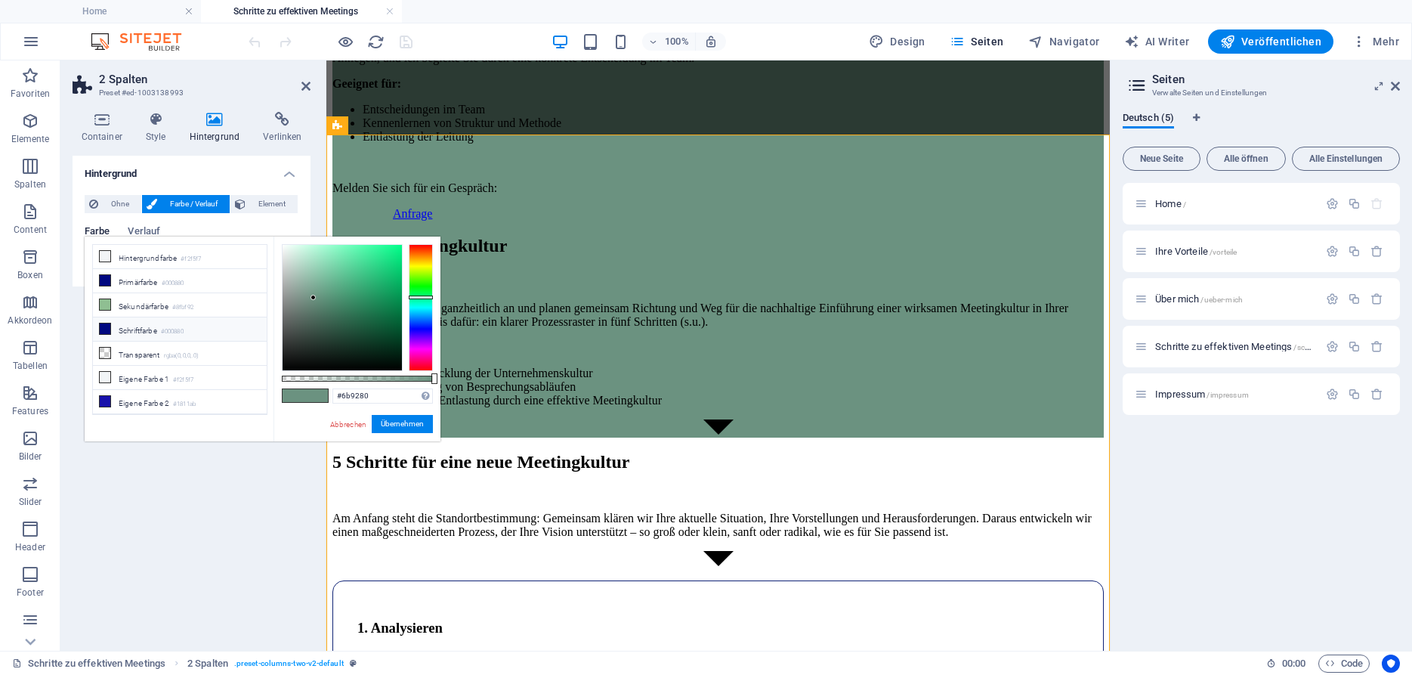
scroll to position [65, 0]
click at [147, 381] on li "Eigene Farbe 4 #cce7c0" at bounding box center [180, 385] width 174 height 24
type input "#cce7c0"
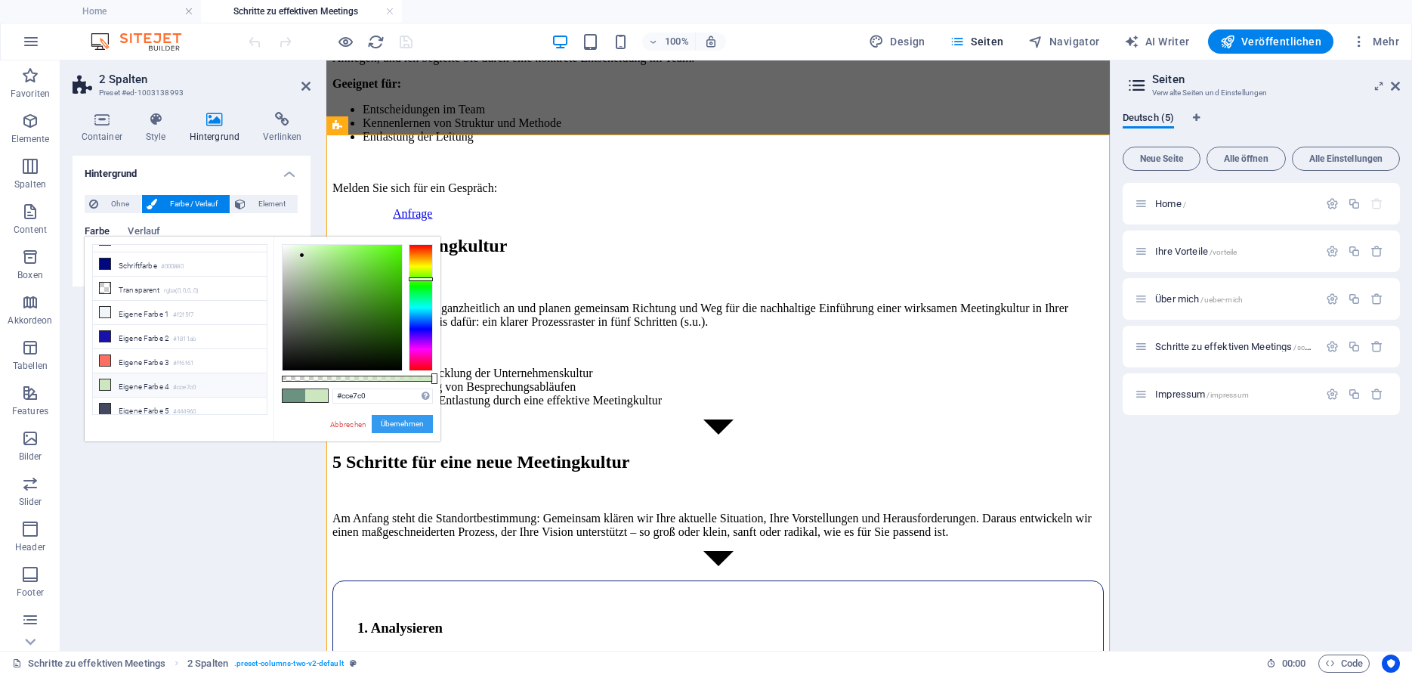
click at [414, 425] on button "Übernehmen" at bounding box center [402, 424] width 61 height 18
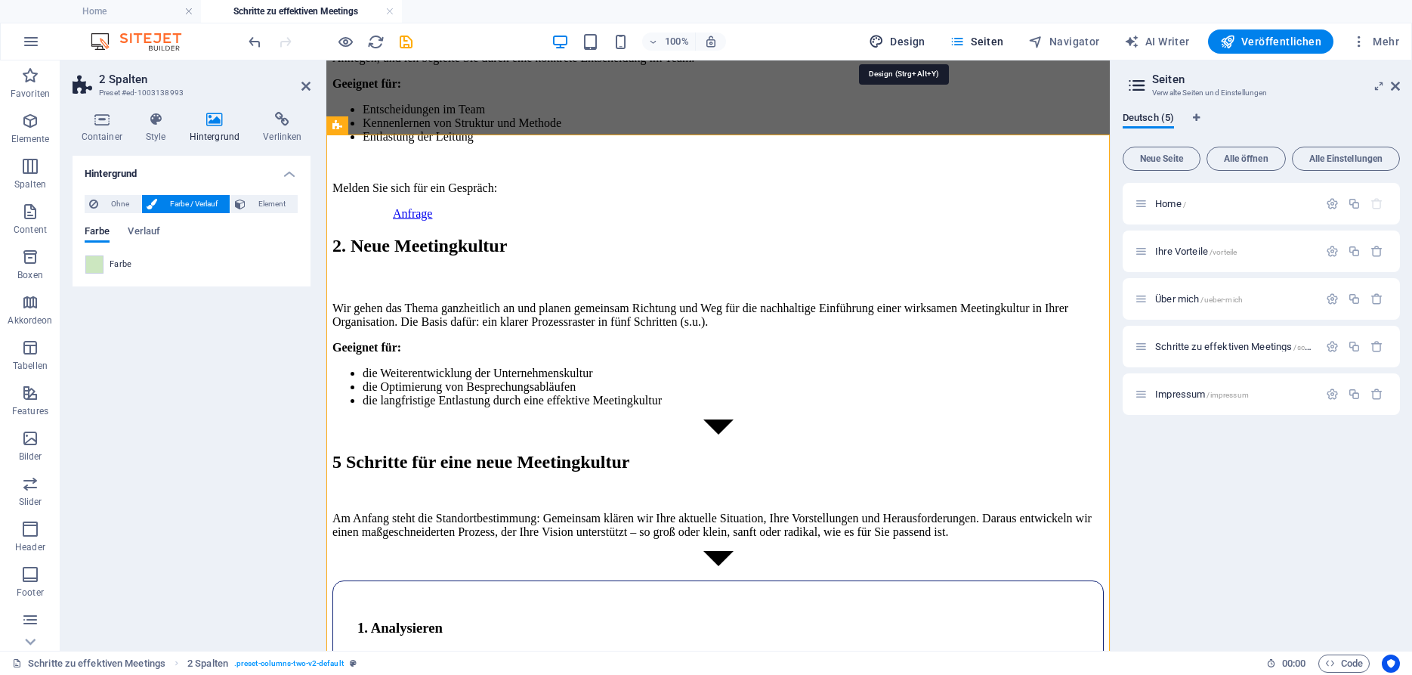
click at [923, 38] on span "Design" at bounding box center [897, 41] width 57 height 15
select select "ease-in-out"
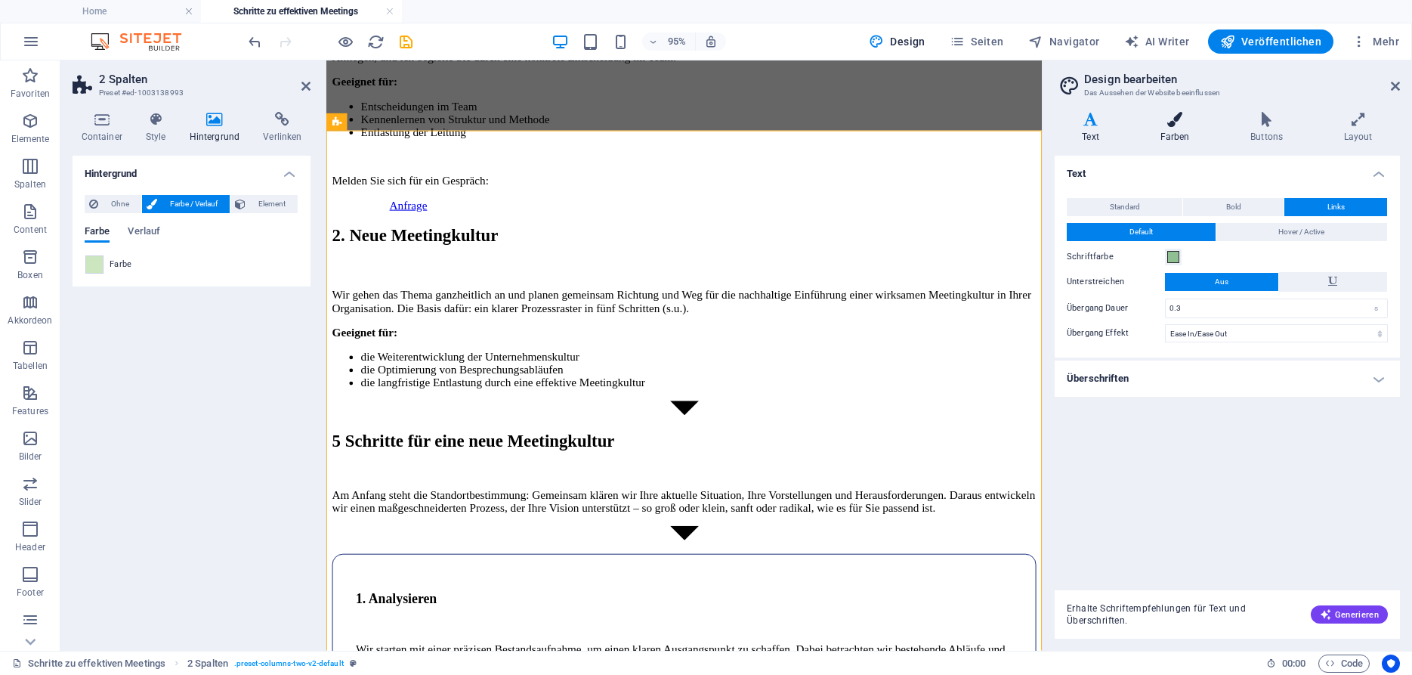
click at [1184, 132] on h4 "Farben" at bounding box center [1177, 128] width 91 height 32
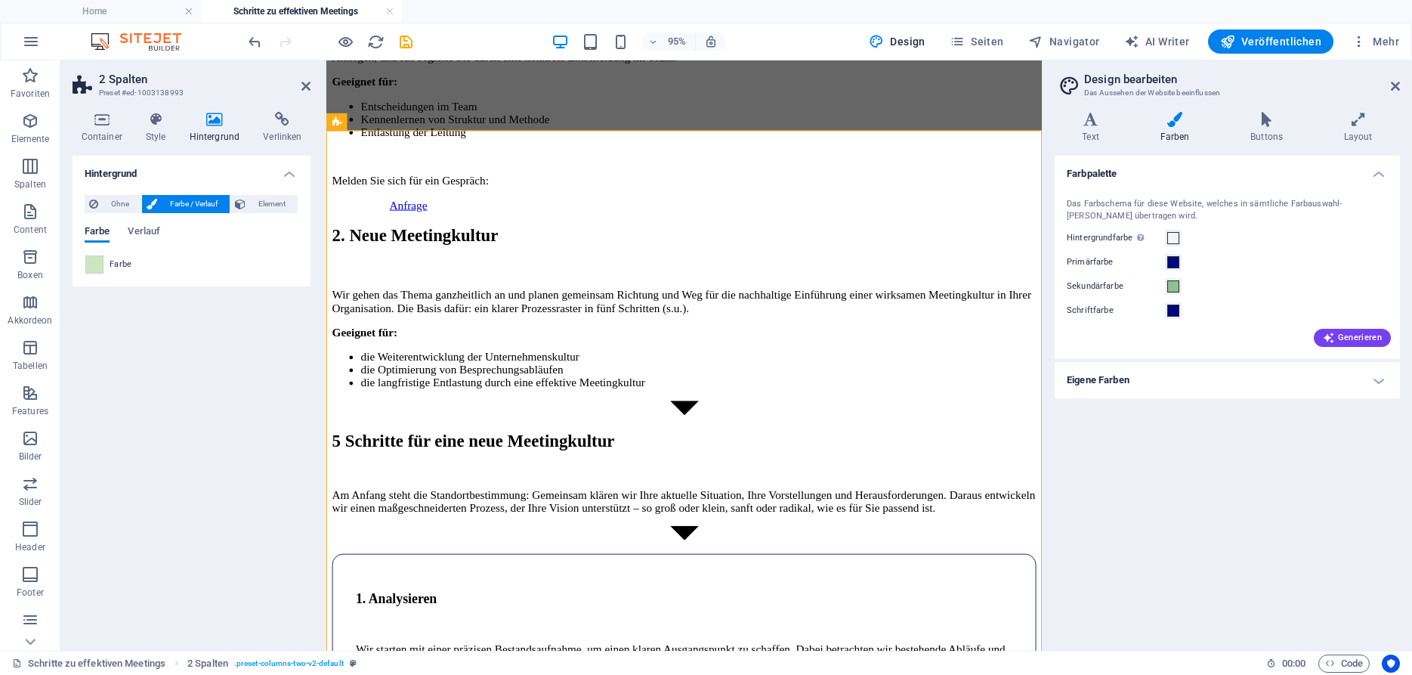
click at [1116, 385] on h4 "Eigene Farben" at bounding box center [1226, 380] width 345 height 36
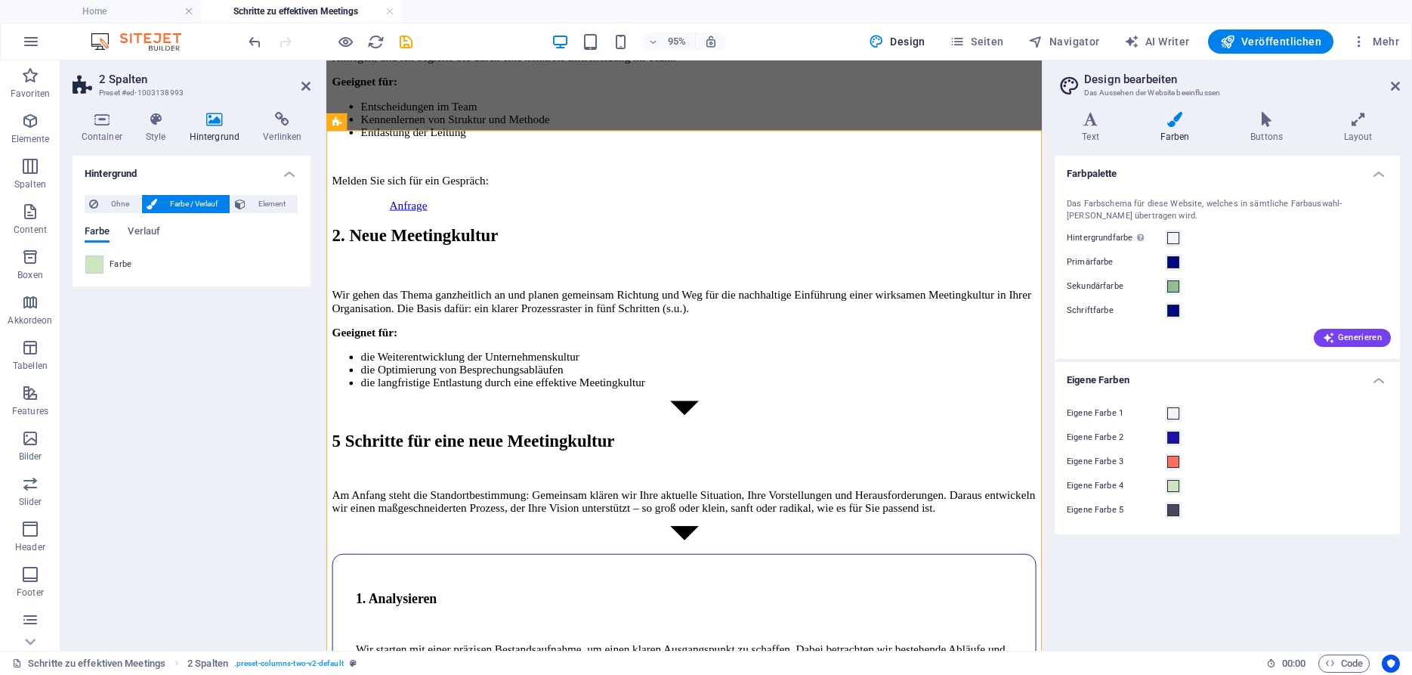
click at [1116, 486] on label "Eigene Farbe 4" at bounding box center [1116, 486] width 98 height 18
click at [1165, 486] on button "Eigene Farbe 4" at bounding box center [1173, 485] width 17 height 17
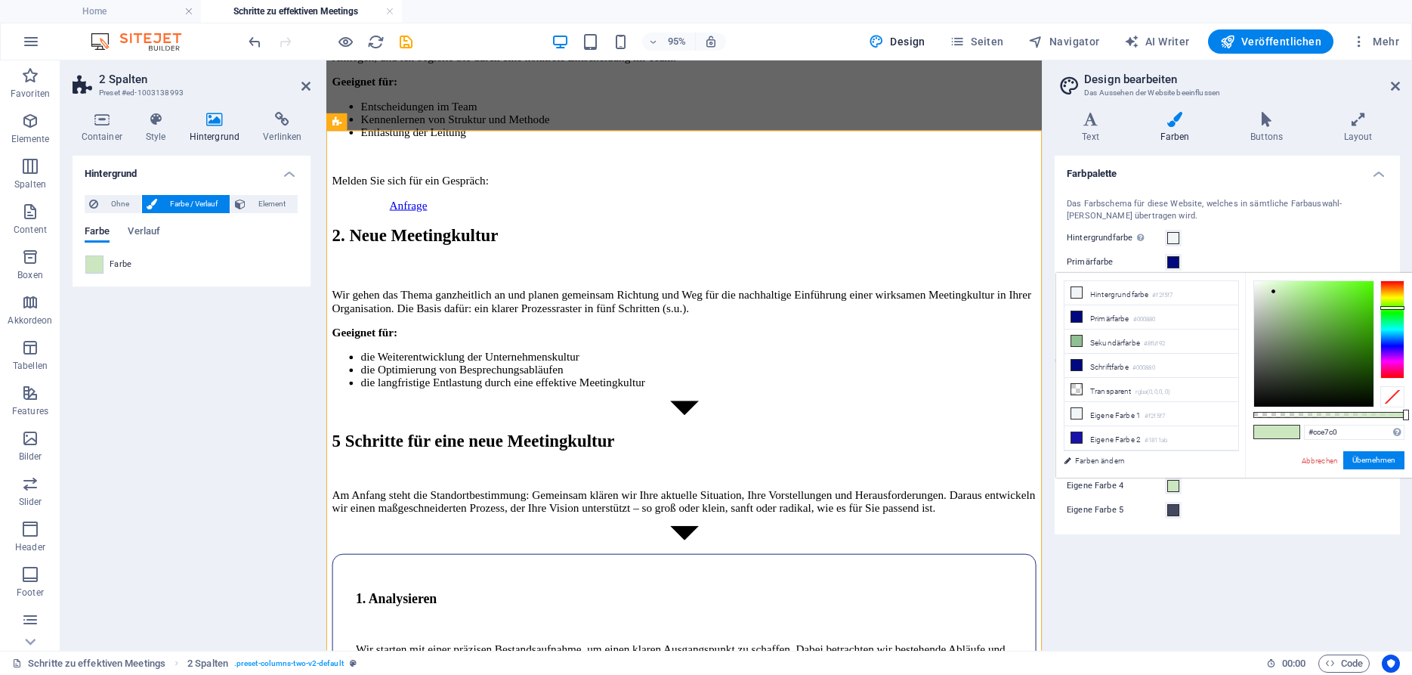
click at [1116, 486] on label "Eigene Farbe 4" at bounding box center [1116, 486] width 98 height 18
click at [1165, 486] on button "Eigene Farbe 4" at bounding box center [1173, 485] width 17 height 17
click at [1291, 431] on span at bounding box center [1288, 431] width 23 height 13
click at [1270, 291] on div at bounding box center [1269, 290] width 5 height 5
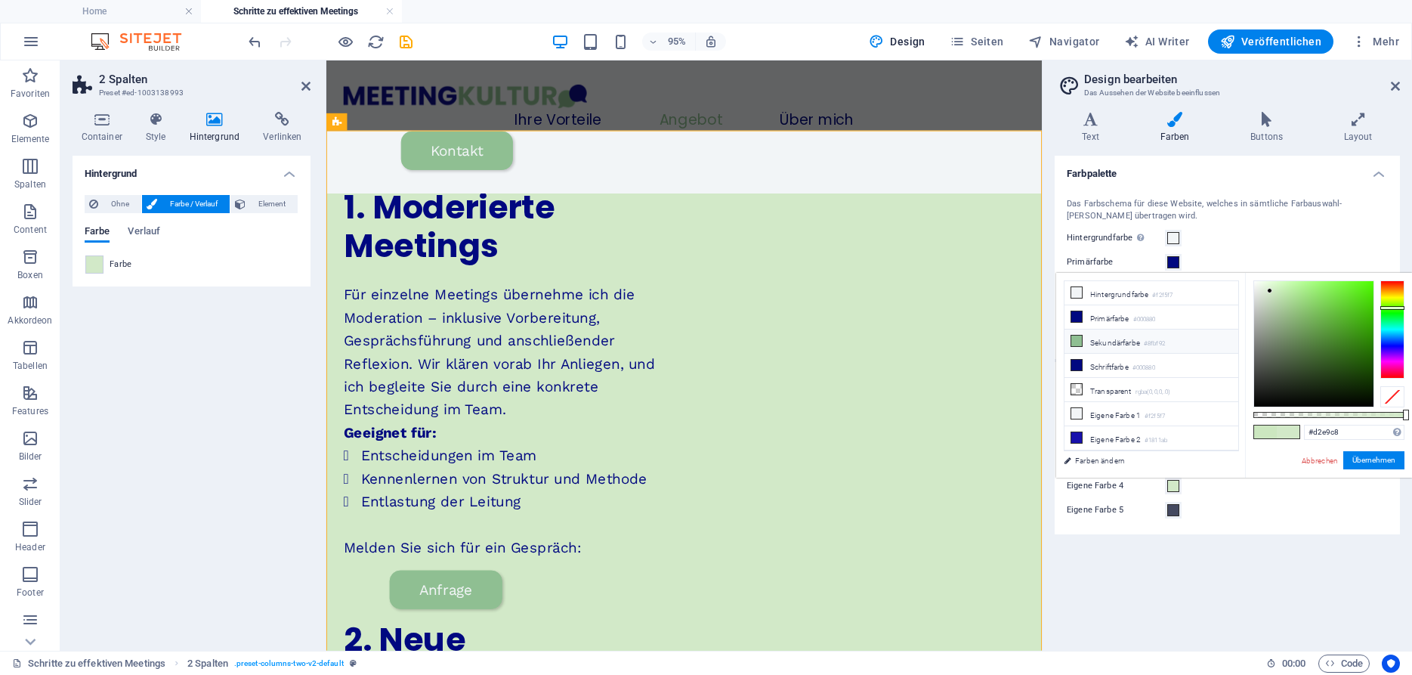
click at [1130, 334] on li "Sekundärfarbe #8fbf92" at bounding box center [1151, 341] width 174 height 24
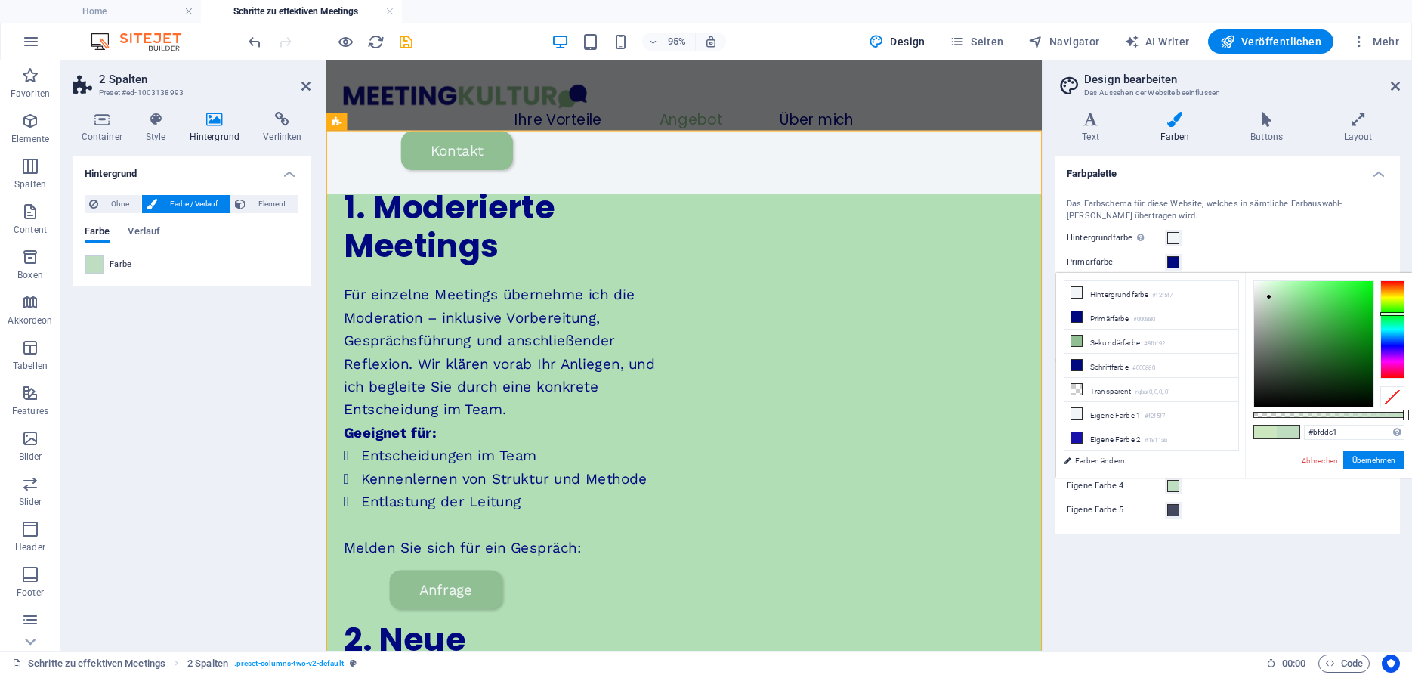
drag, startPoint x: 1281, startPoint y: 310, endPoint x: 1269, endPoint y: 297, distance: 18.2
click at [1269, 297] on div at bounding box center [1268, 296] width 5 height 5
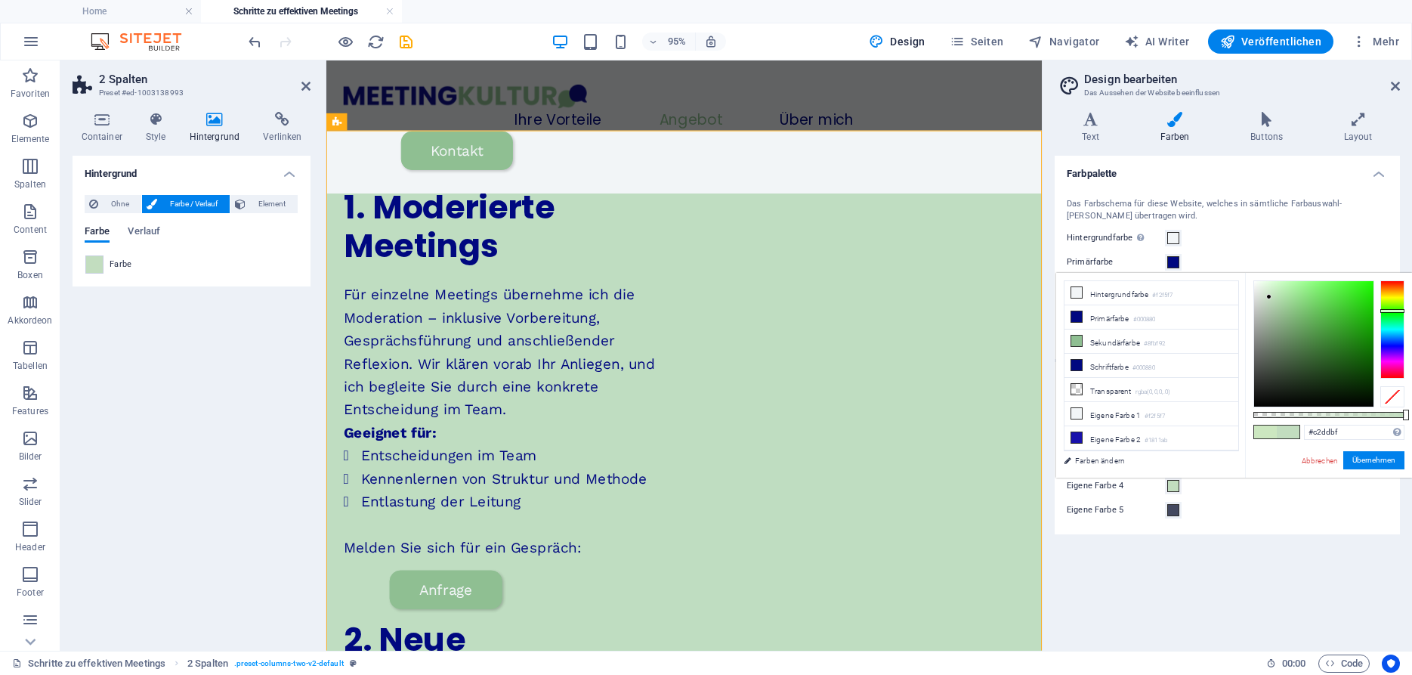
click at [1399, 310] on div at bounding box center [1392, 329] width 24 height 98
type input "#d1e1cf"
click at [1263, 295] on div at bounding box center [1313, 343] width 119 height 125
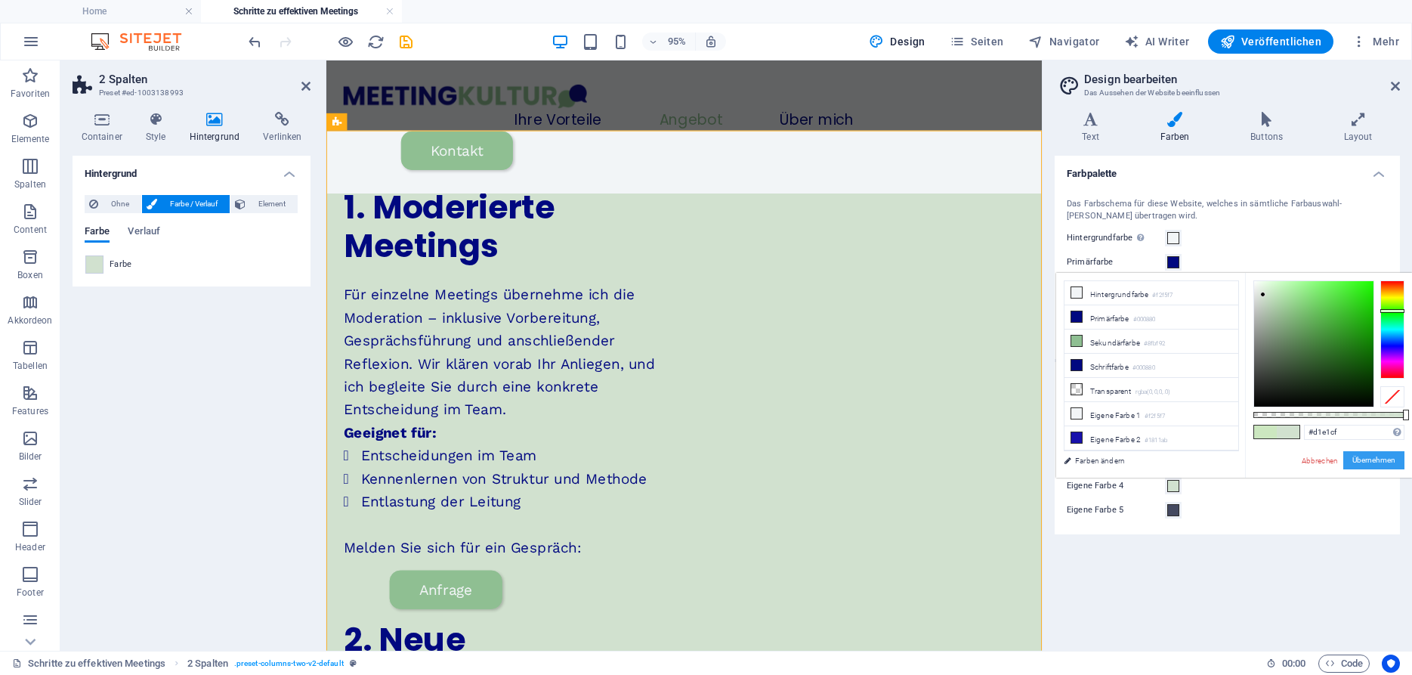
click at [1379, 458] on button "Übernehmen" at bounding box center [1373, 460] width 61 height 18
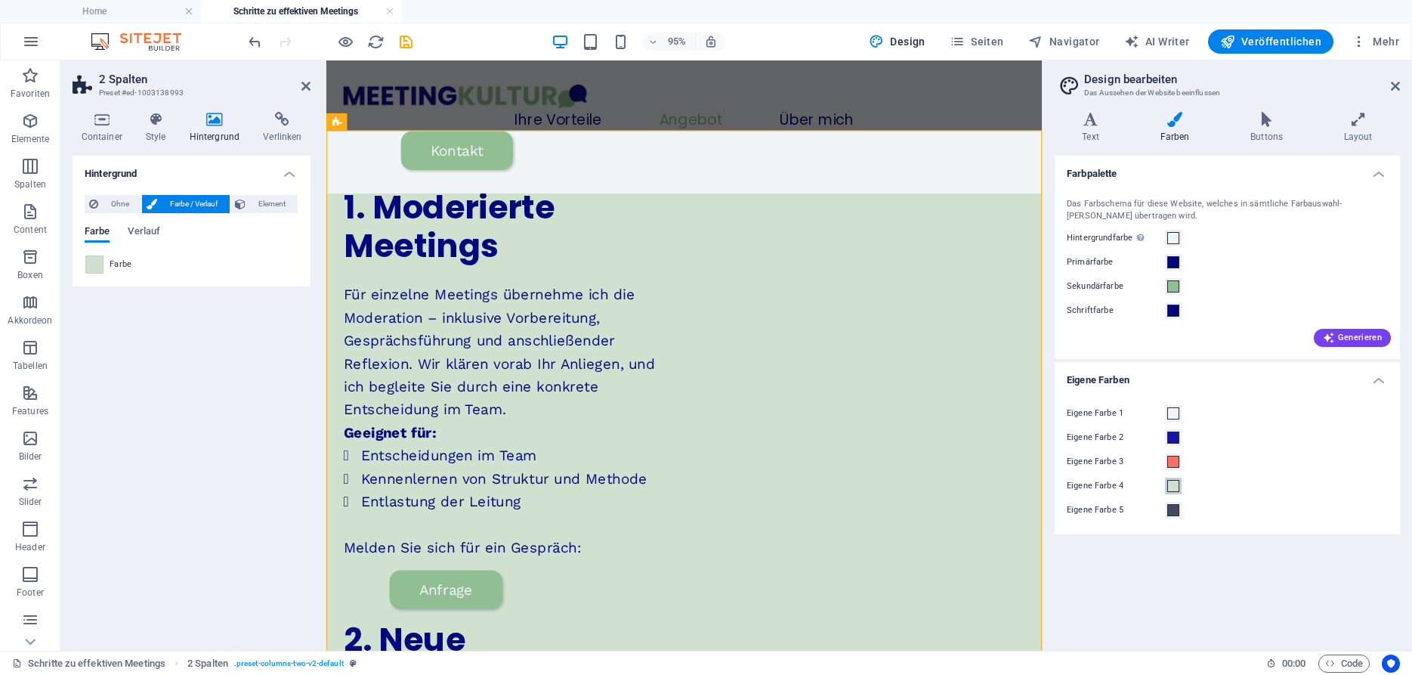
click at [1174, 484] on span at bounding box center [1173, 486] width 12 height 12
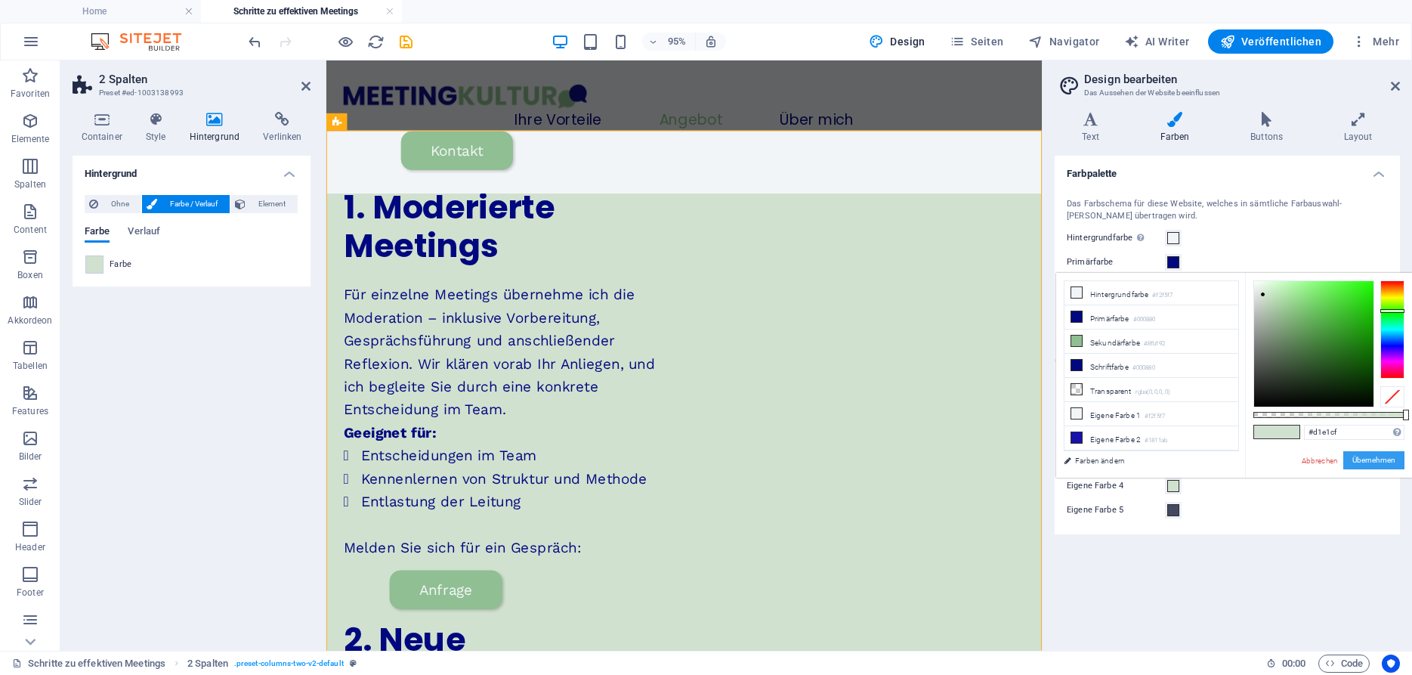
click at [1374, 461] on button "Übernehmen" at bounding box center [1373, 460] width 61 height 18
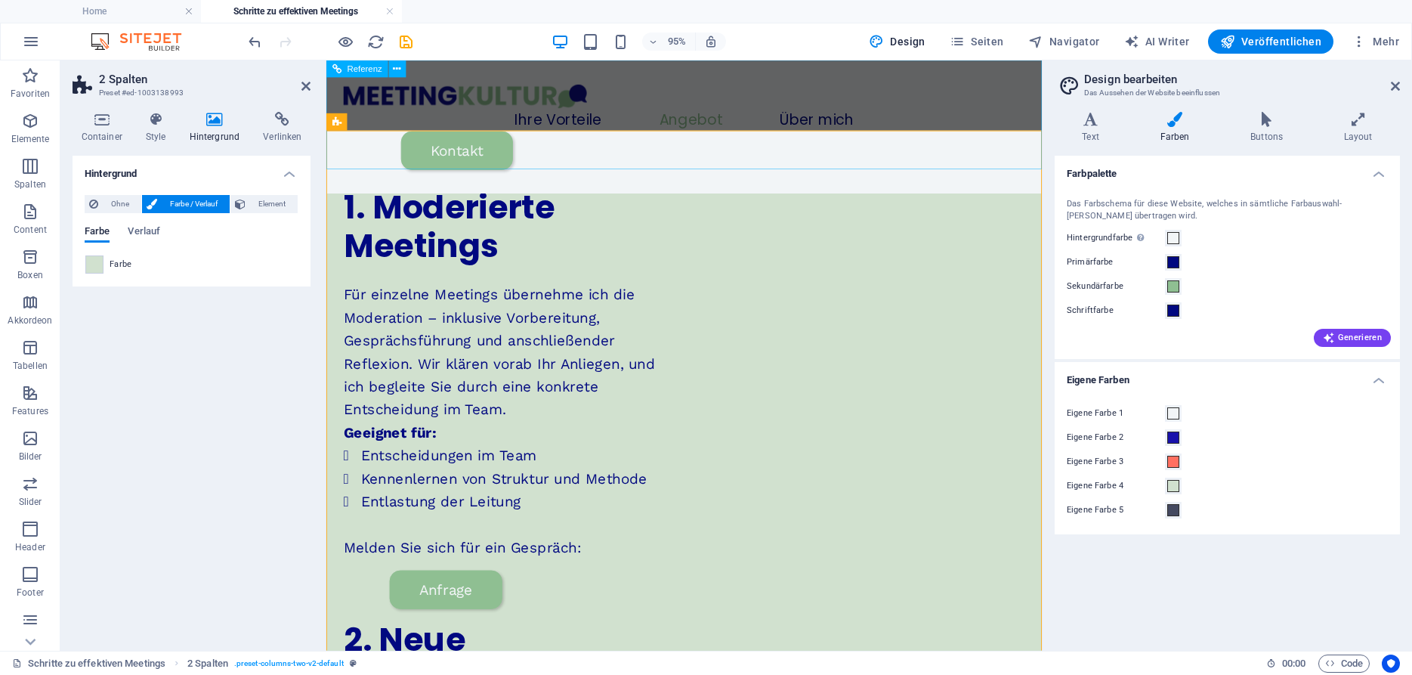
click at [752, 151] on div "Ihre Vorteile Angebot Über mich Kontakt" at bounding box center [702, 130] width 753 height 140
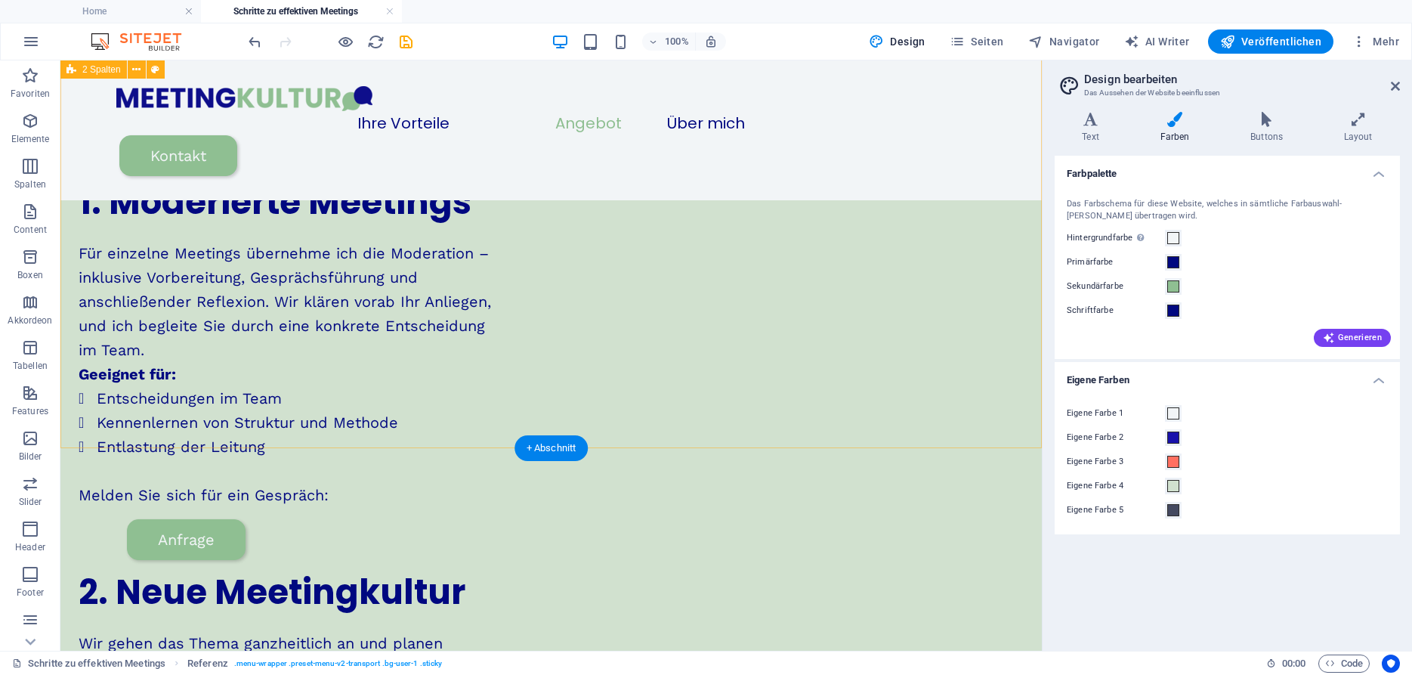
scroll to position [0, 0]
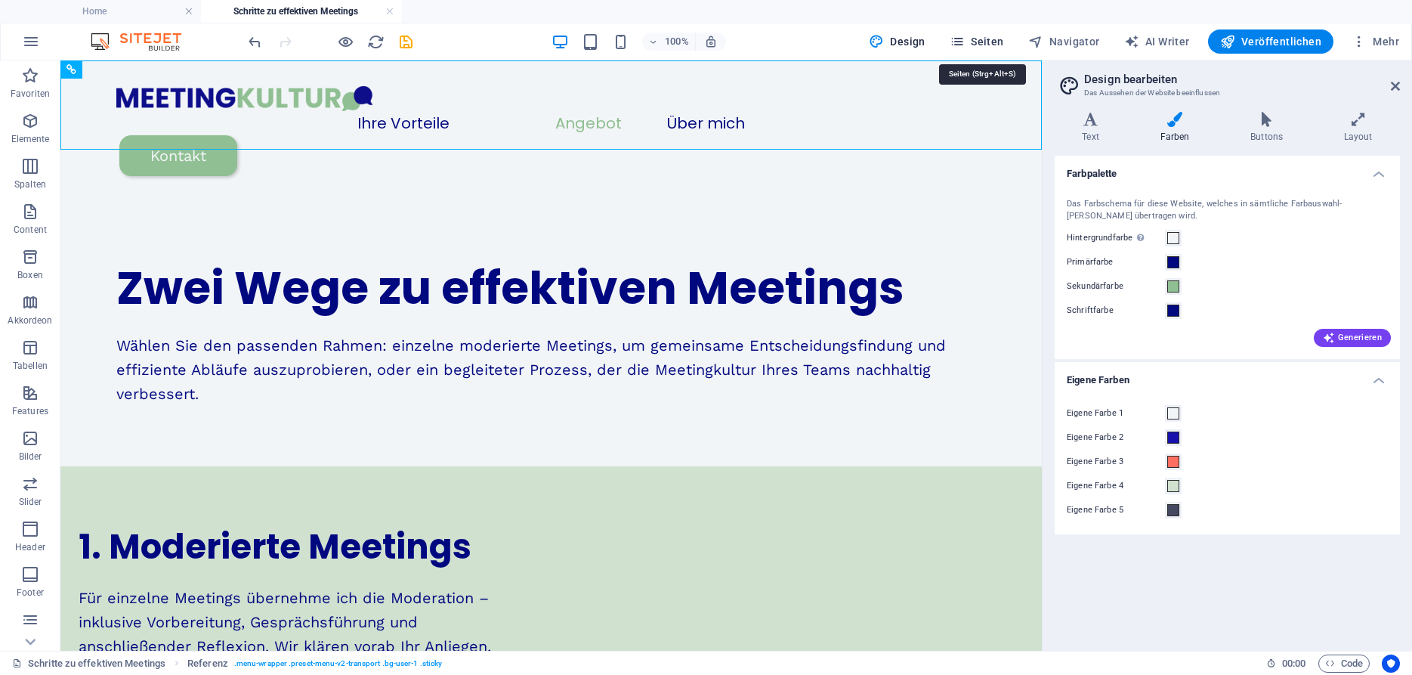
click at [991, 41] on span "Seiten" at bounding box center [976, 41] width 54 height 15
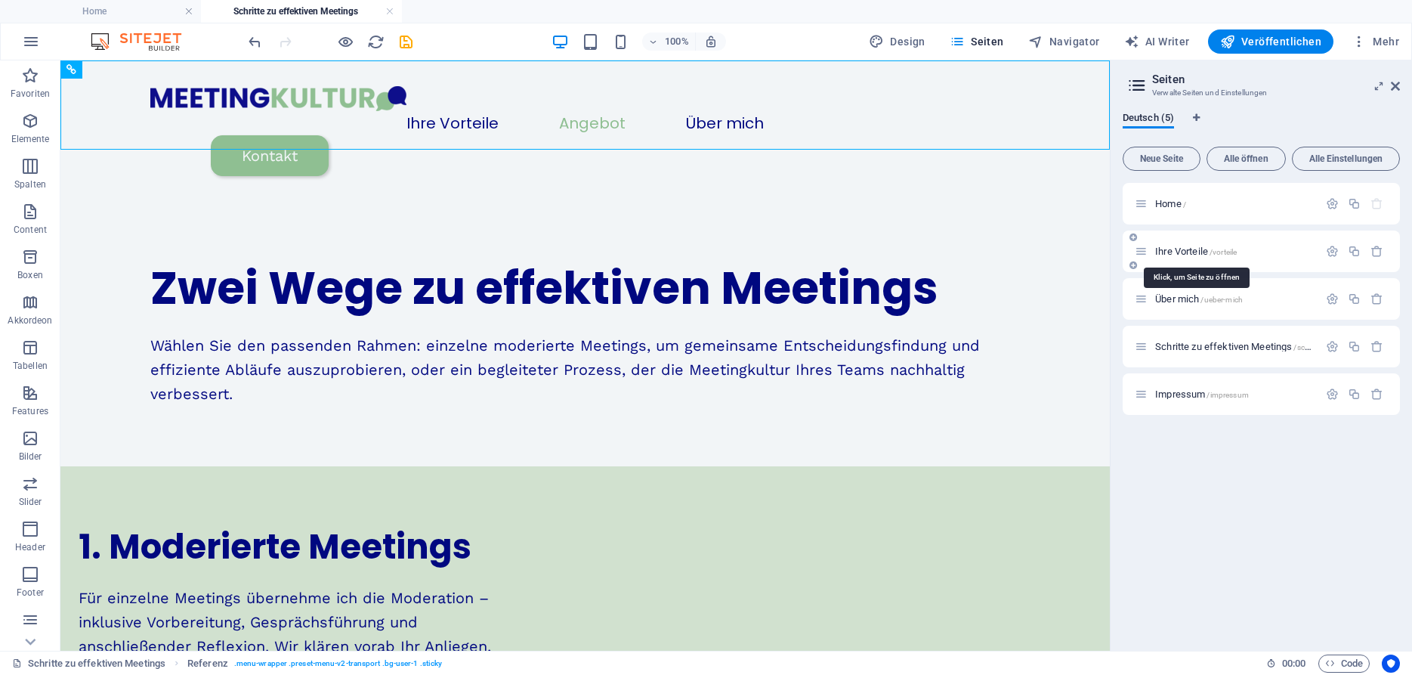
click at [1202, 247] on span "Ihre Vorteile /vorteile" at bounding box center [1196, 250] width 82 height 11
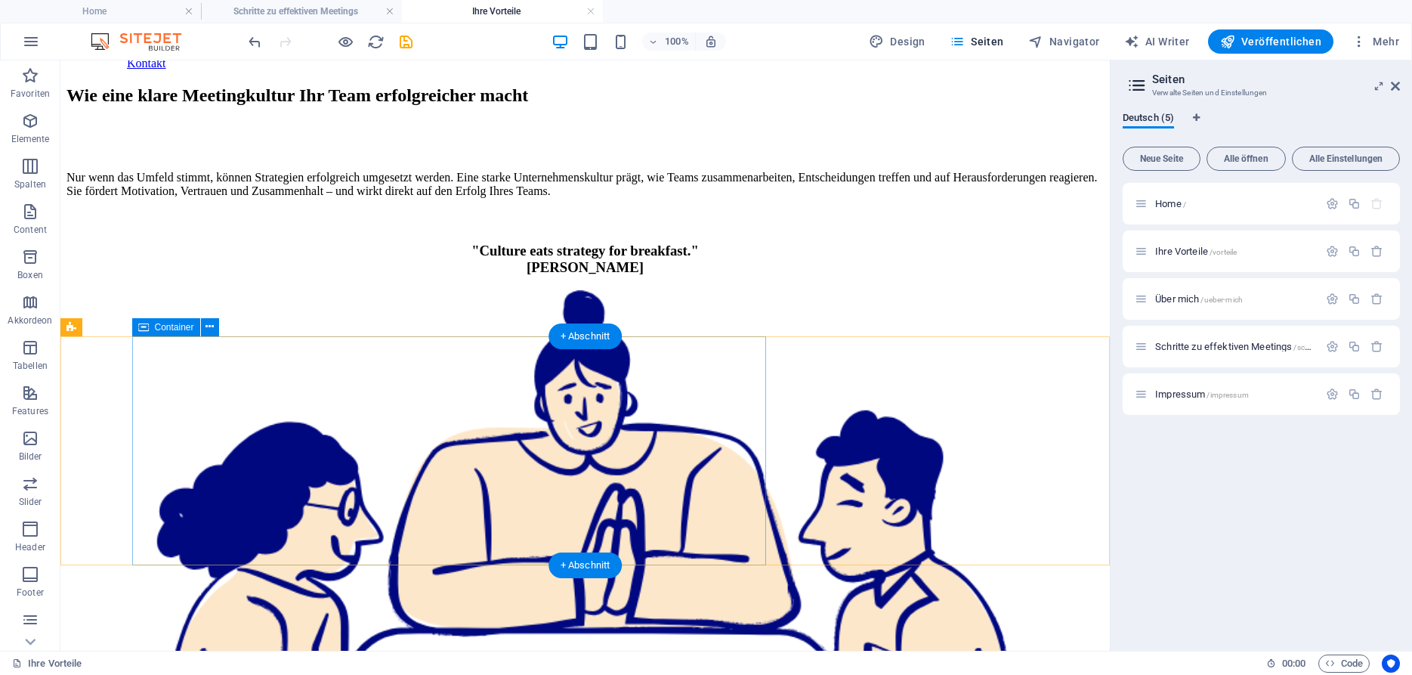
scroll to position [132, 0]
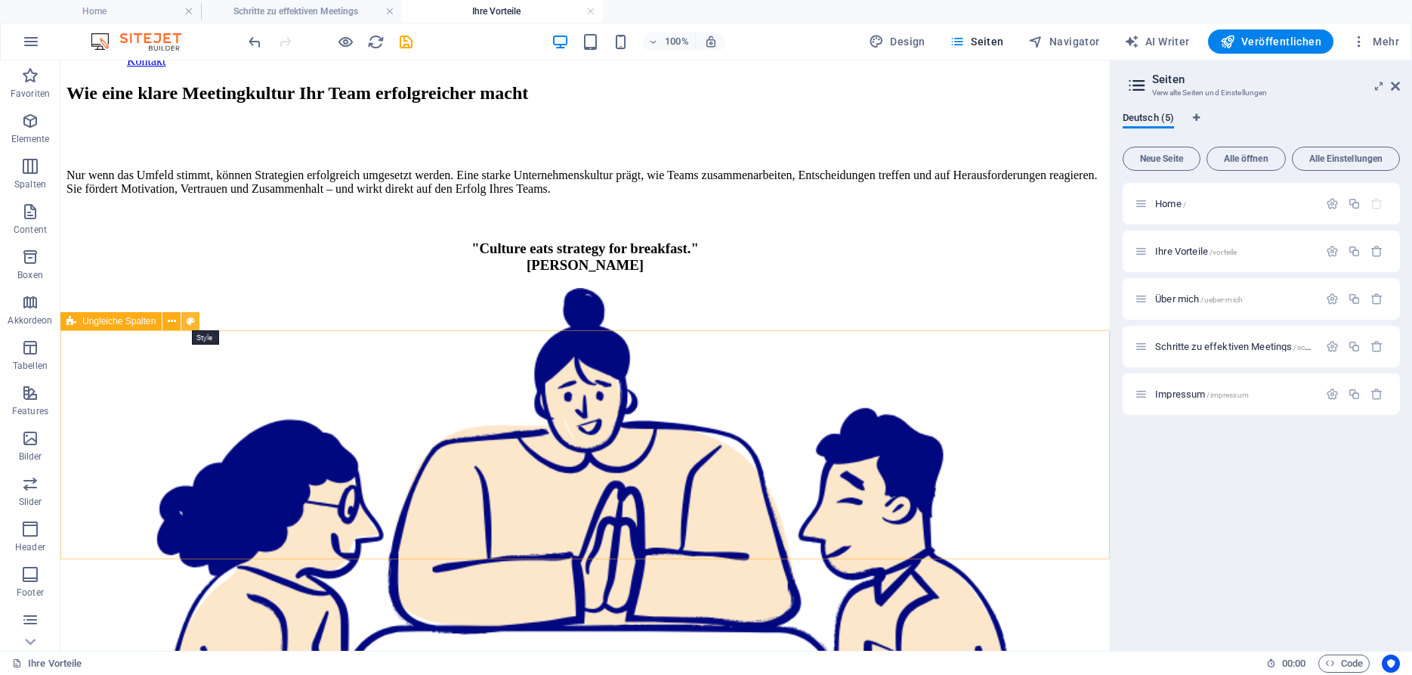
click at [189, 316] on icon at bounding box center [191, 321] width 8 height 16
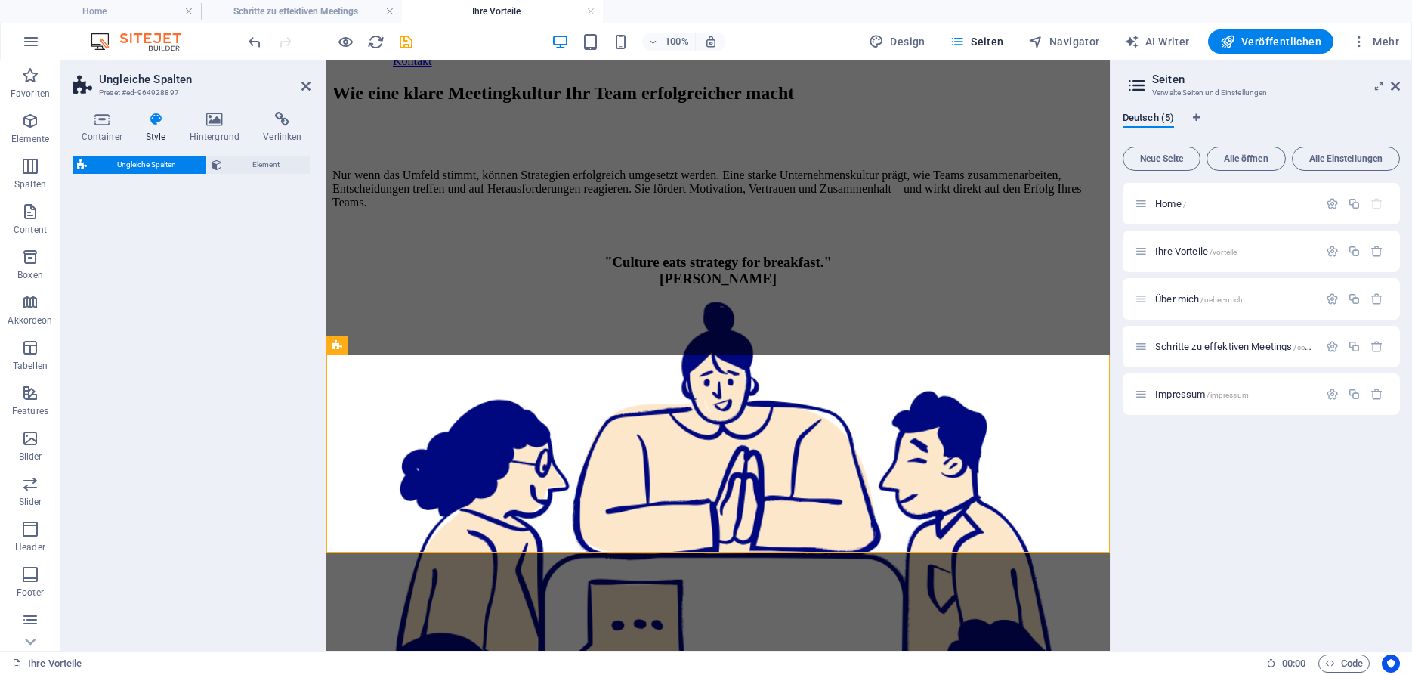
scroll to position [158, 0]
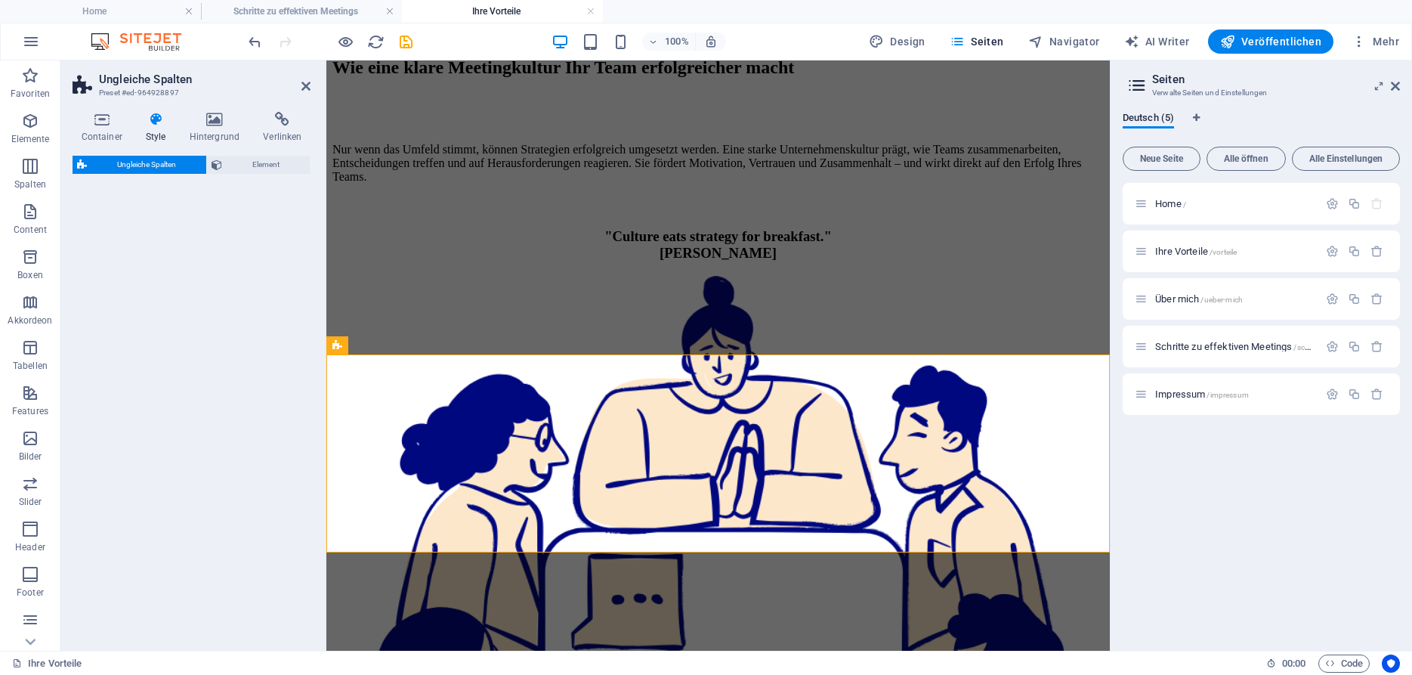
select select "%"
select select "px"
select select "preset-unequal-columns-v2-5-70-30"
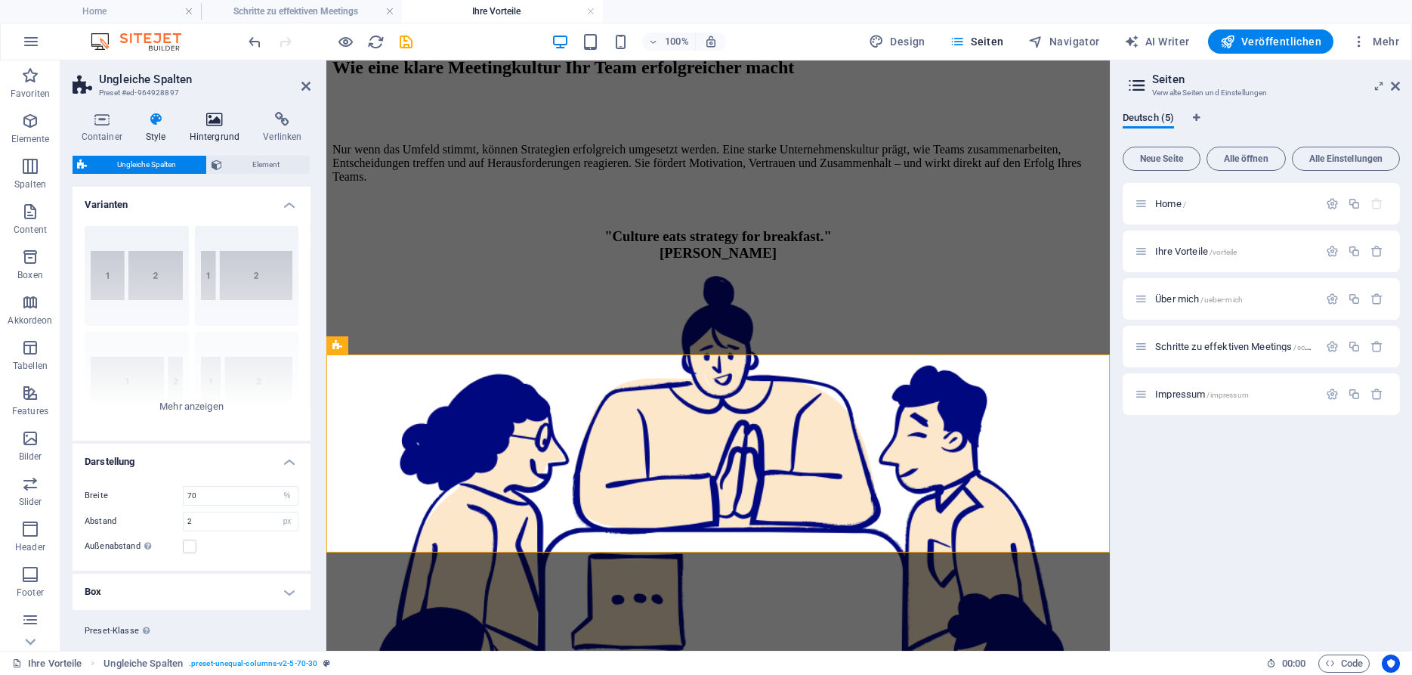
click at [221, 119] on icon at bounding box center [215, 119] width 68 height 15
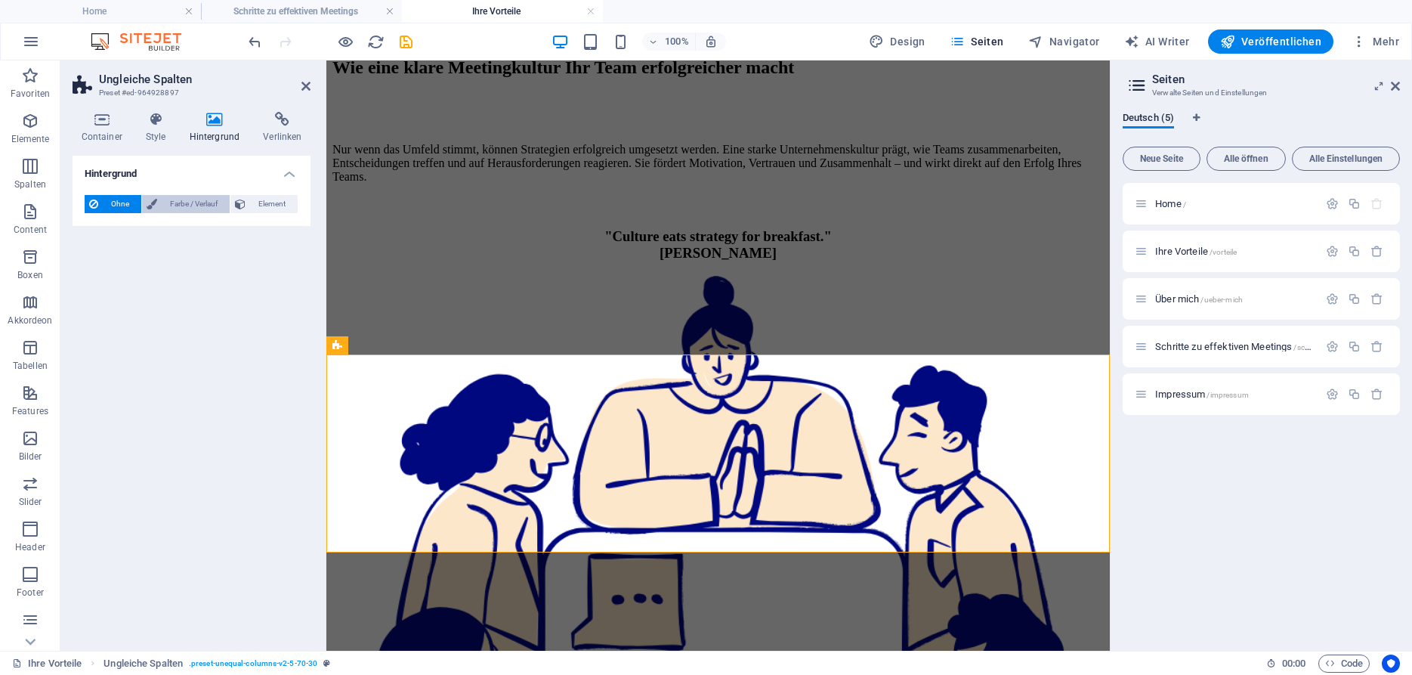
click at [177, 206] on span "Farbe / Verlauf" at bounding box center [193, 204] width 63 height 18
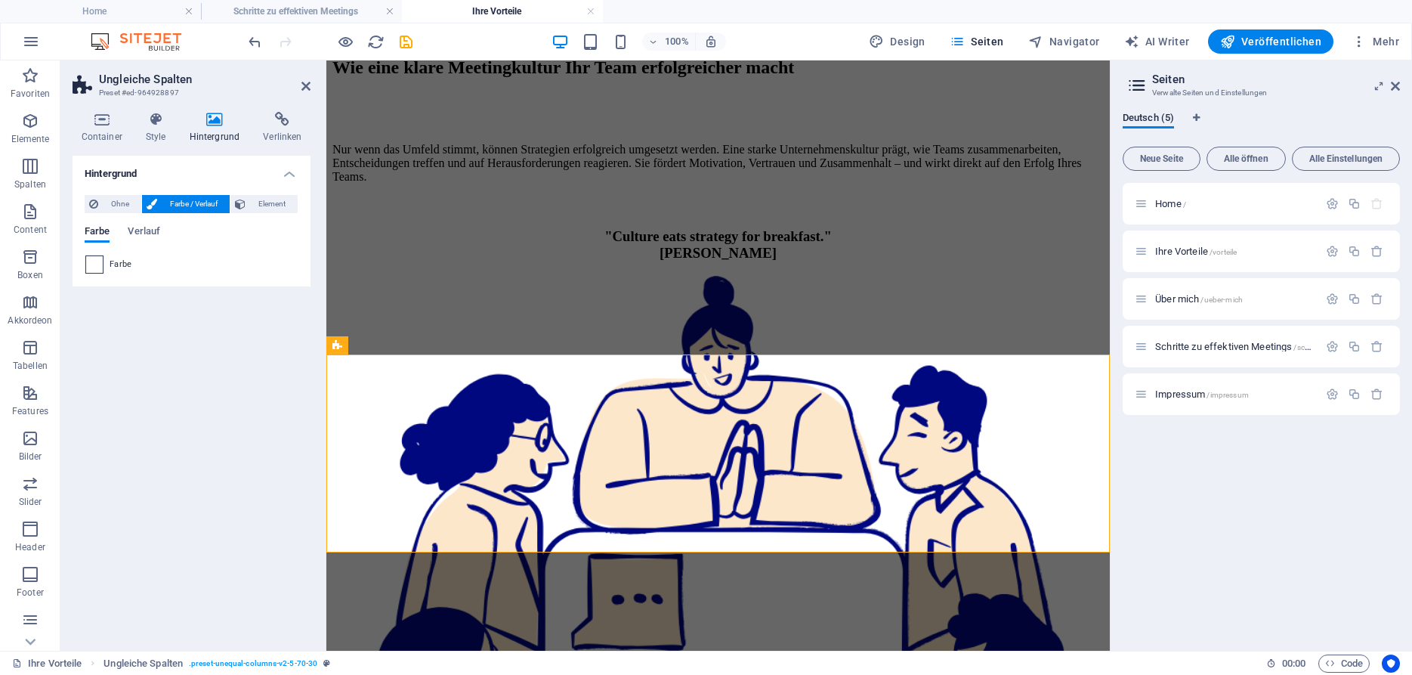
click at [94, 263] on span at bounding box center [94, 264] width 17 height 17
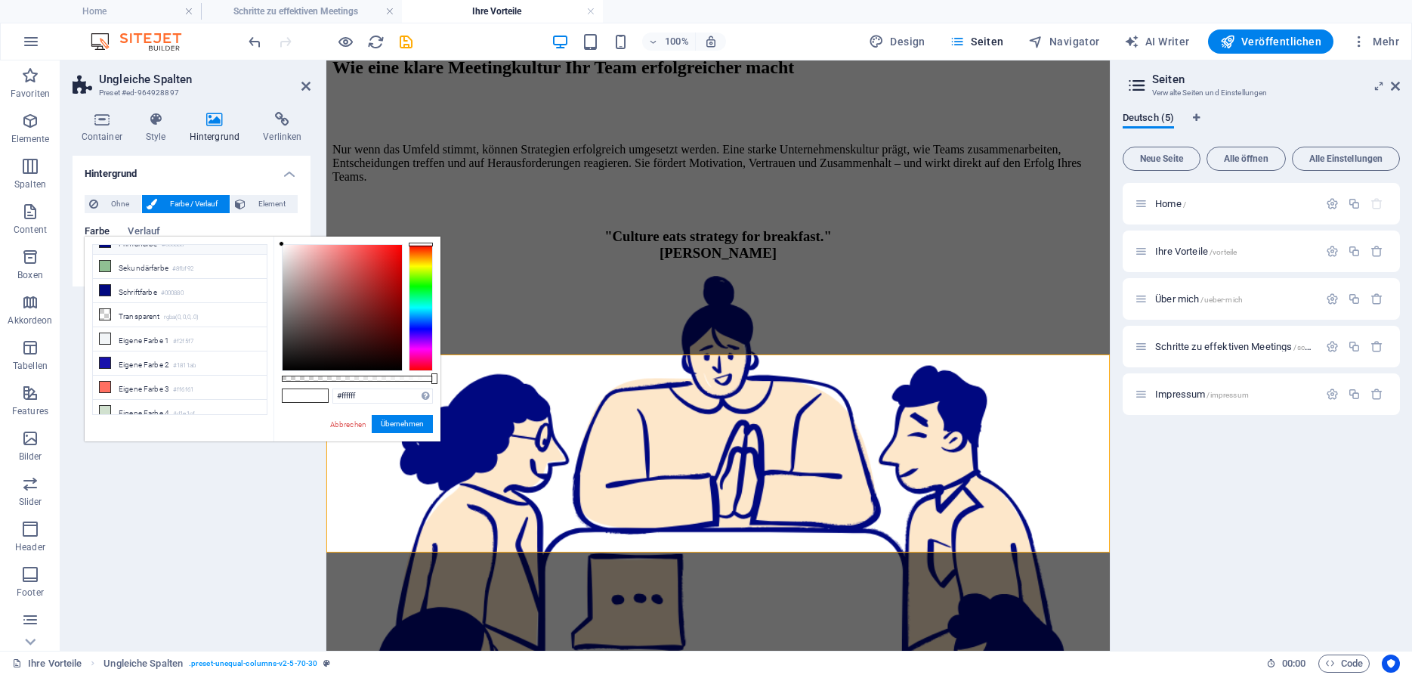
scroll to position [48, 0]
click at [142, 393] on li "Eigene Farbe 4 #d1e1cf" at bounding box center [180, 402] width 174 height 24
type input "#d1e1cf"
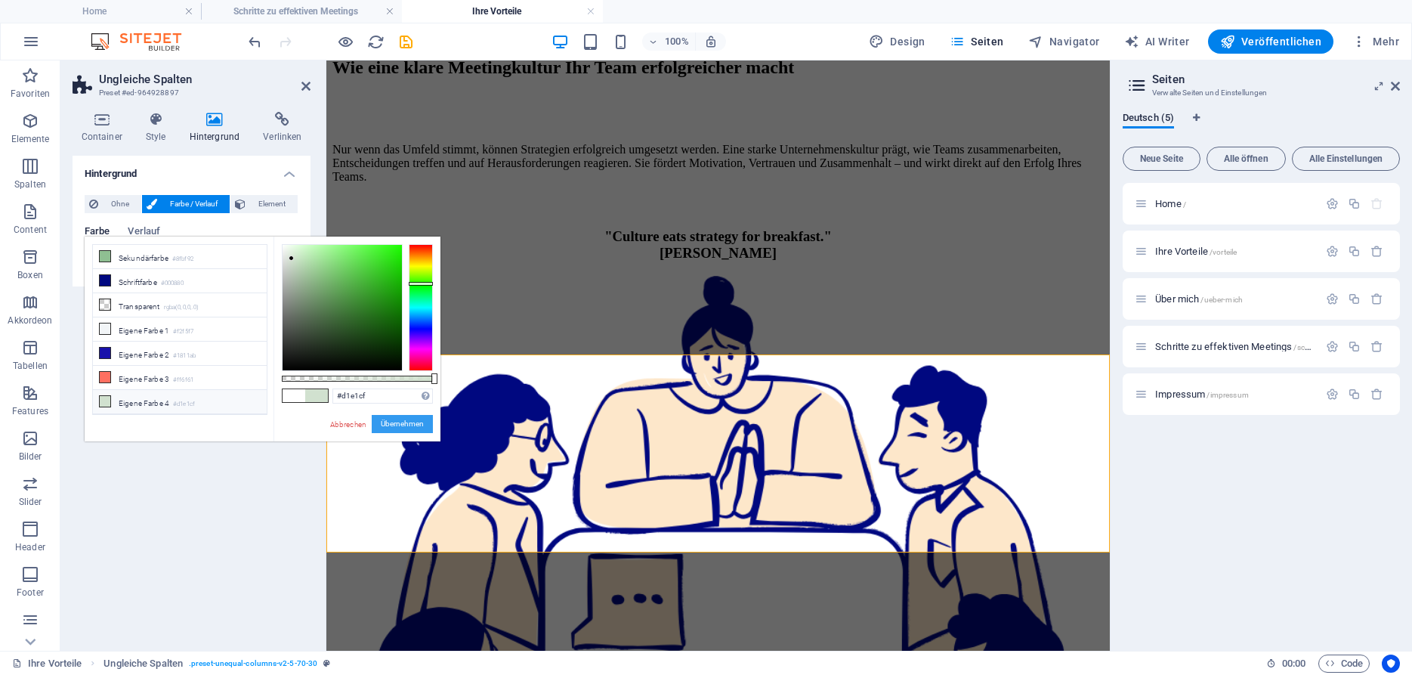
click at [397, 423] on button "Übernehmen" at bounding box center [402, 424] width 61 height 18
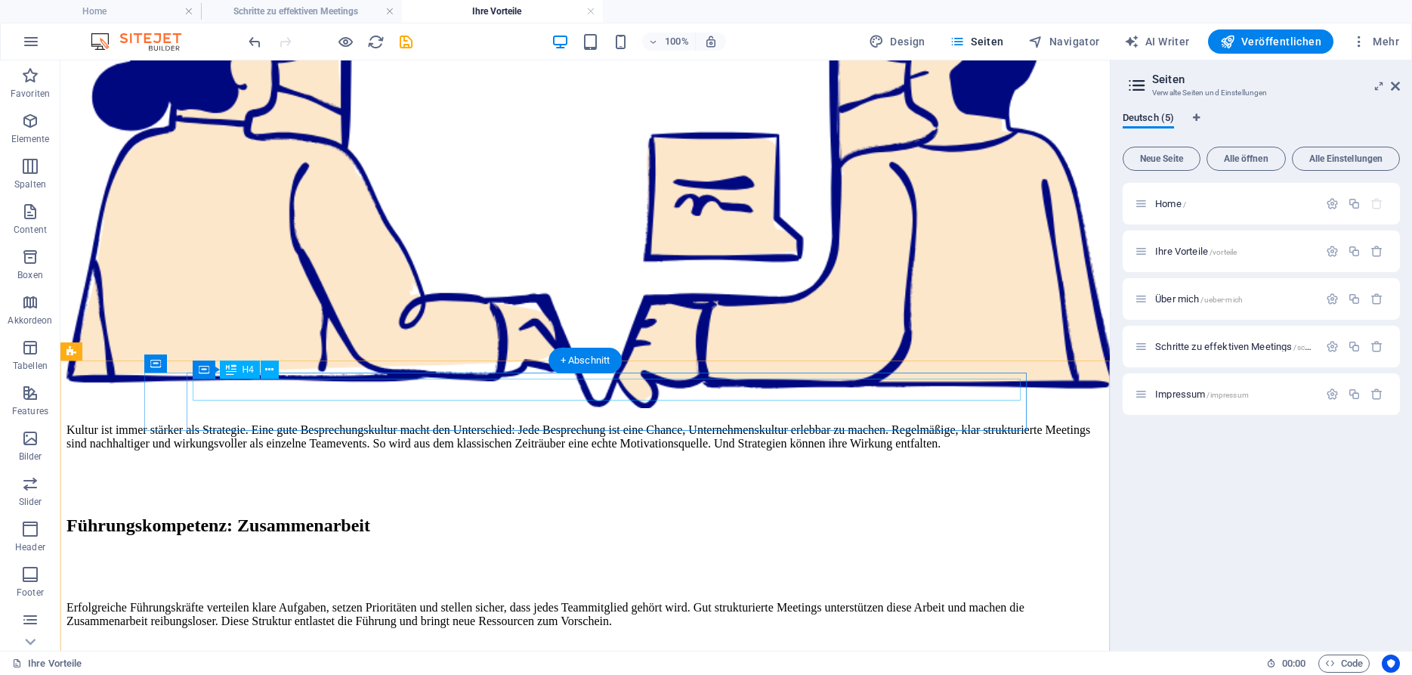
scroll to position [900, 0]
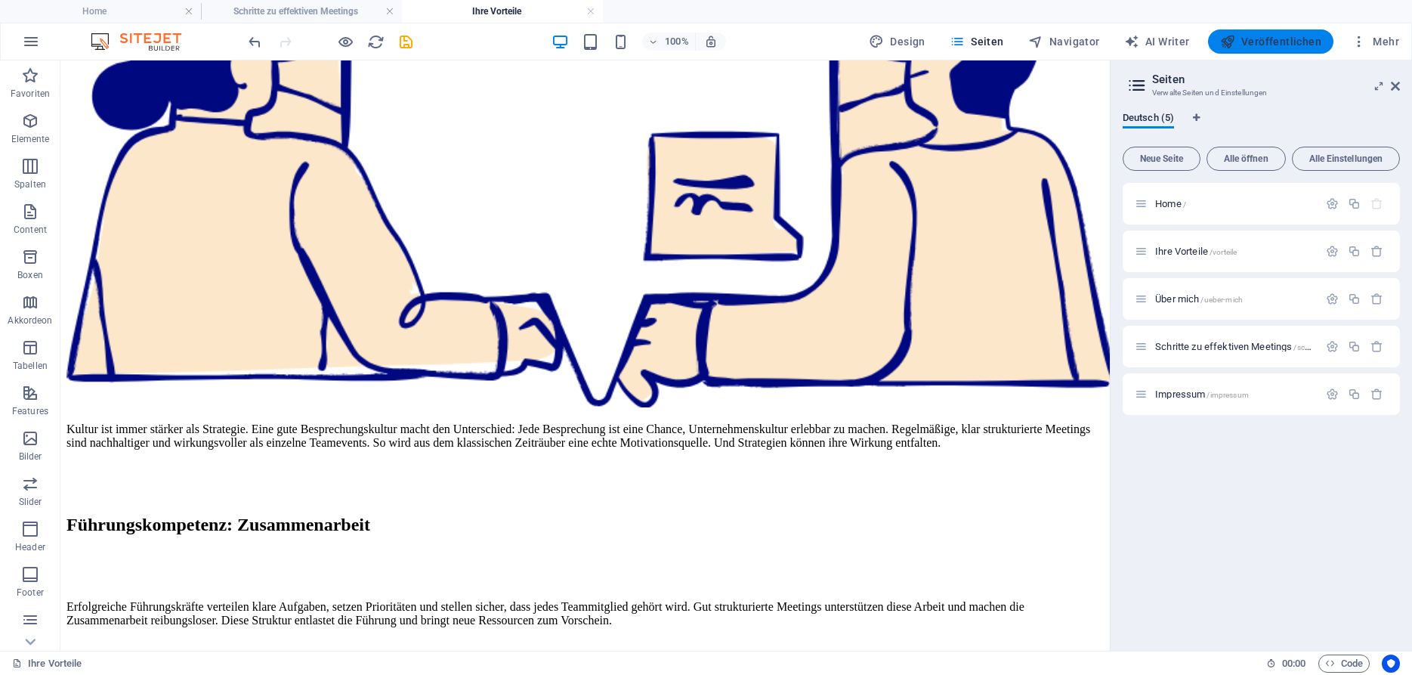
click at [1273, 40] on span "Veröffentlichen" at bounding box center [1270, 41] width 101 height 15
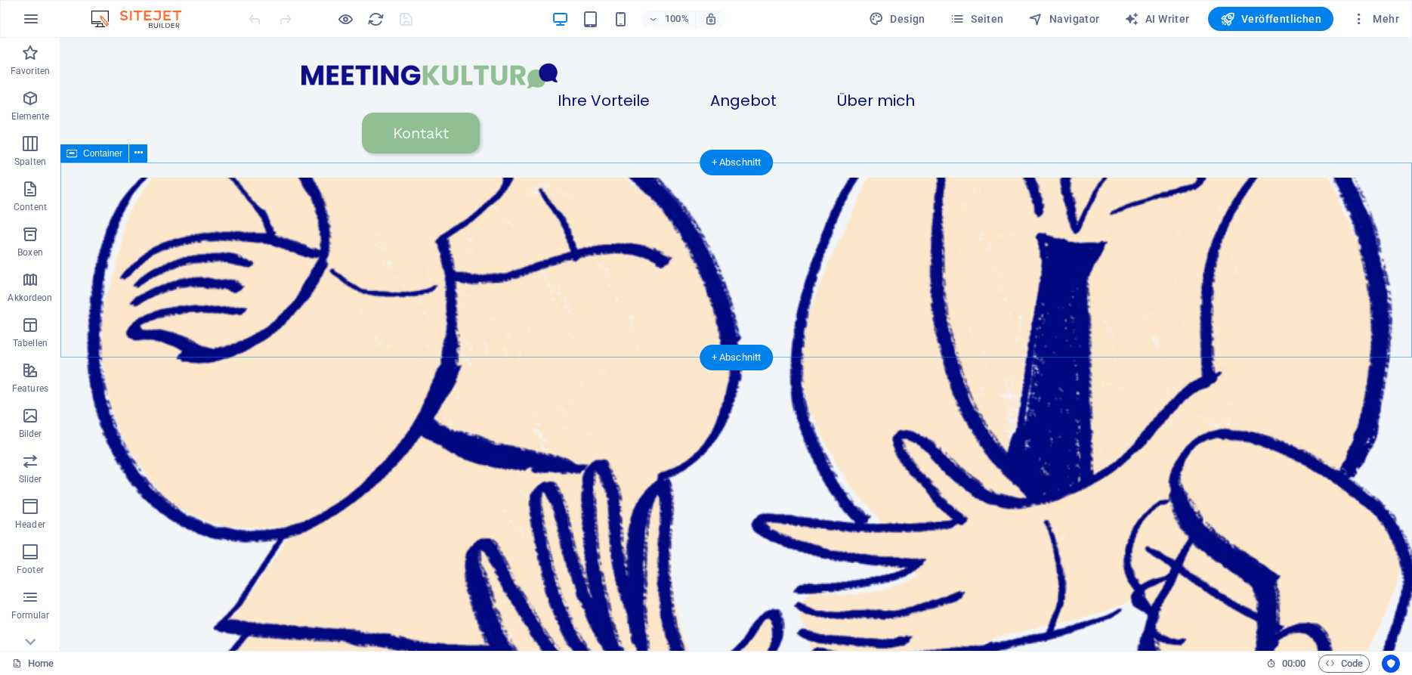
scroll to position [1059, 0]
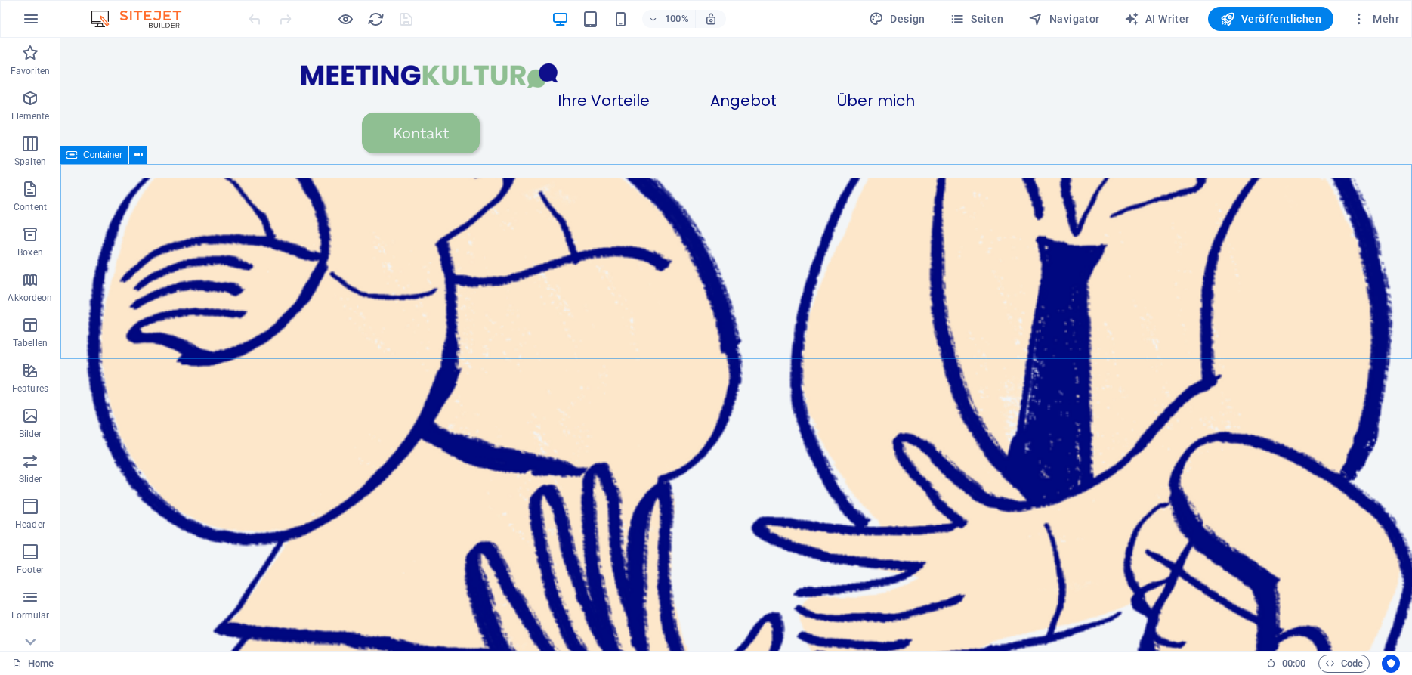
click at [101, 156] on span "Container" at bounding box center [102, 154] width 39 height 9
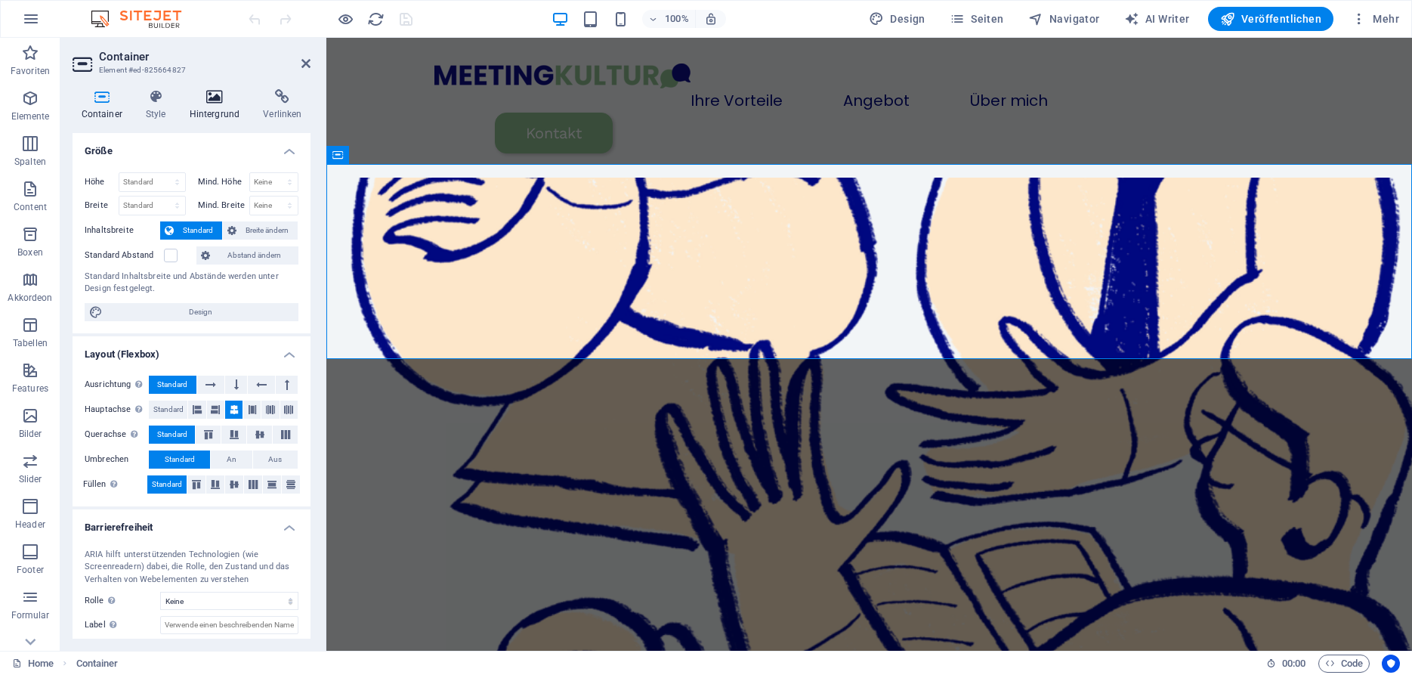
click at [199, 103] on icon at bounding box center [215, 96] width 68 height 15
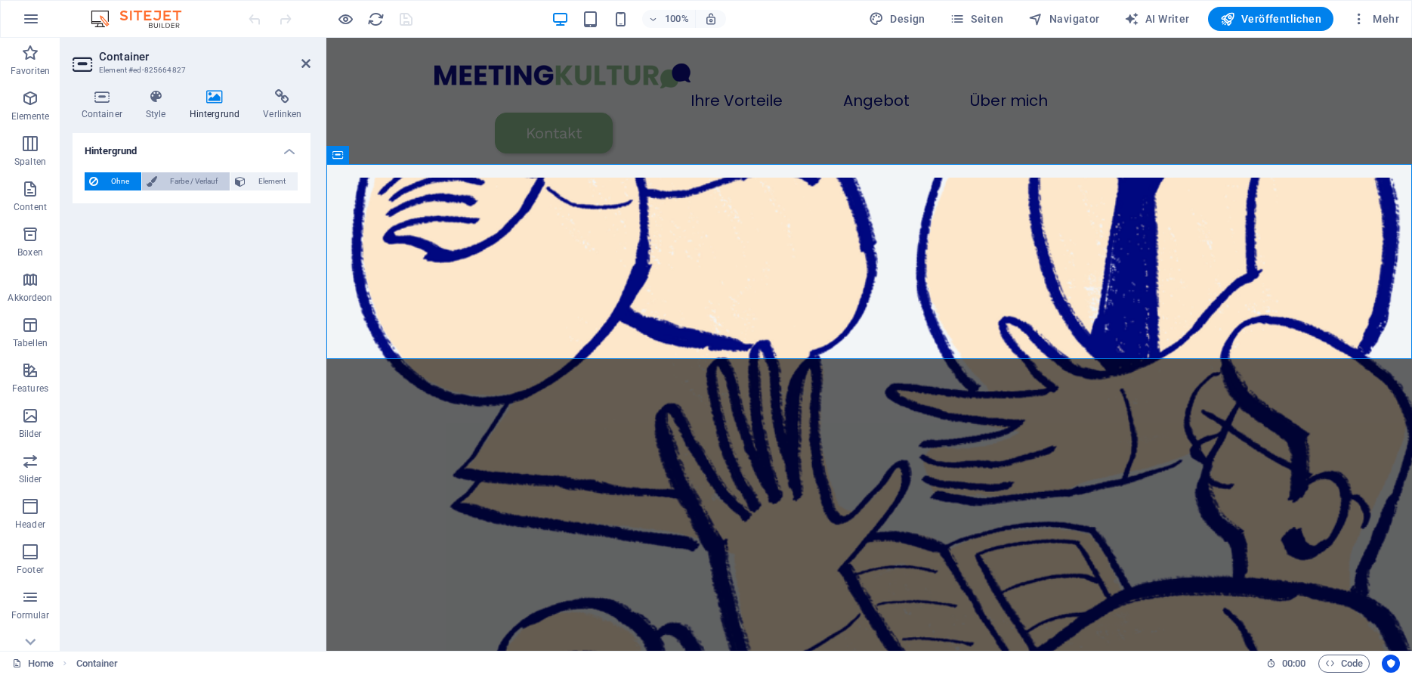
click at [179, 176] on span "Farbe / Verlauf" at bounding box center [193, 181] width 63 height 18
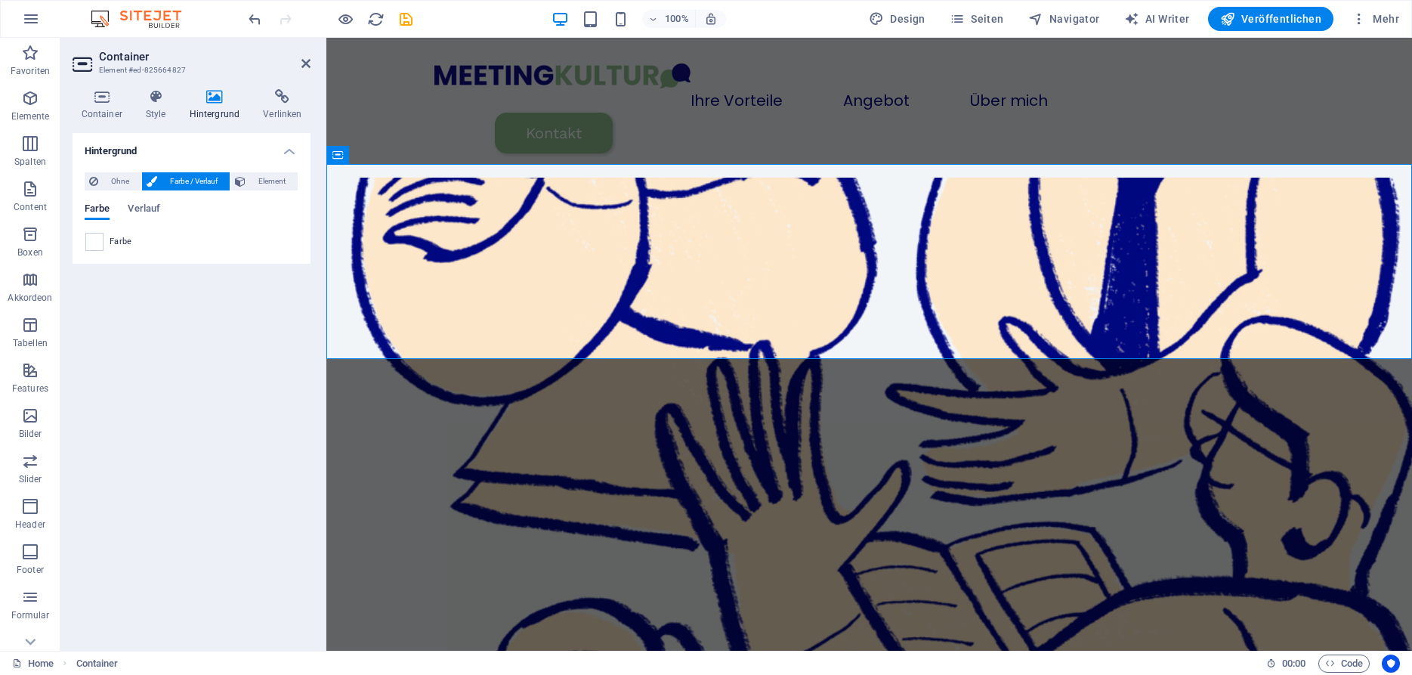
click at [124, 240] on span "Farbe" at bounding box center [121, 242] width 23 height 12
click at [98, 242] on span at bounding box center [94, 241] width 17 height 17
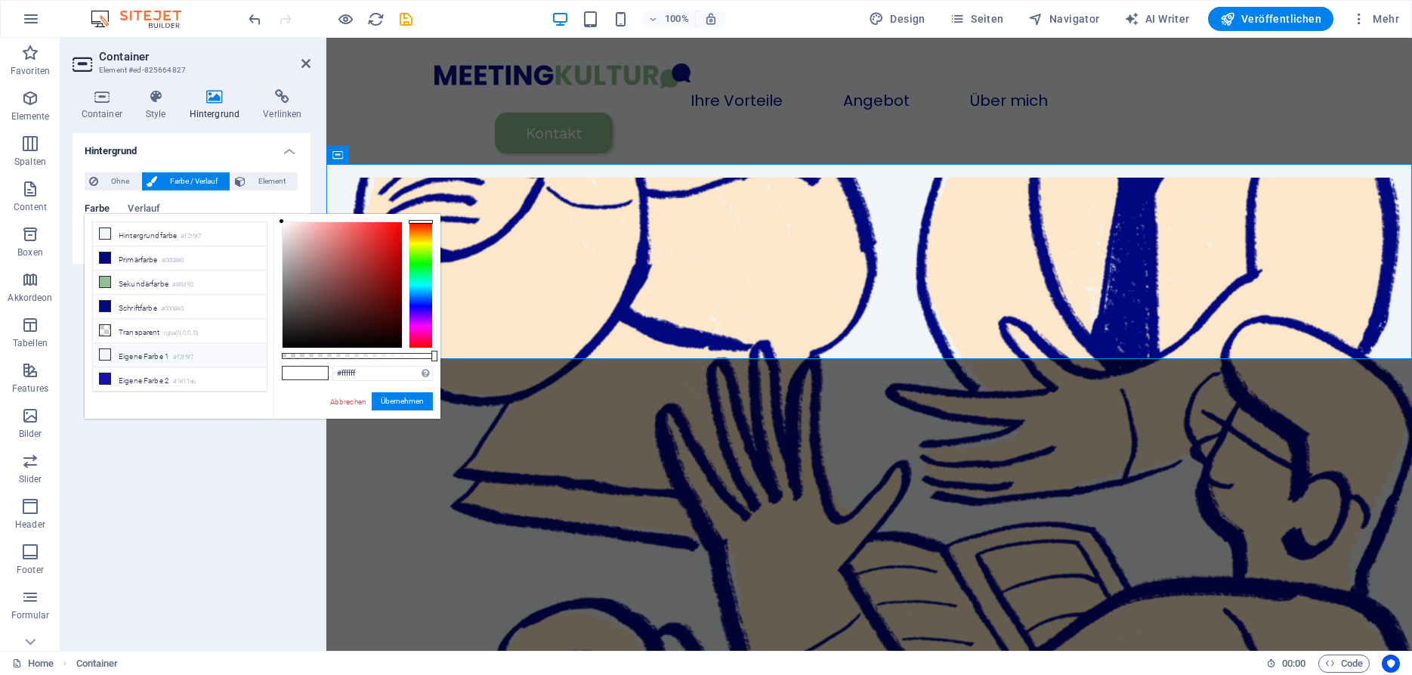
click at [180, 352] on small "#f2f5f7" at bounding box center [183, 357] width 20 height 11
type input "#f2f5f7"
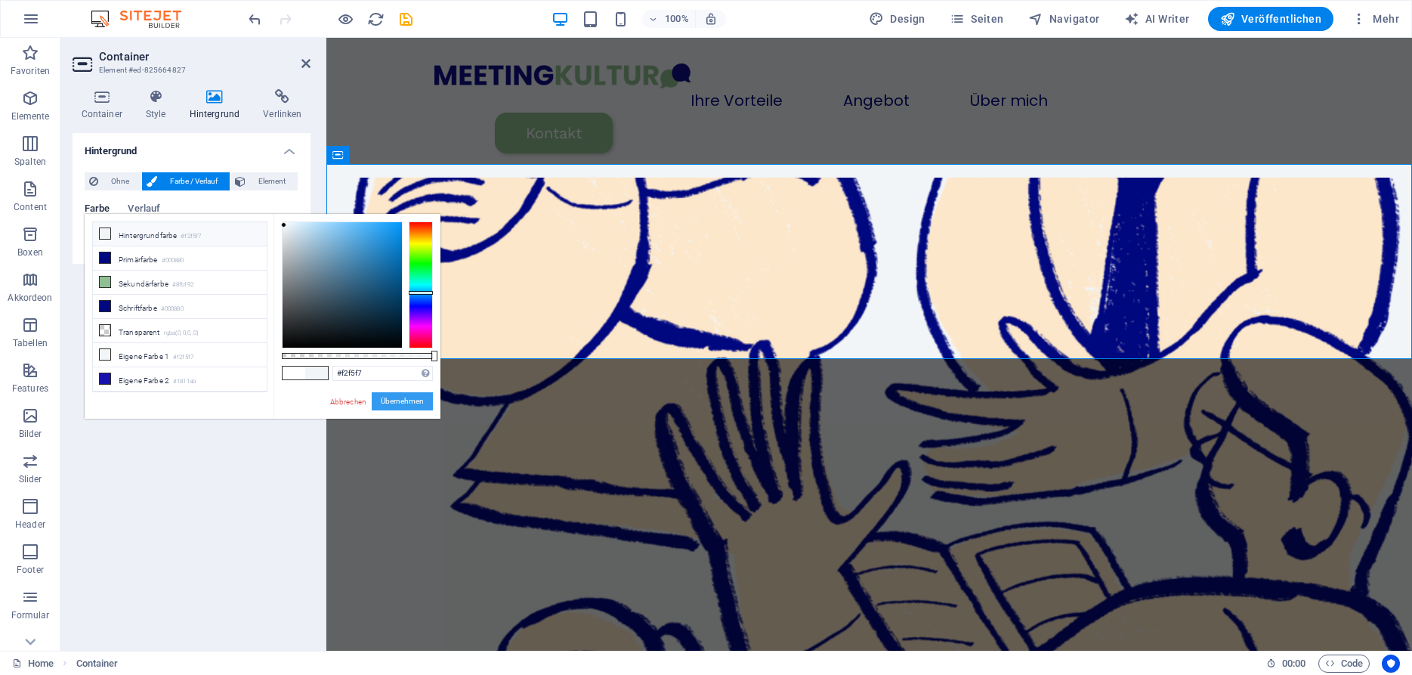
click at [391, 406] on button "Übernehmen" at bounding box center [402, 401] width 61 height 18
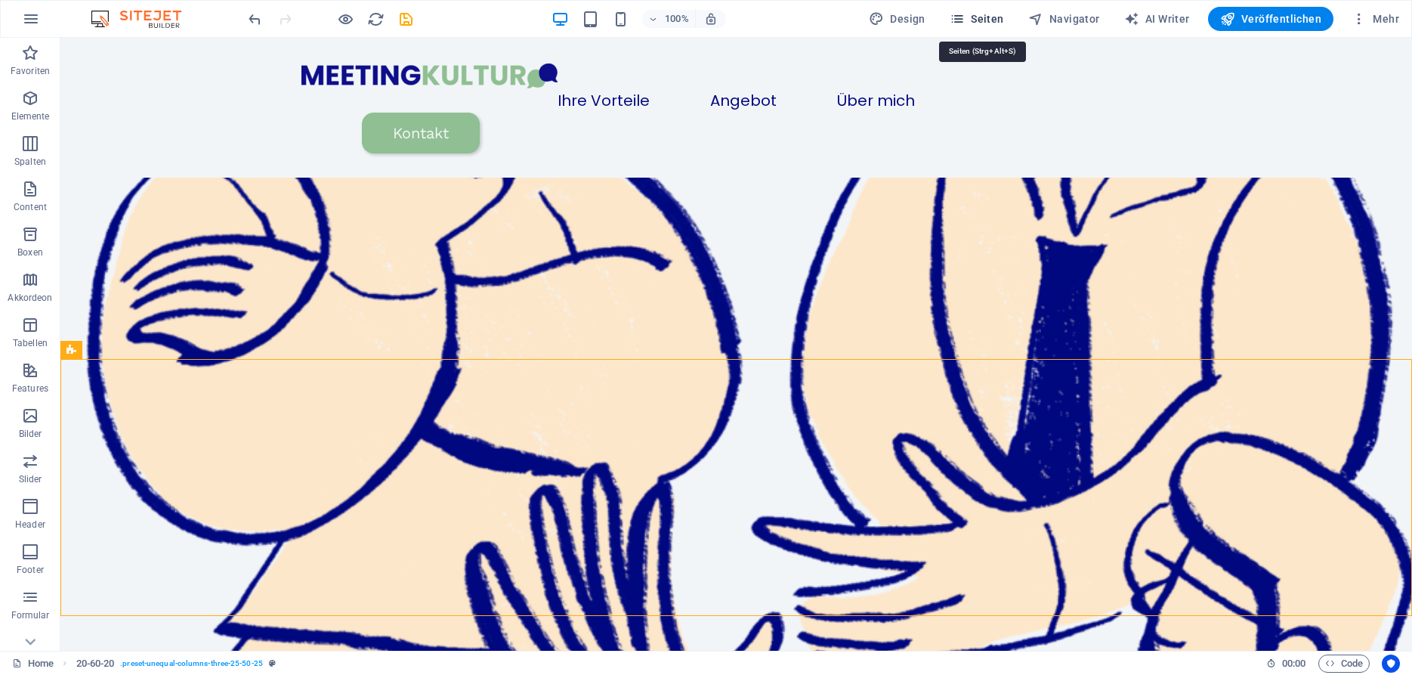
click at [988, 17] on span "Seiten" at bounding box center [976, 18] width 54 height 15
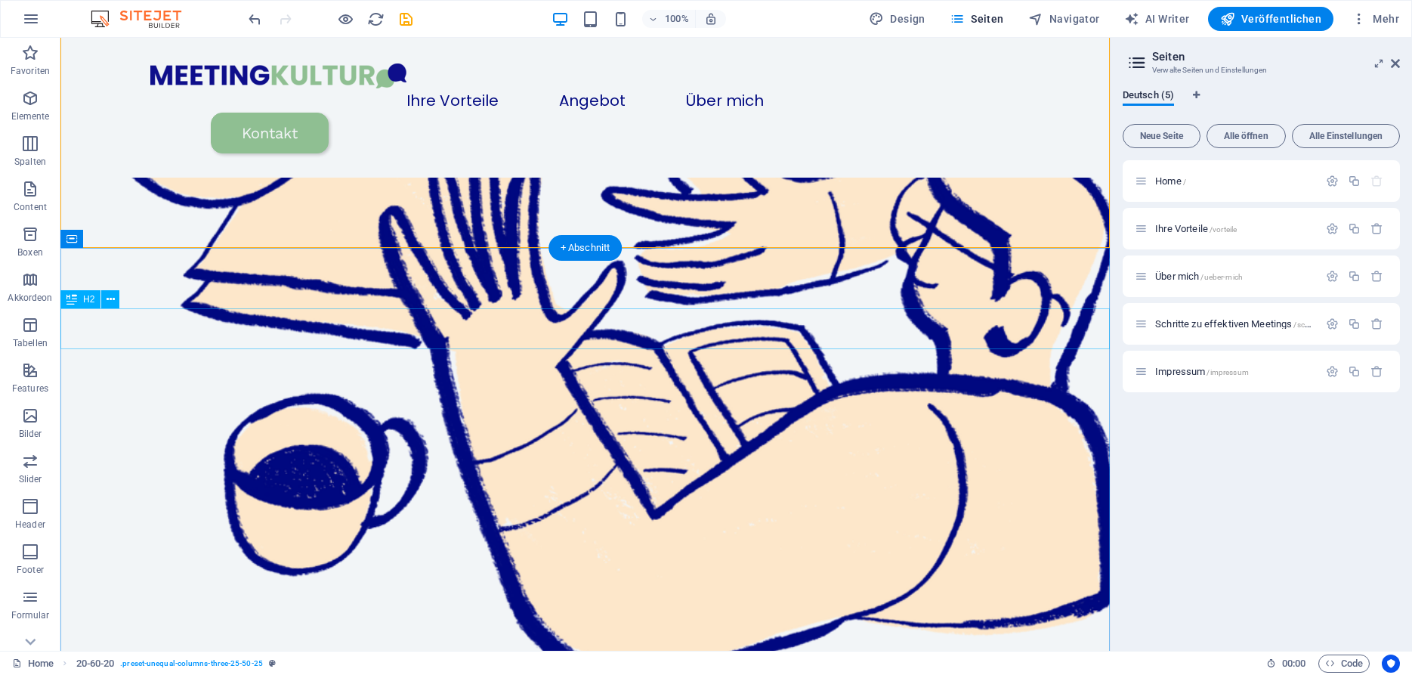
scroll to position [1113, 0]
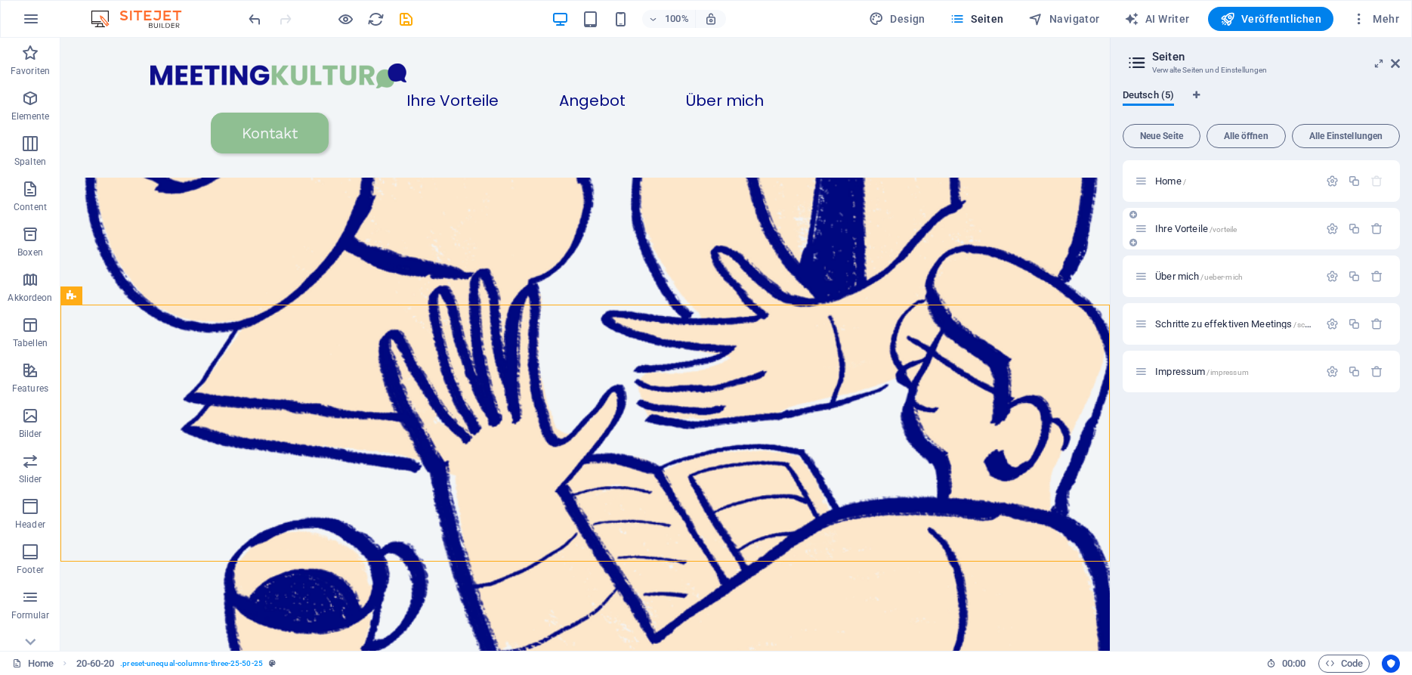
click at [1201, 226] on span "Ihre Vorteile /vorteile" at bounding box center [1196, 228] width 82 height 11
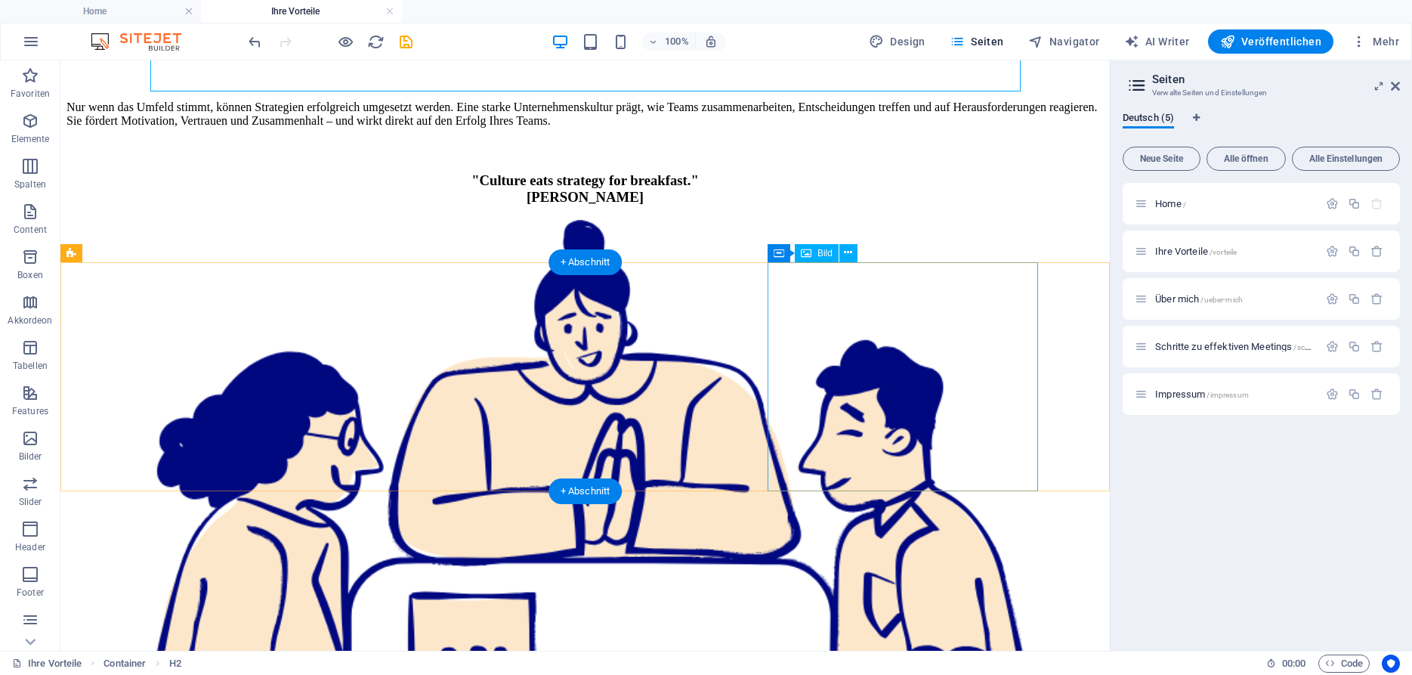
scroll to position [199, 0]
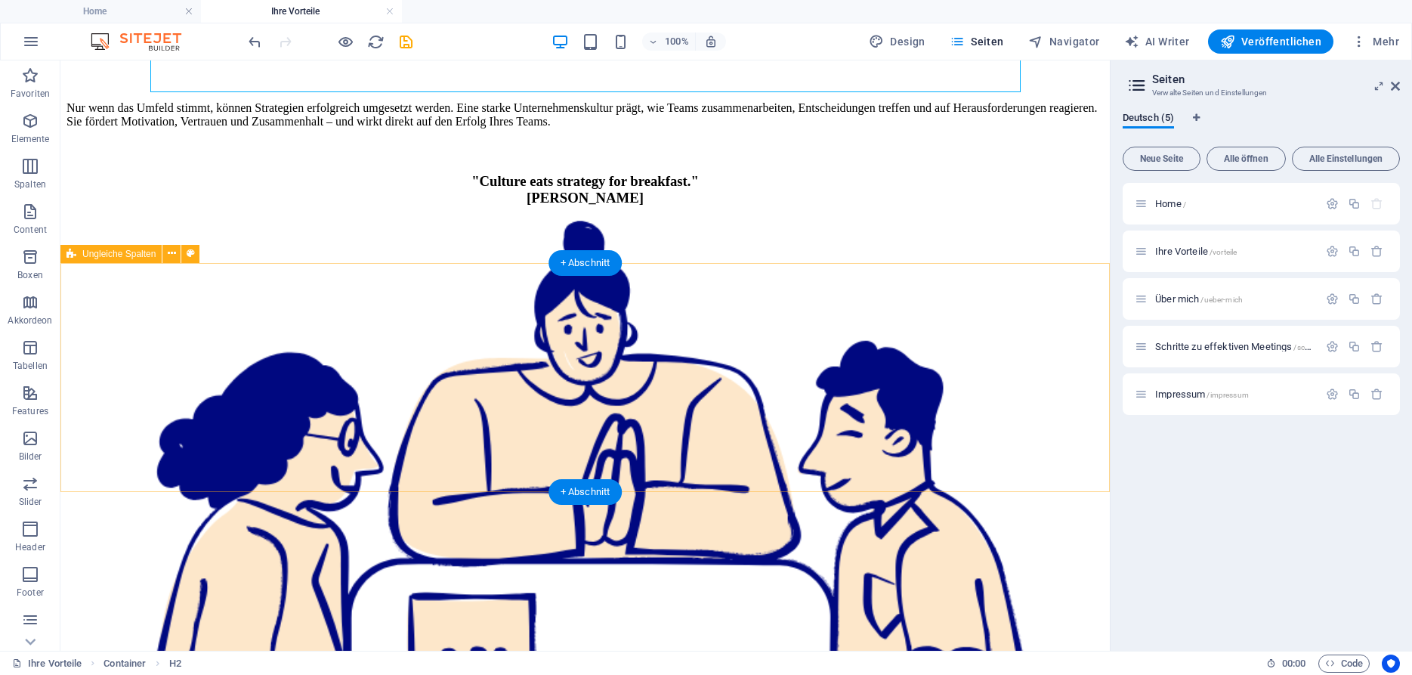
click at [109, 385] on div ""Culture eats strategy for breakfast." Peter Drucker" at bounding box center [584, 627] width 1037 height 969
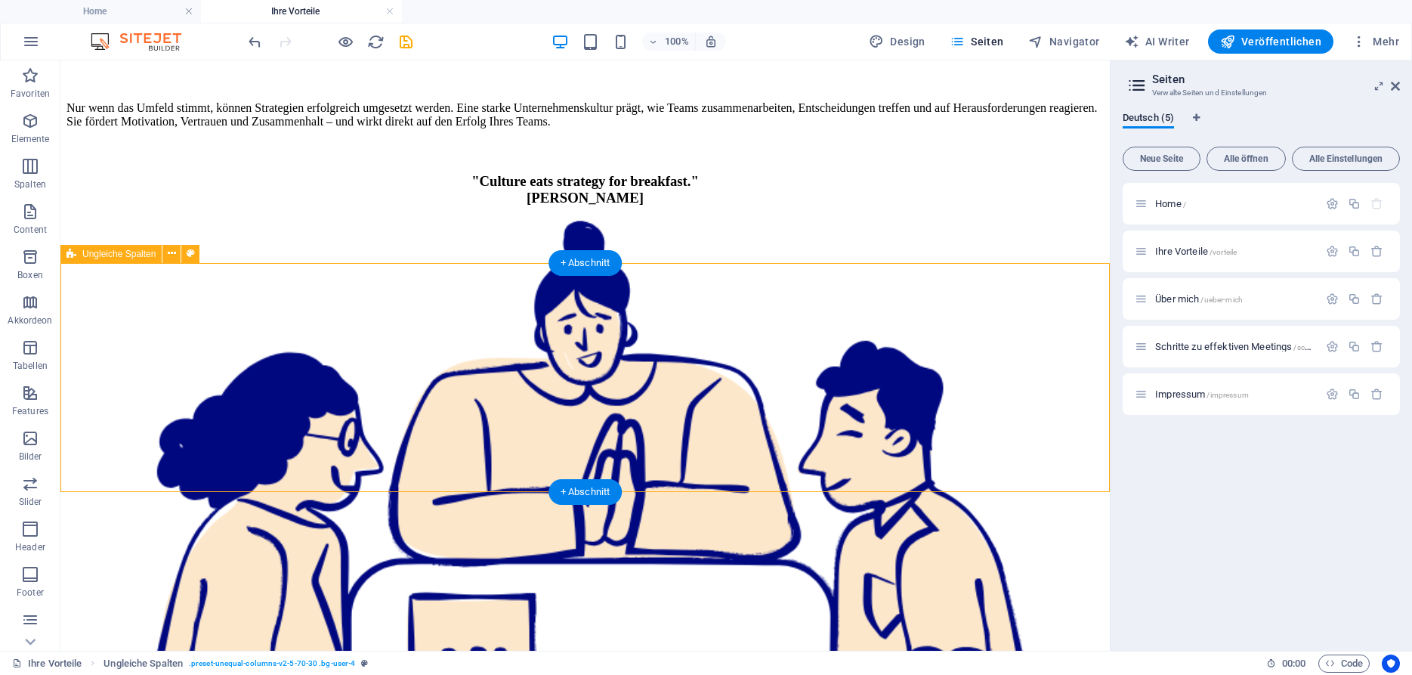
click at [88, 321] on div ""Culture eats strategy for breakfast." Peter Drucker" at bounding box center [584, 627] width 1037 height 969
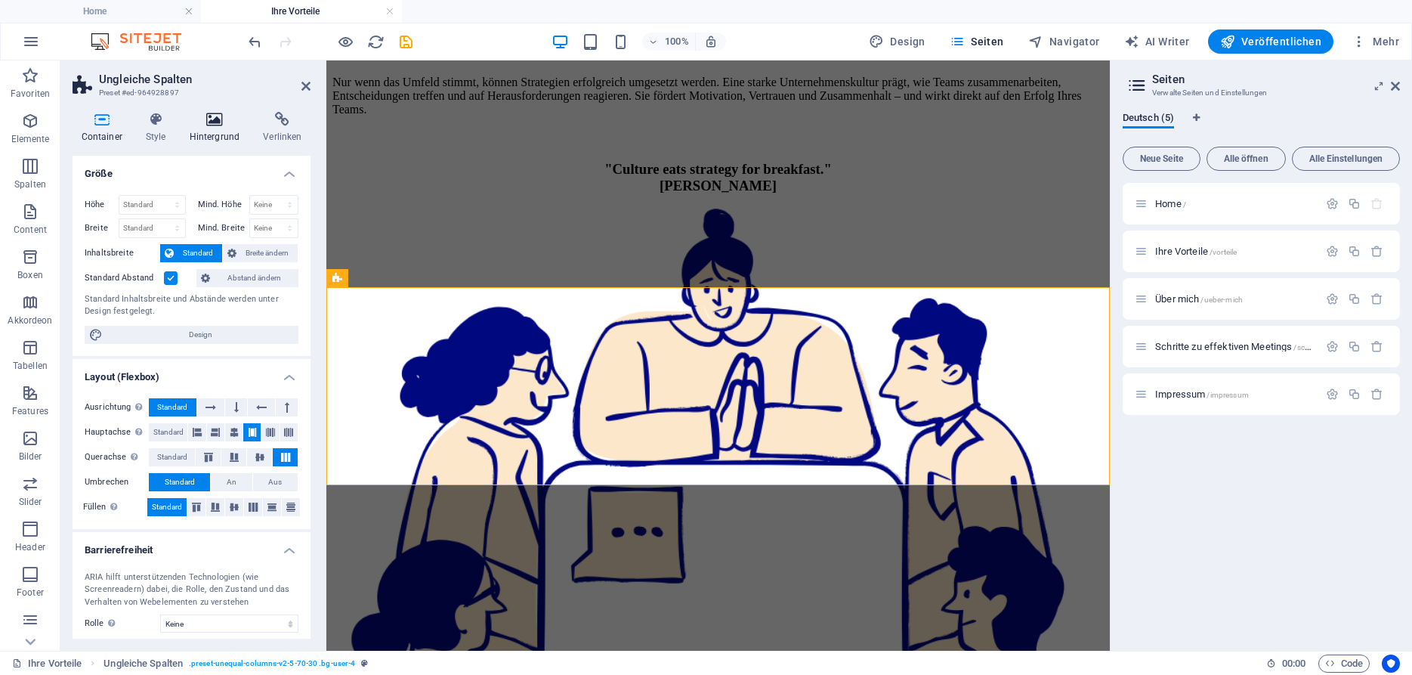
click at [217, 128] on h4 "Hintergrund" at bounding box center [218, 128] width 74 height 32
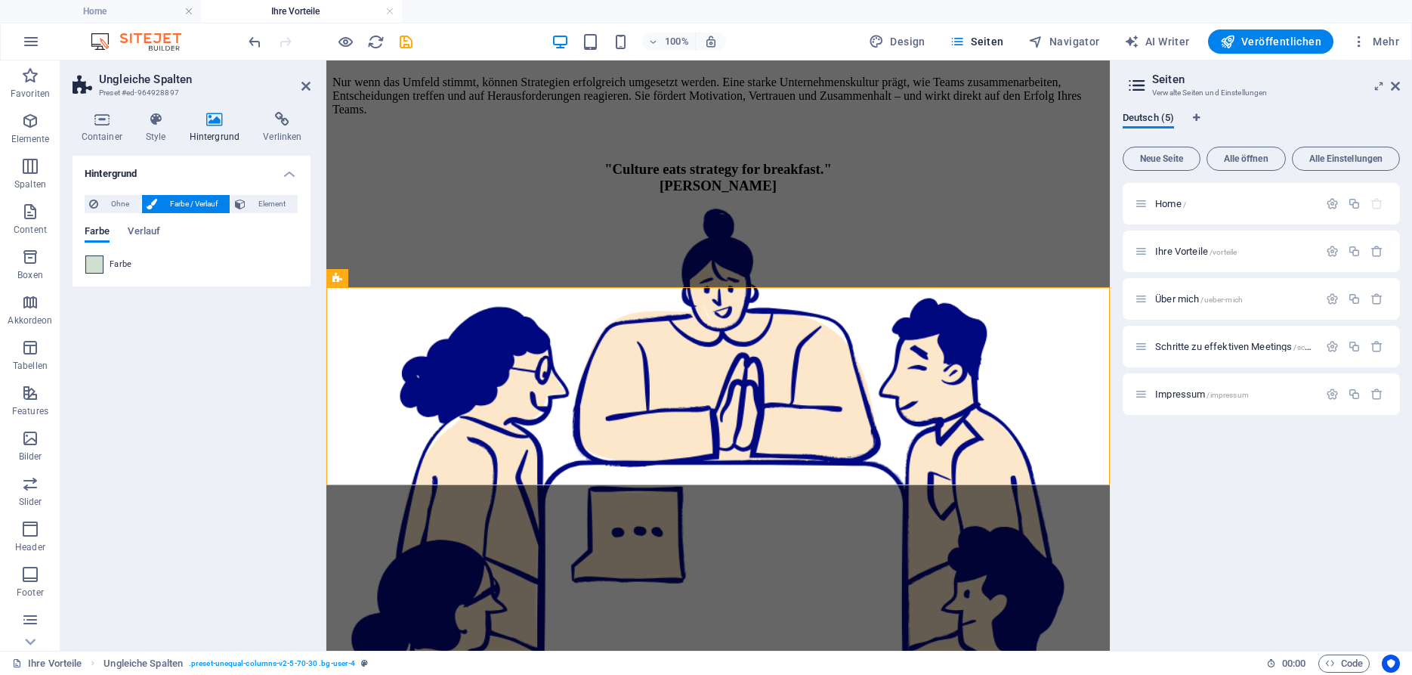
click at [93, 268] on span at bounding box center [94, 264] width 17 height 17
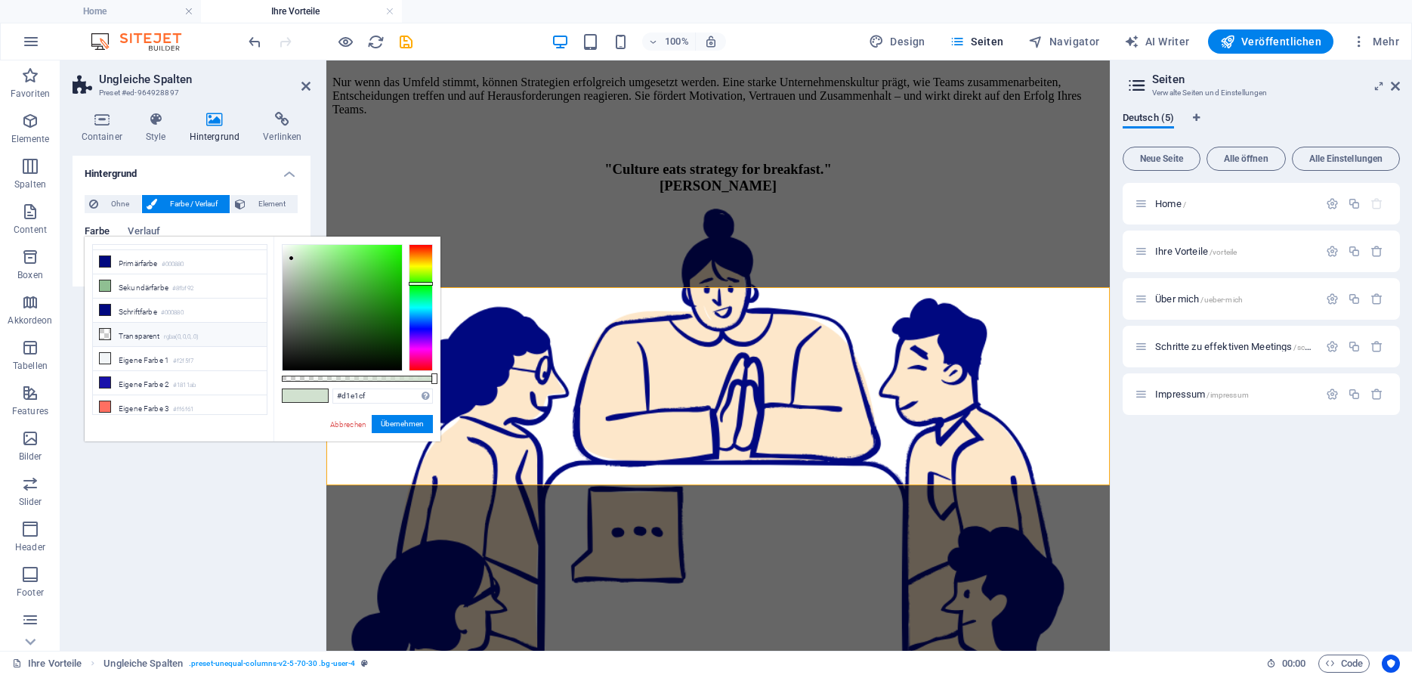
scroll to position [0, 0]
click at [168, 263] on li "Hintergrundfarbe #f2f5f7" at bounding box center [180, 257] width 174 height 24
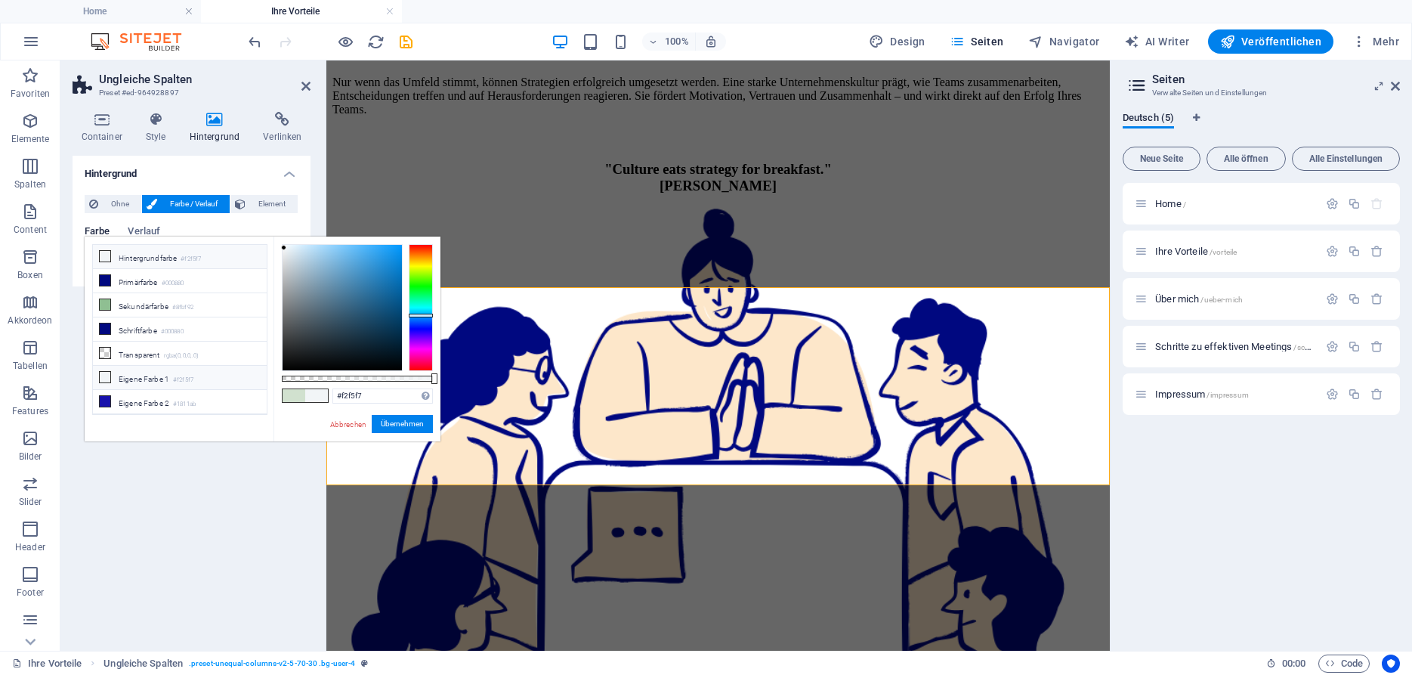
click at [141, 374] on li "Eigene Farbe 1 #f2f5f7" at bounding box center [180, 378] width 174 height 24
click at [153, 382] on li "Eigene Farbe 4 #d1e1cf" at bounding box center [180, 385] width 174 height 24
type input "#d1e1cf"
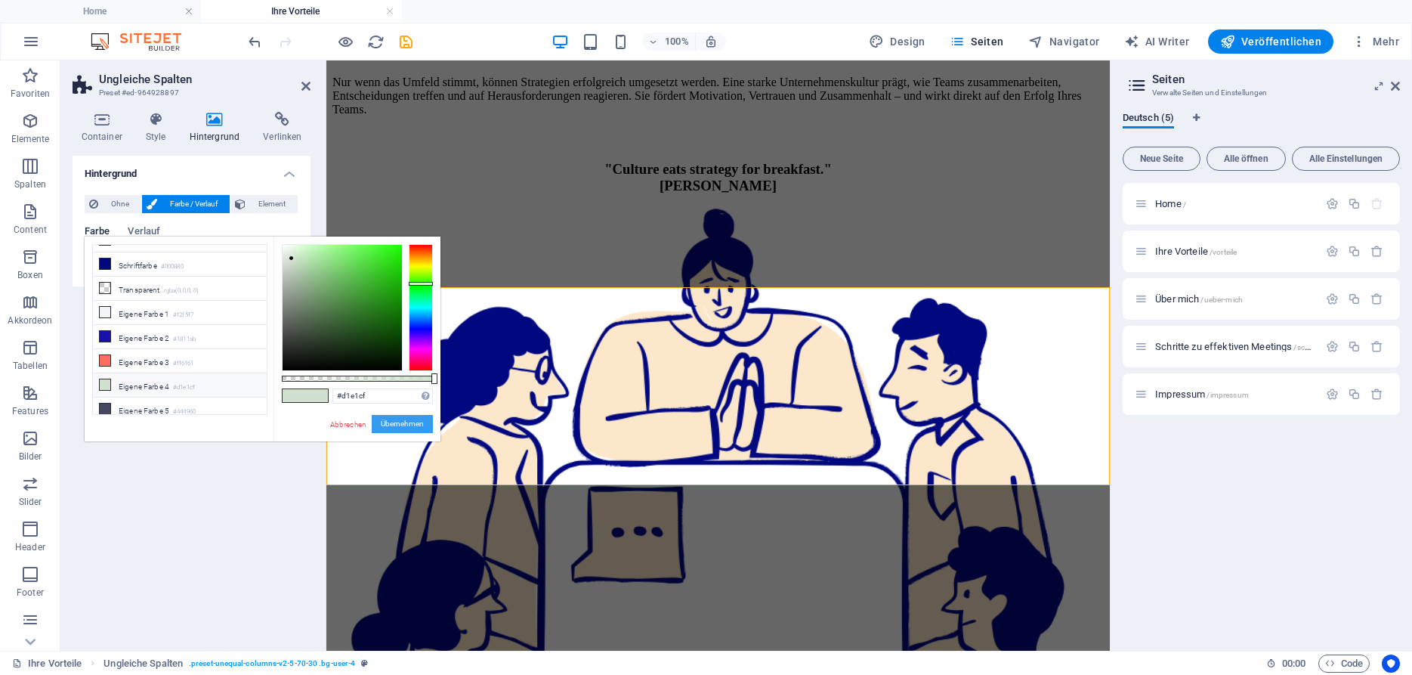
click at [412, 415] on button "Übernehmen" at bounding box center [402, 424] width 61 height 18
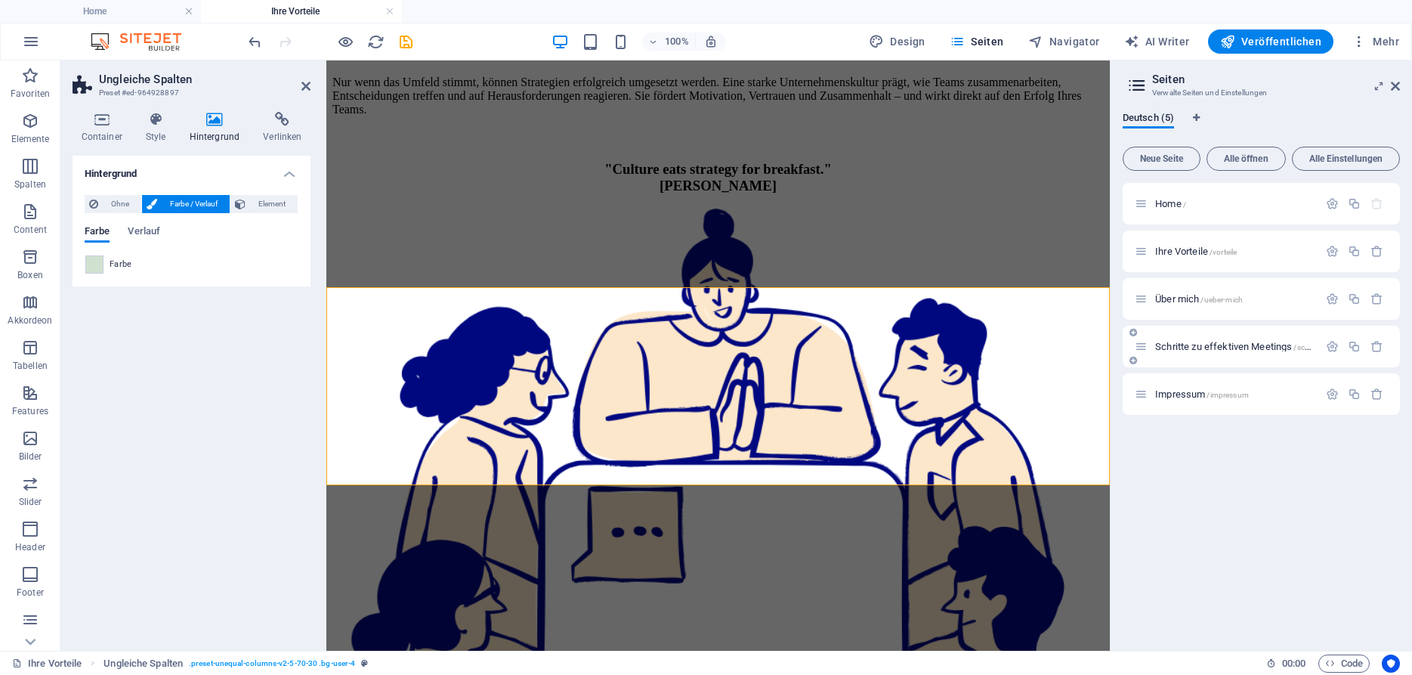
click at [1185, 345] on span "Schritte zu effektiven Meetings /schritte-zu-effektiven-meetings" at bounding box center [1278, 346] width 247 height 11
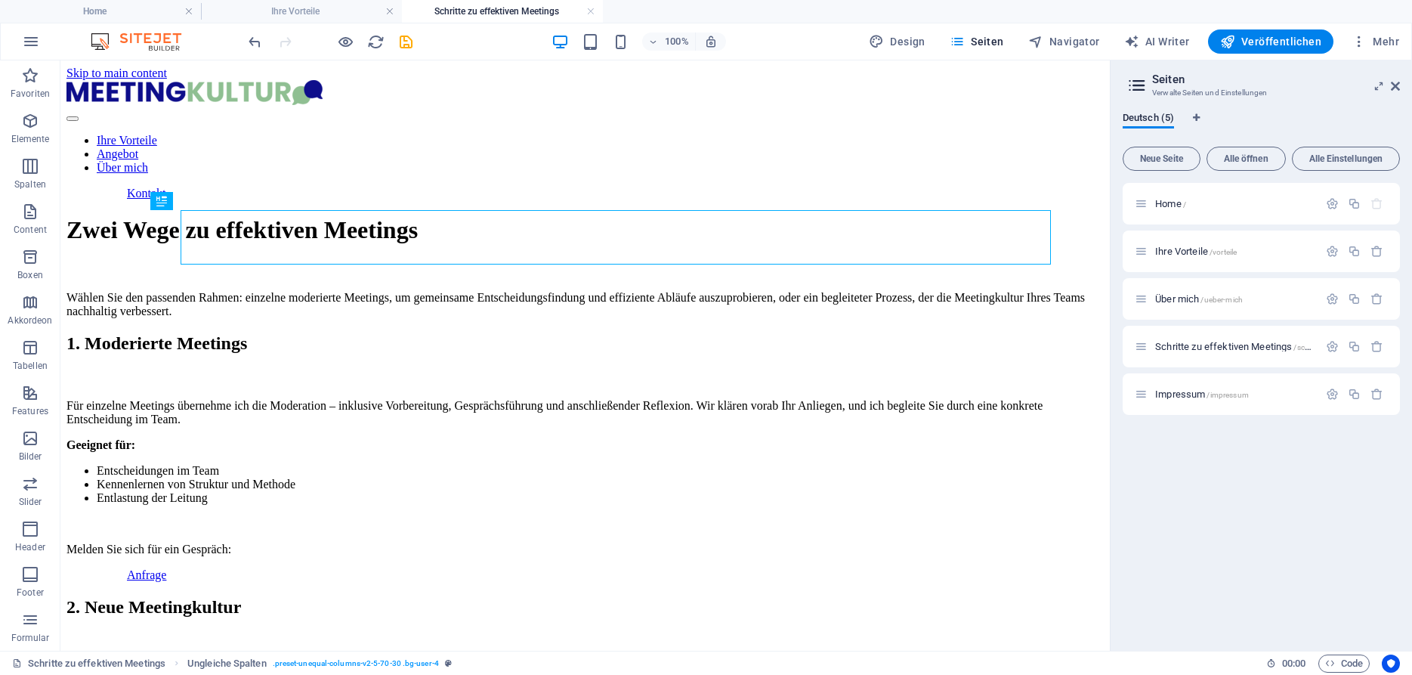
scroll to position [0, 0]
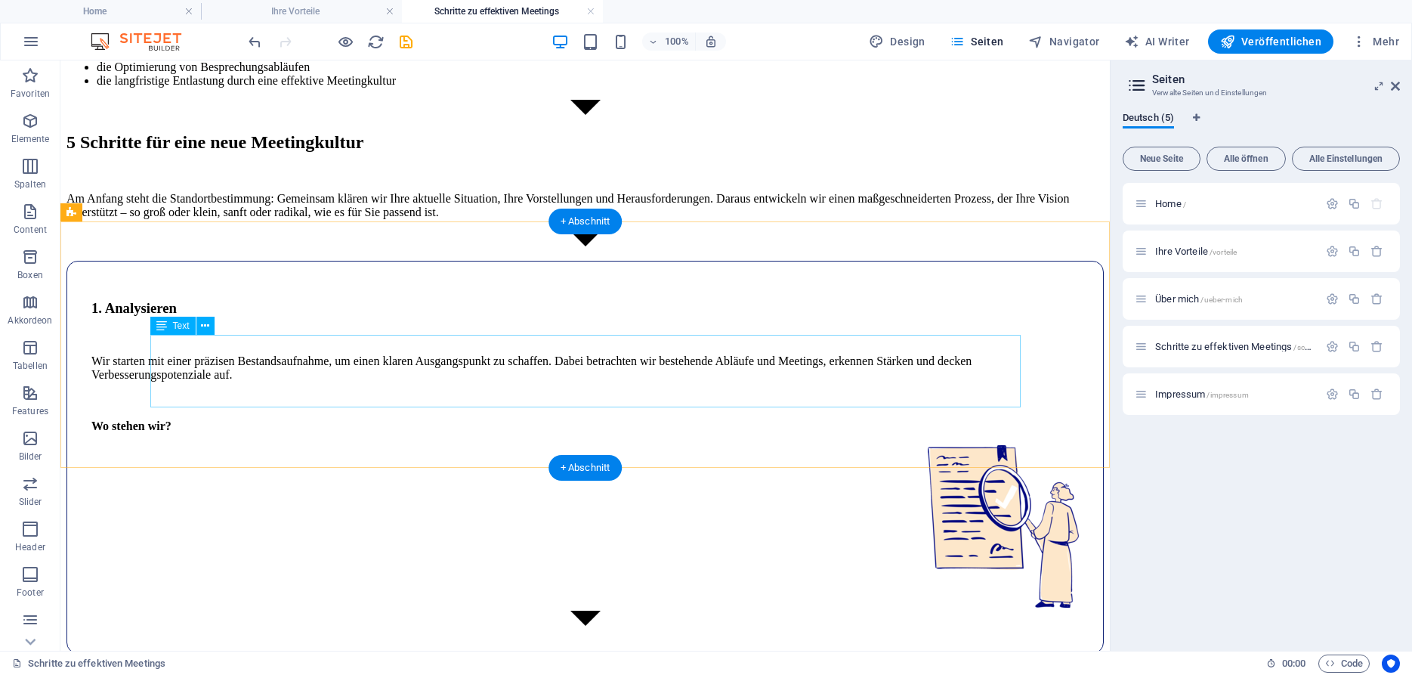
click at [282, 219] on div "Am Anfang steht die Standortbestimmung: Gemeinsam klären wir Ihre aktuelle Situ…" at bounding box center [584, 205] width 1037 height 27
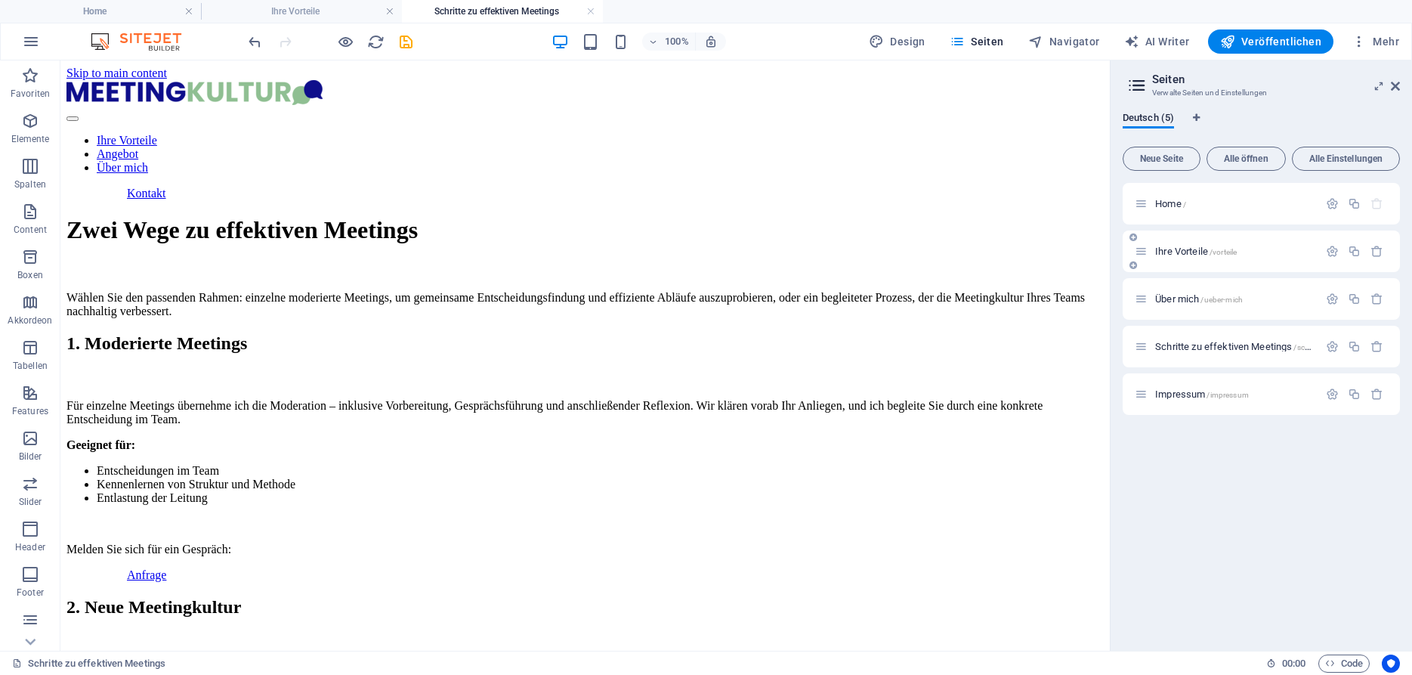
click at [1191, 250] on span "Ihre Vorteile /vorteile" at bounding box center [1196, 250] width 82 height 11
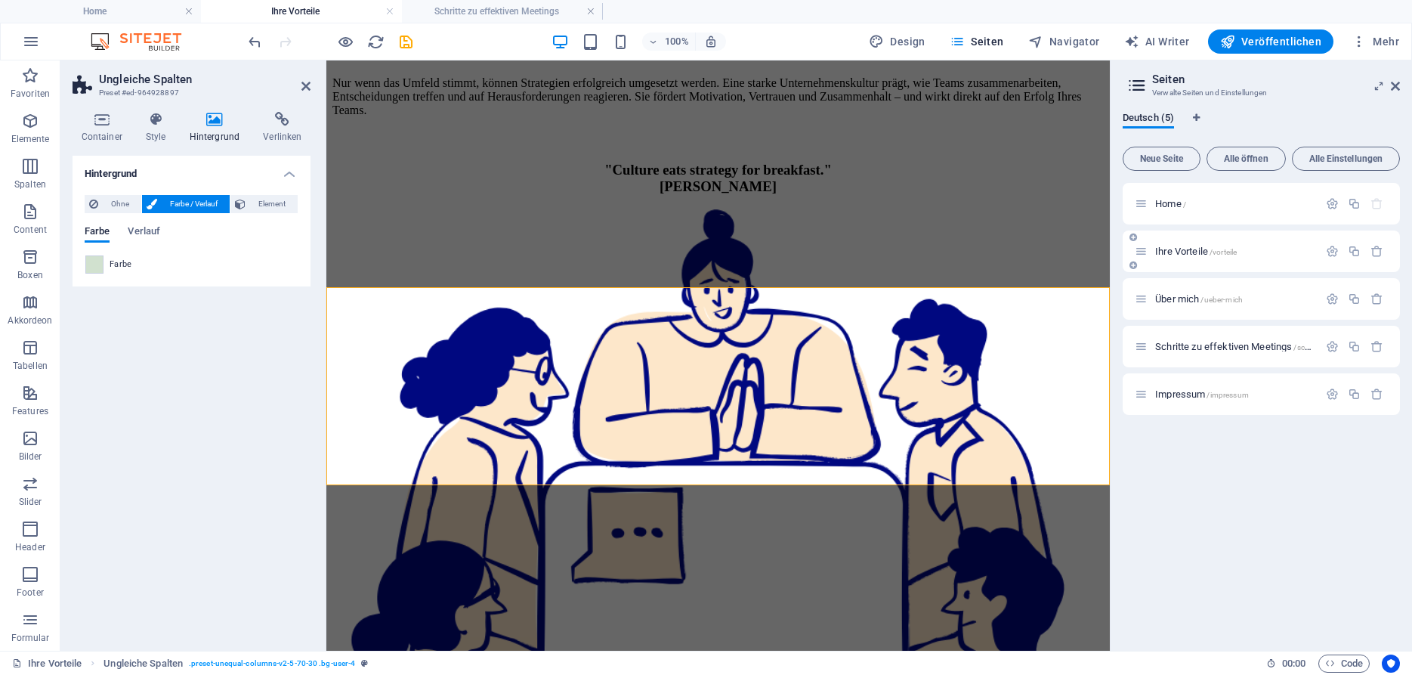
scroll to position [225, 0]
click at [1171, 298] on span "Über mich /ueber-mich" at bounding box center [1199, 298] width 88 height 11
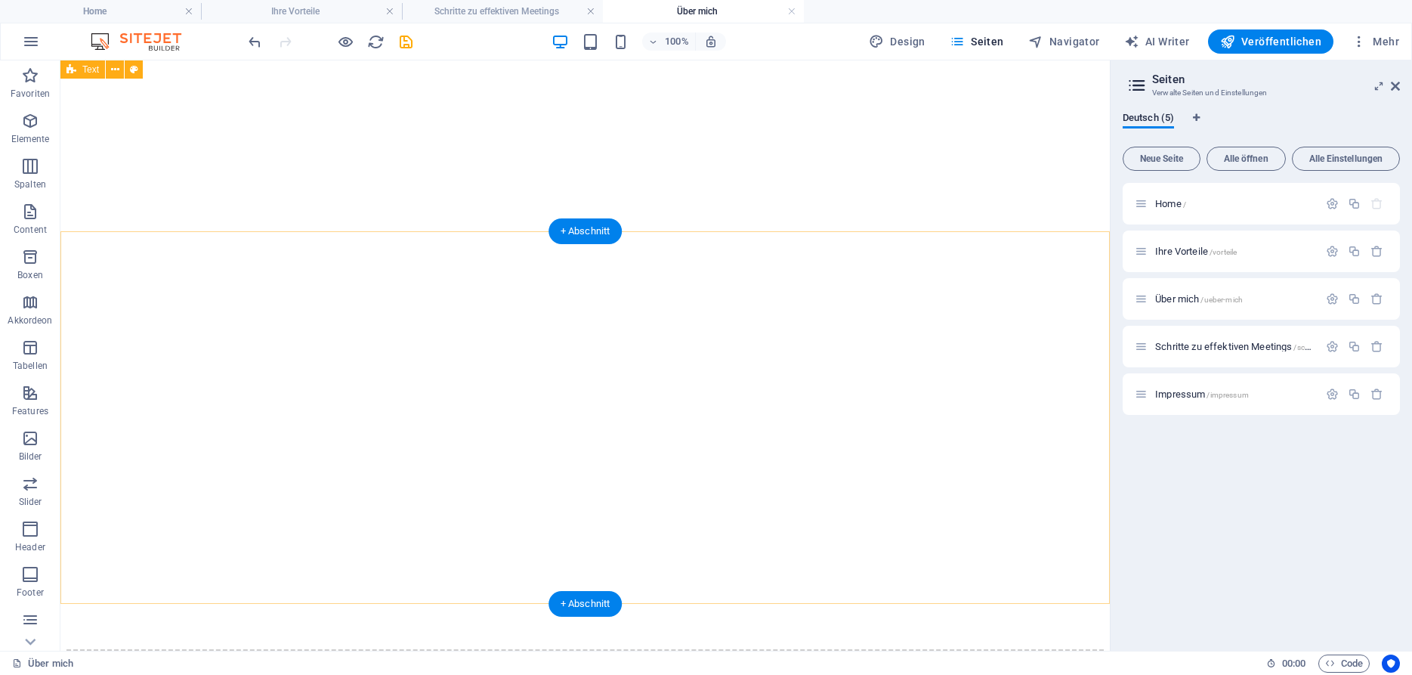
scroll to position [727, 0]
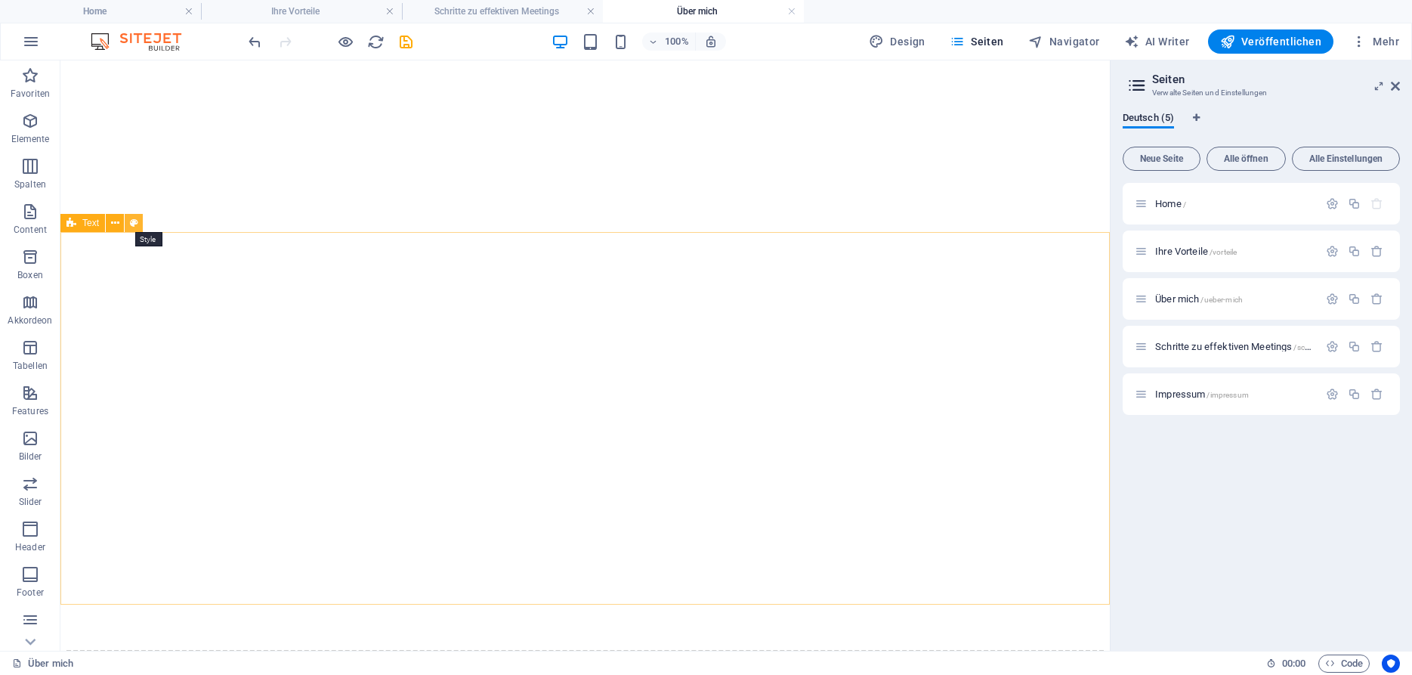
click at [130, 220] on icon at bounding box center [134, 223] width 8 height 16
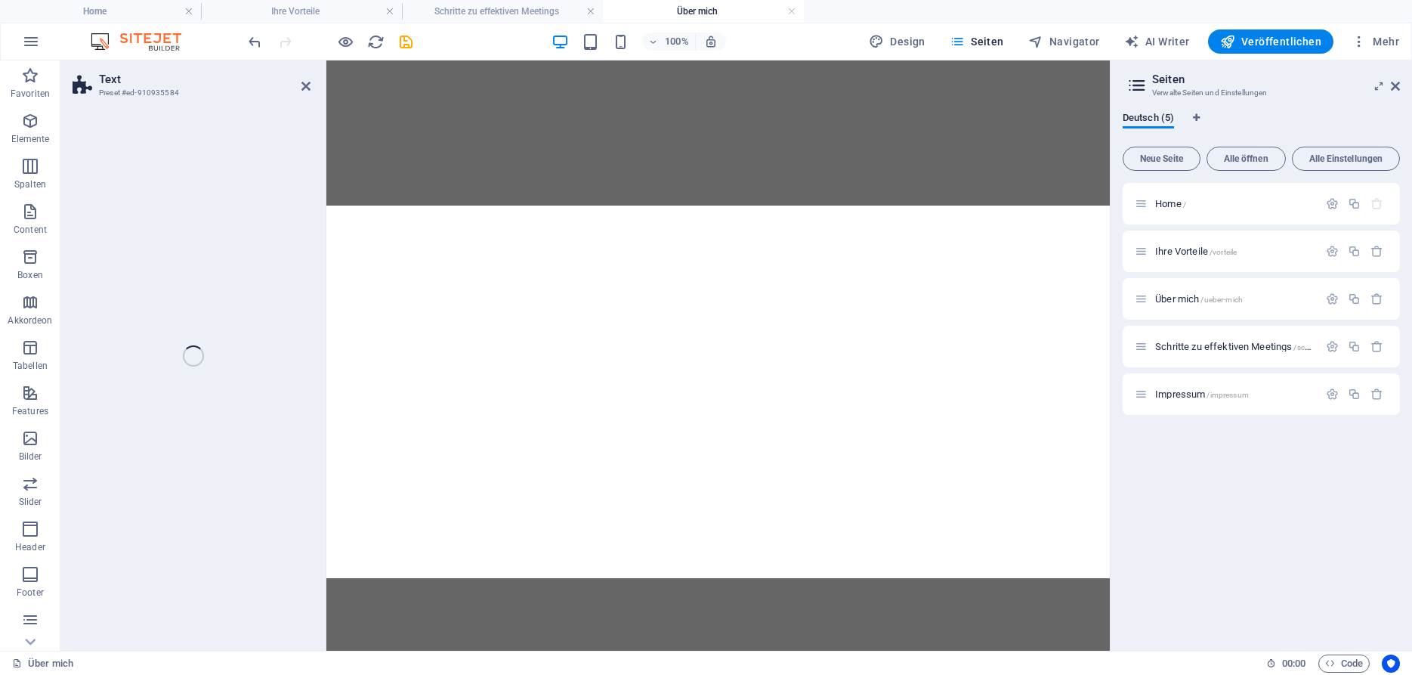
scroll to position [753, 0]
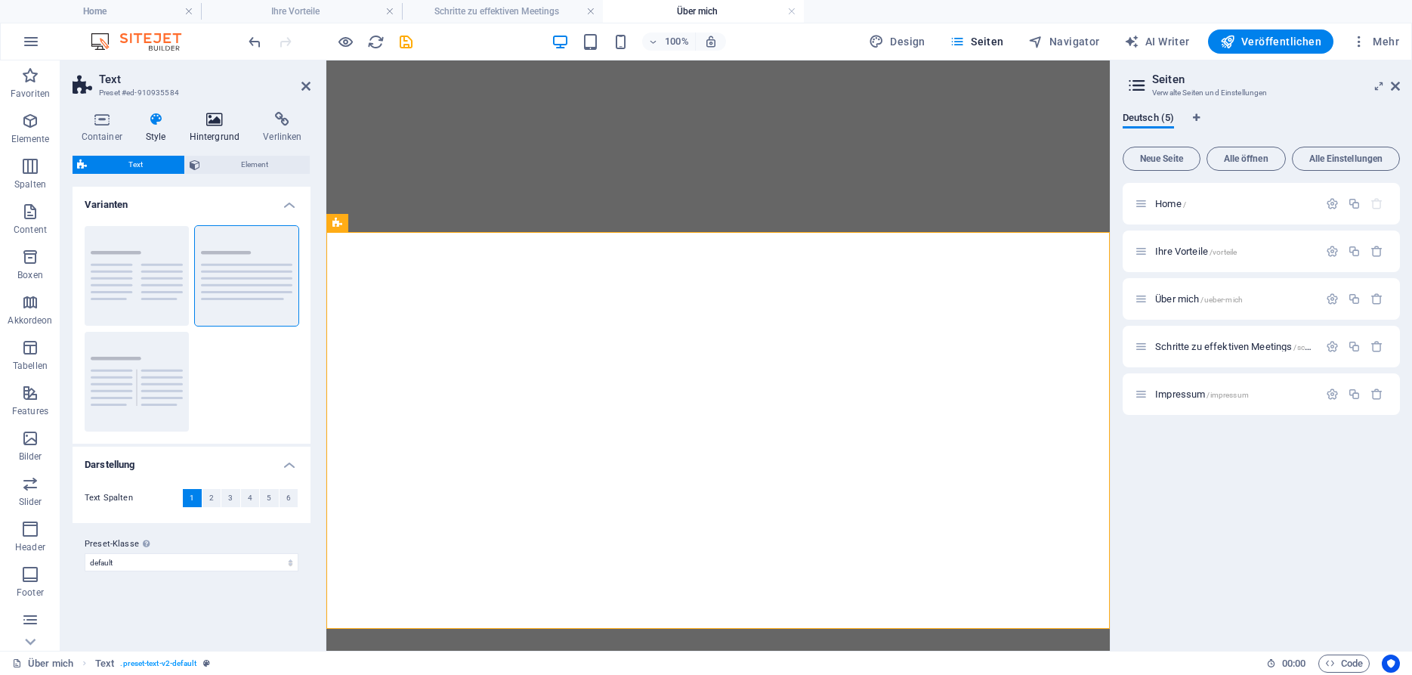
click at [219, 126] on icon at bounding box center [215, 119] width 68 height 15
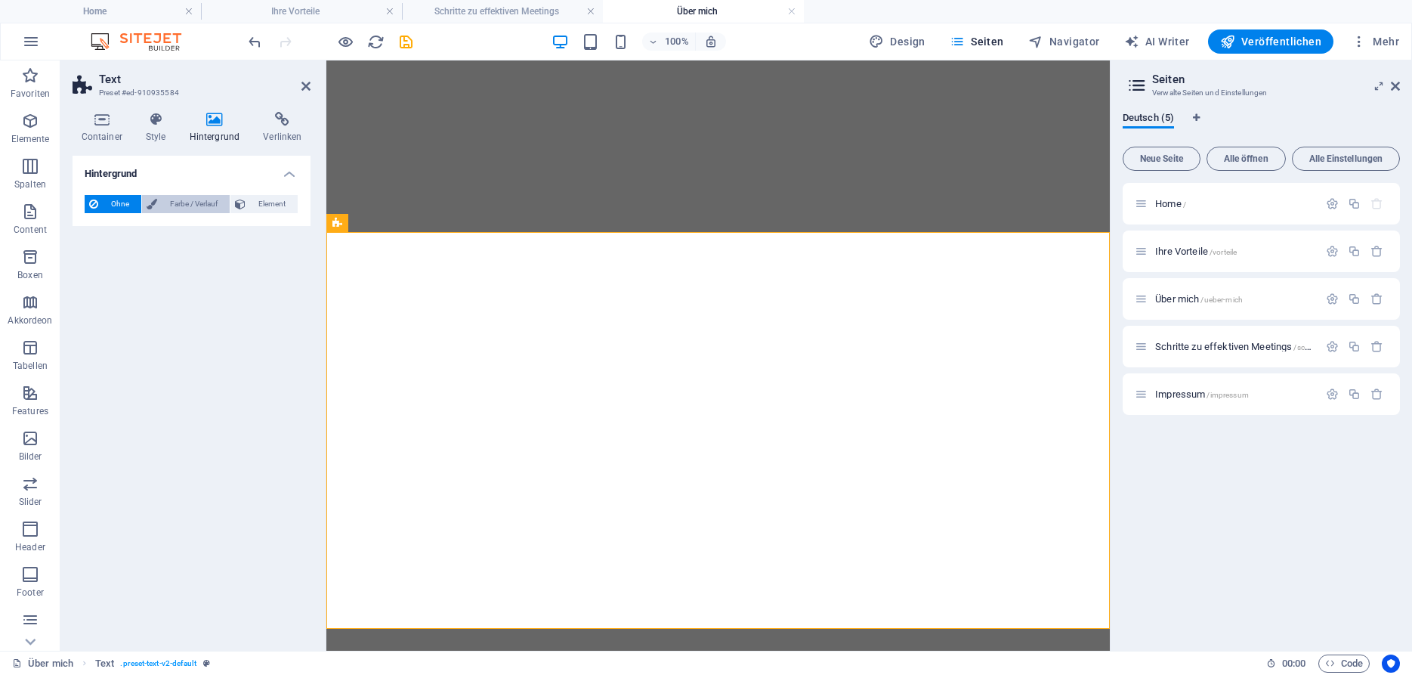
click at [172, 212] on span "Farbe / Verlauf" at bounding box center [193, 204] width 63 height 18
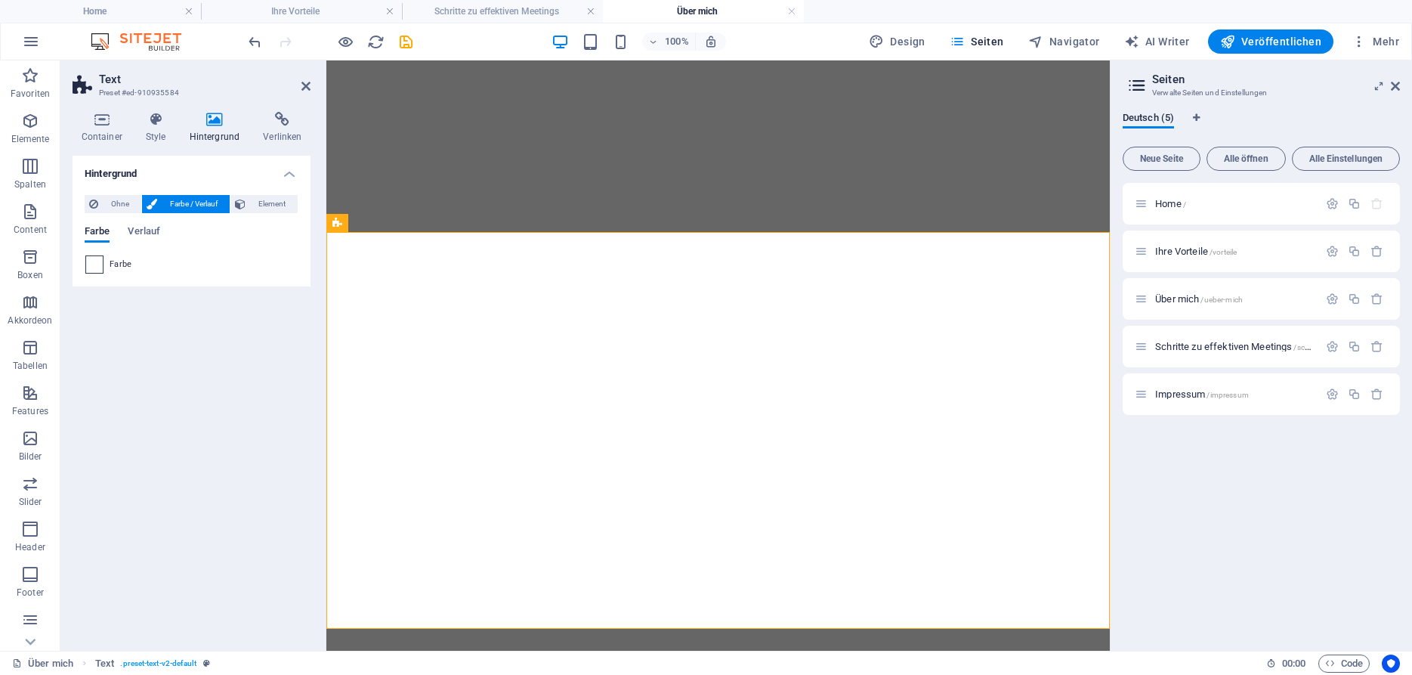
click at [98, 263] on span at bounding box center [94, 264] width 17 height 17
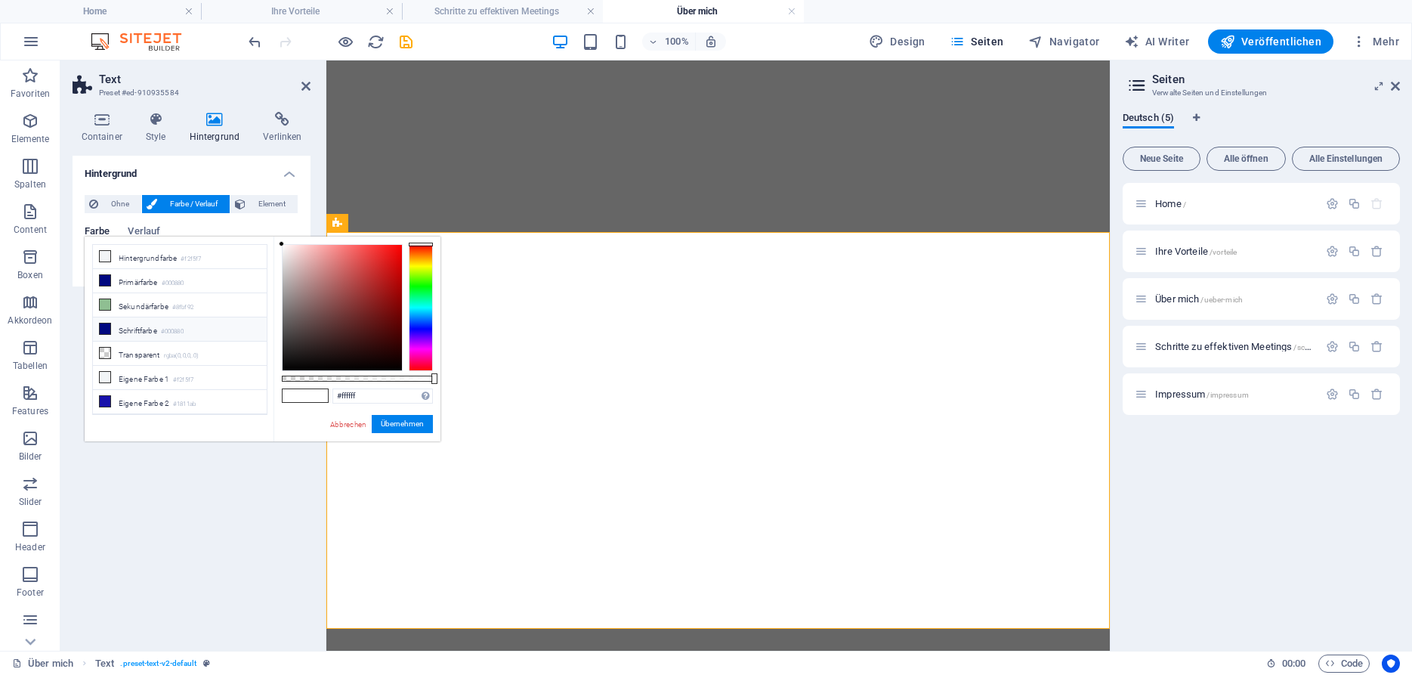
scroll to position [65, 0]
click at [136, 383] on li "Eigene Farbe 4 #d1e1cf" at bounding box center [180, 385] width 174 height 24
type input "#d1e1cf"
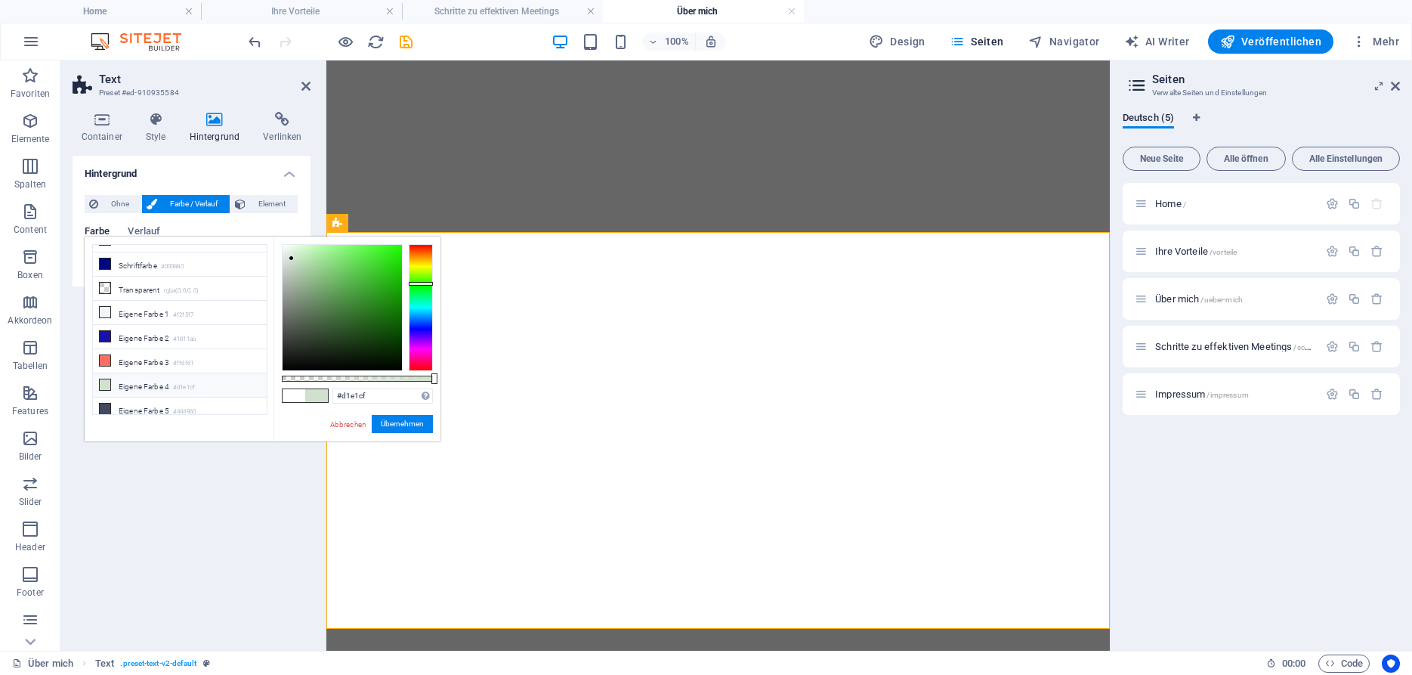
click at [136, 383] on li "Eigene Farbe 4 #d1e1cf" at bounding box center [180, 385] width 174 height 24
click at [415, 420] on button "Übernehmen" at bounding box center [402, 424] width 61 height 18
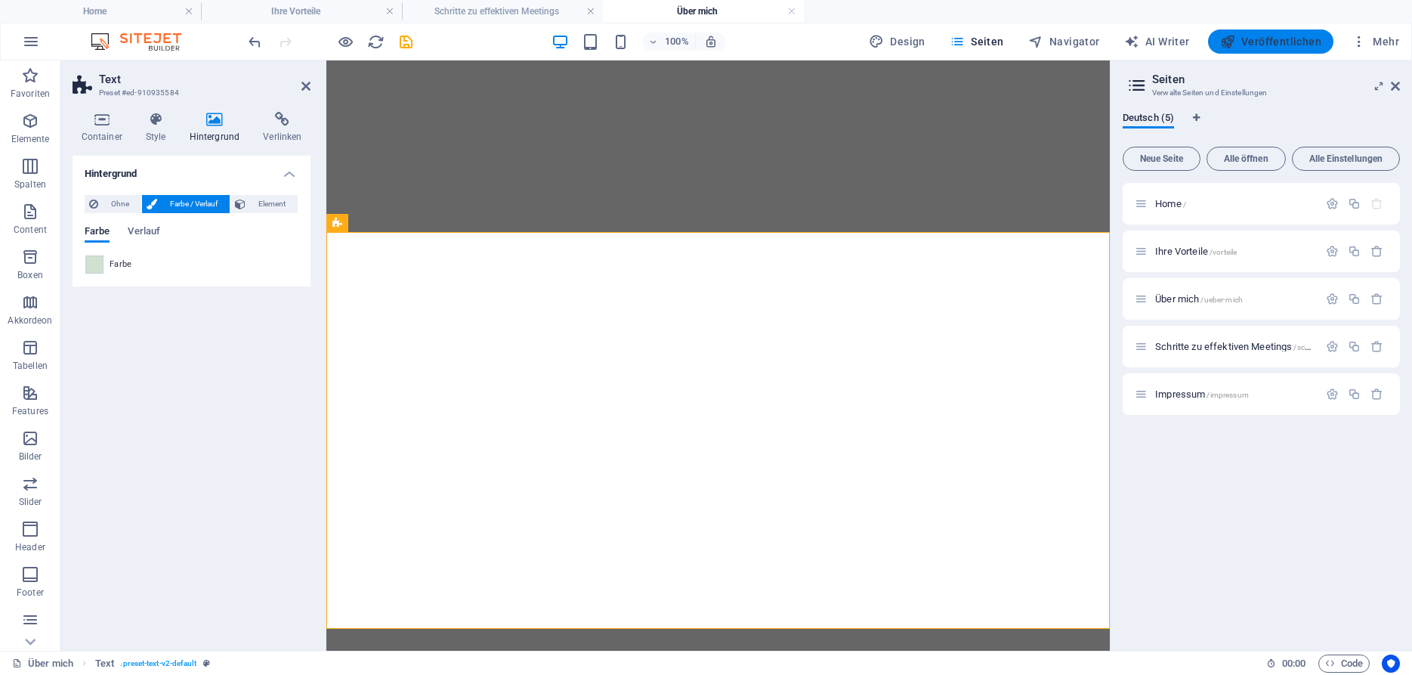
click at [1270, 39] on span "Veröffentlichen" at bounding box center [1270, 41] width 101 height 15
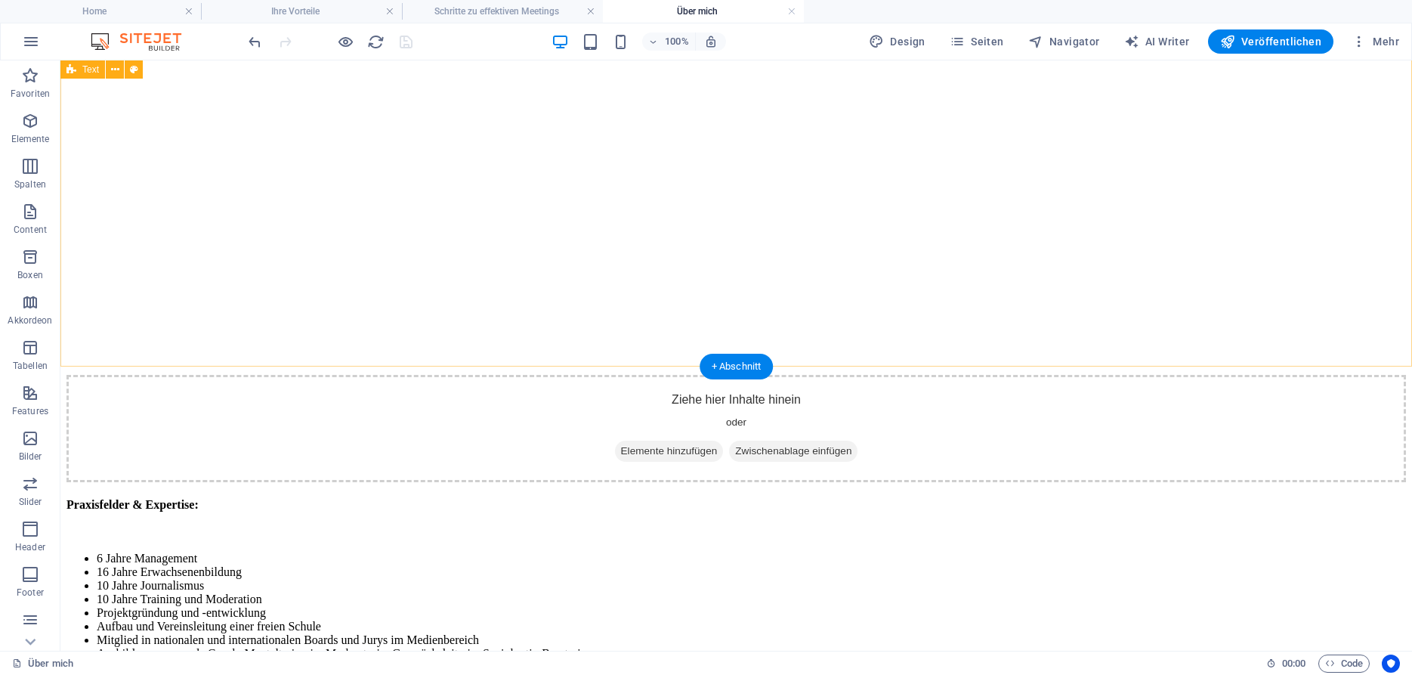
scroll to position [965, 0]
